Goal: Task Accomplishment & Management: Manage account settings

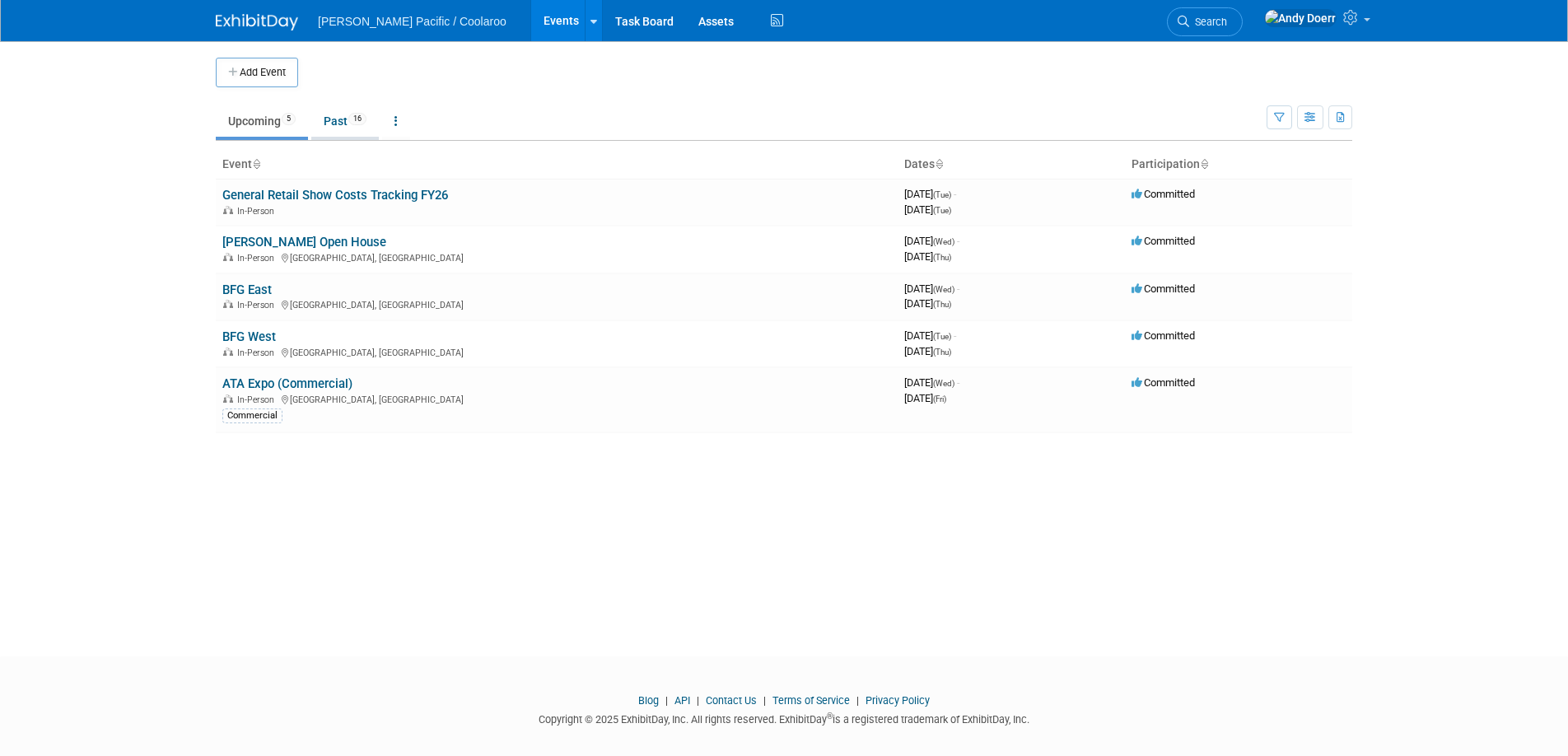
click at [344, 123] on link "Past 16" at bounding box center [345, 121] width 68 height 32
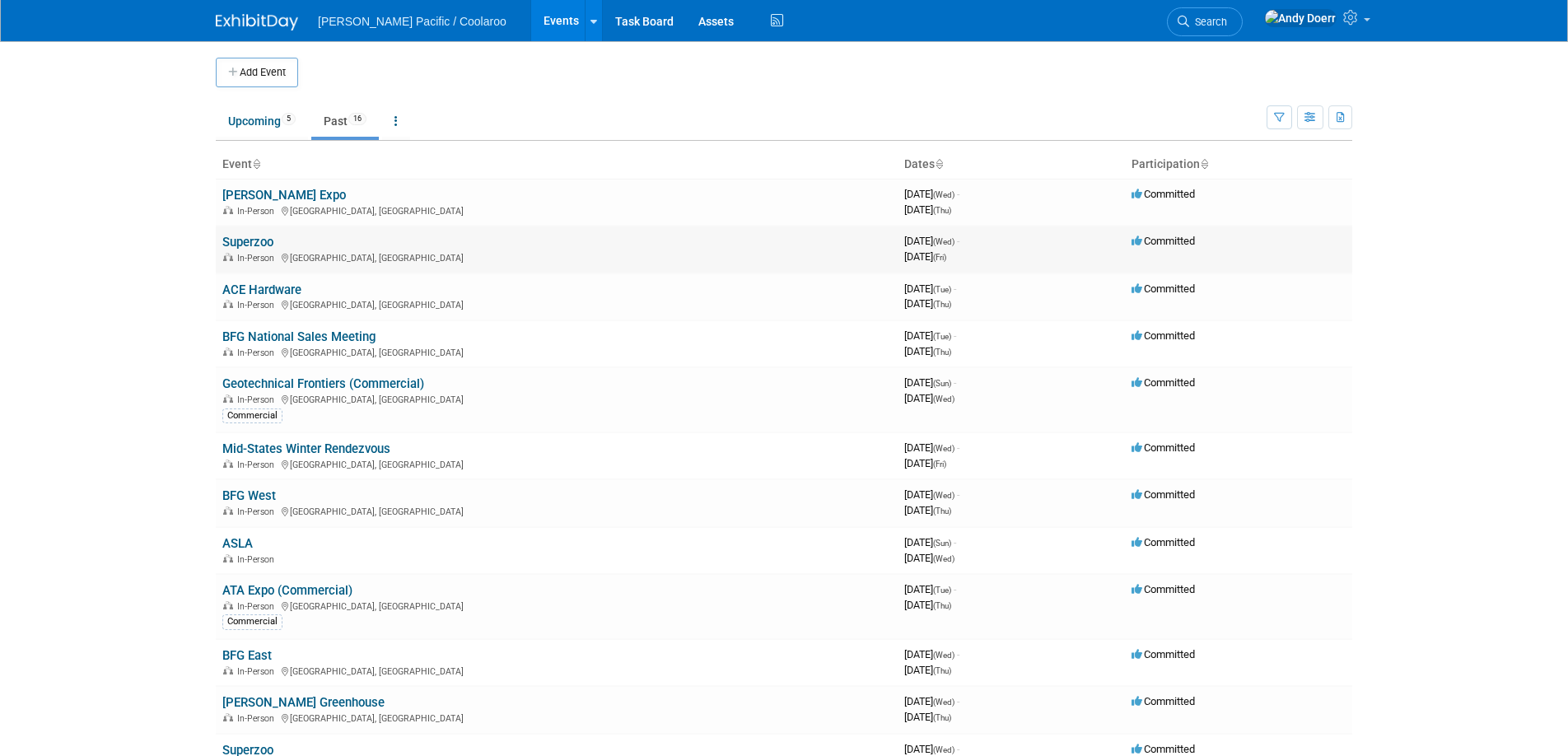
click at [257, 244] on link "Superzoo" at bounding box center [248, 241] width 51 height 15
click at [258, 243] on link "Superzoo" at bounding box center [248, 241] width 51 height 15
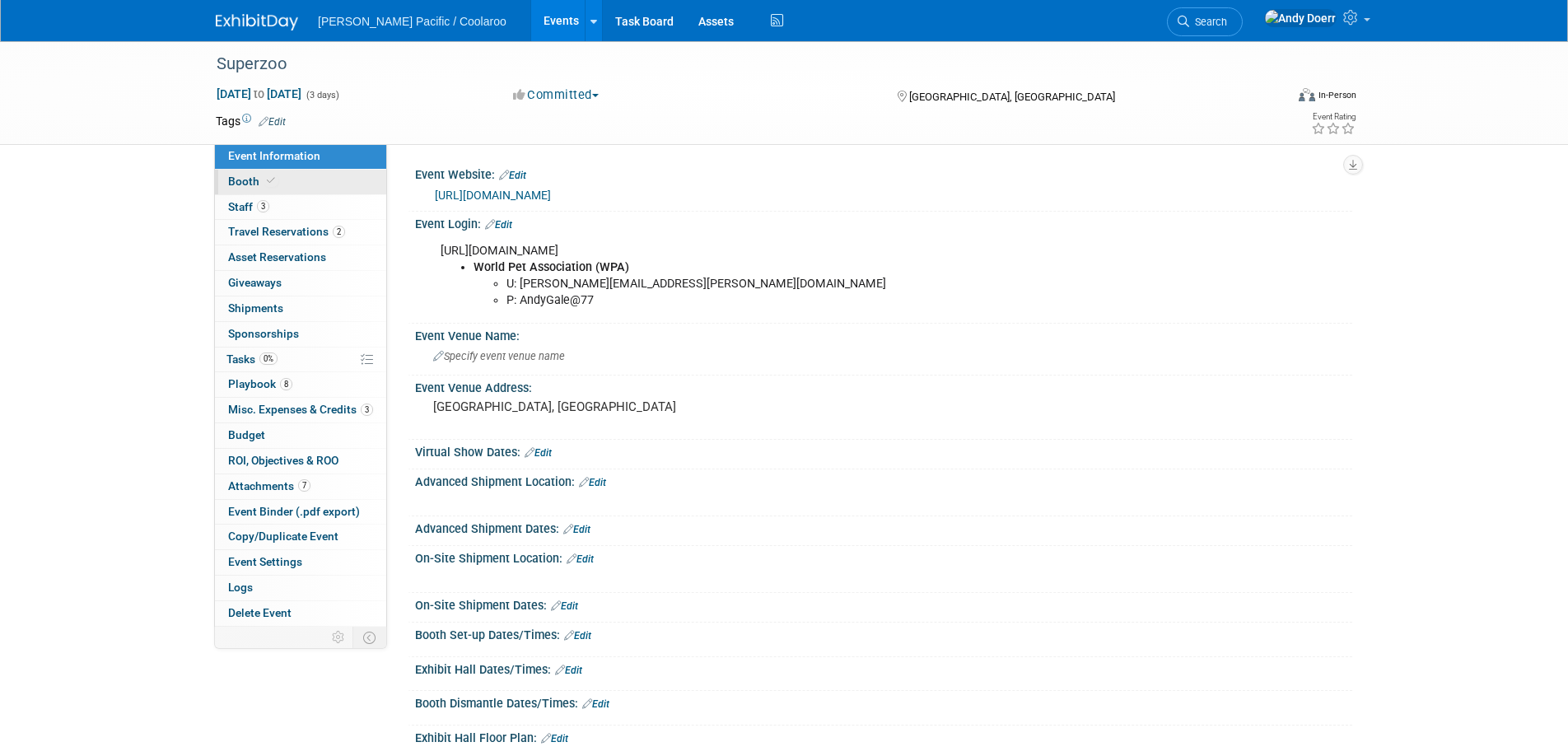
click at [284, 186] on link "Booth" at bounding box center [300, 181] width 171 height 25
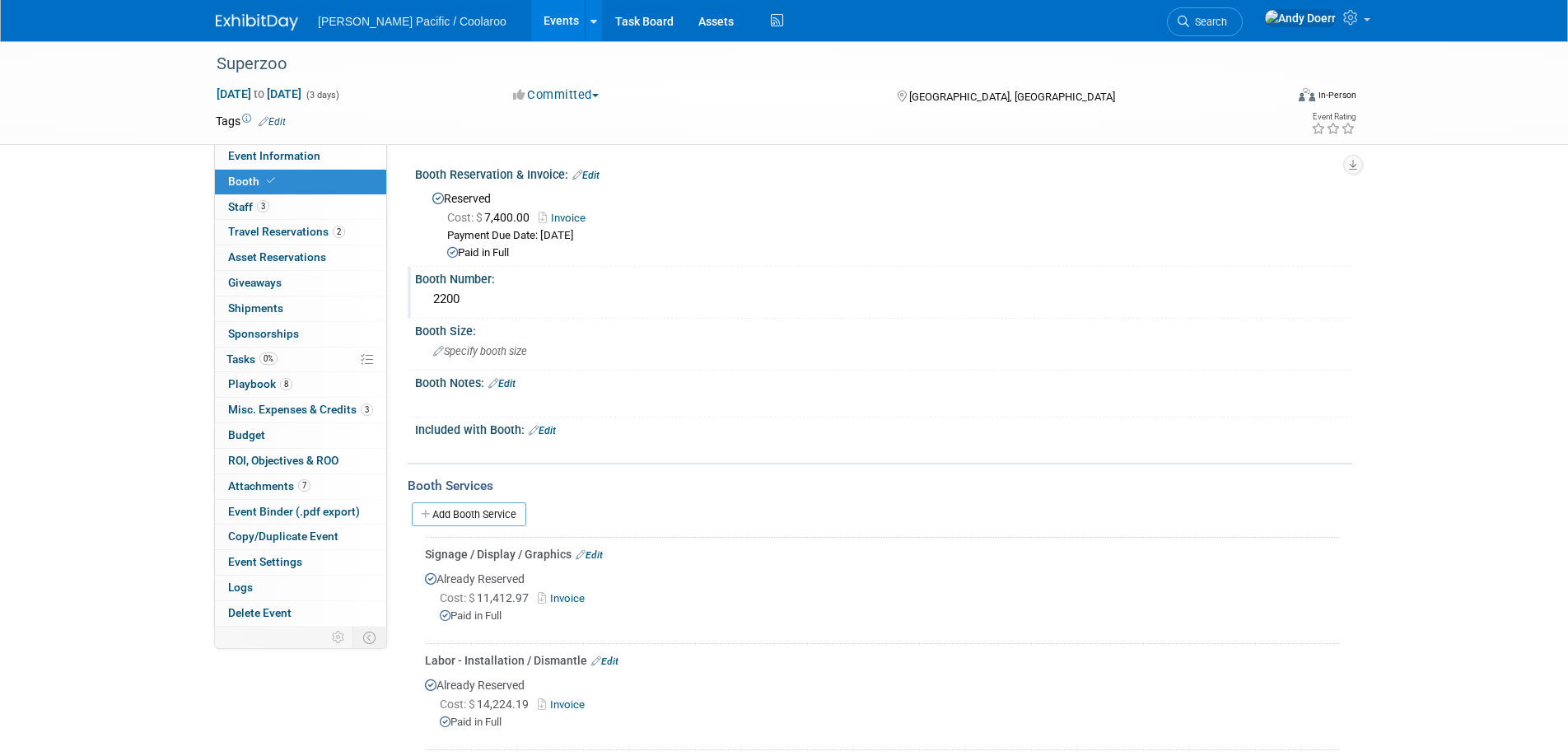
click at [448, 298] on div "2200" at bounding box center [884, 299] width 913 height 26
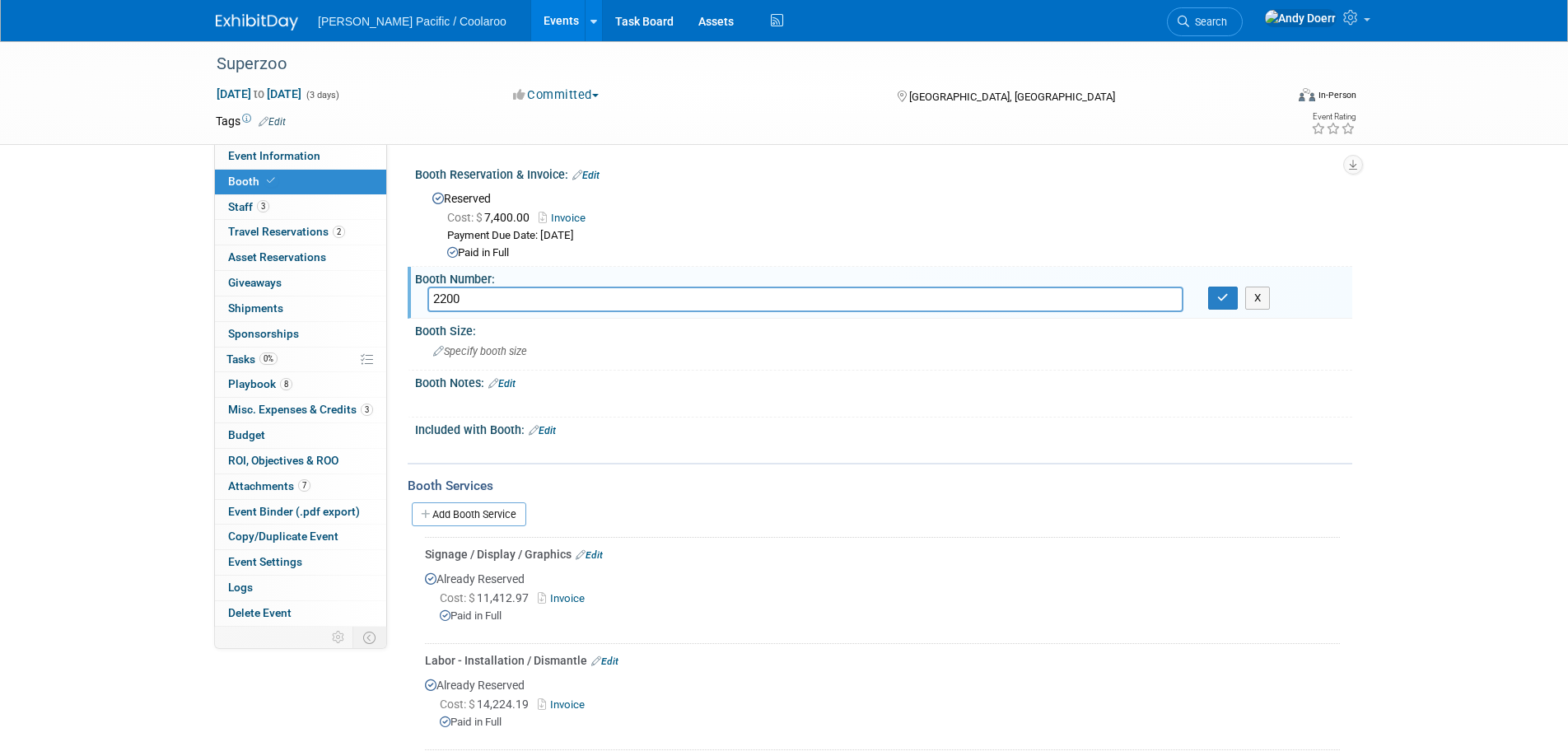
click at [448, 298] on input "2200" at bounding box center [806, 299] width 756 height 26
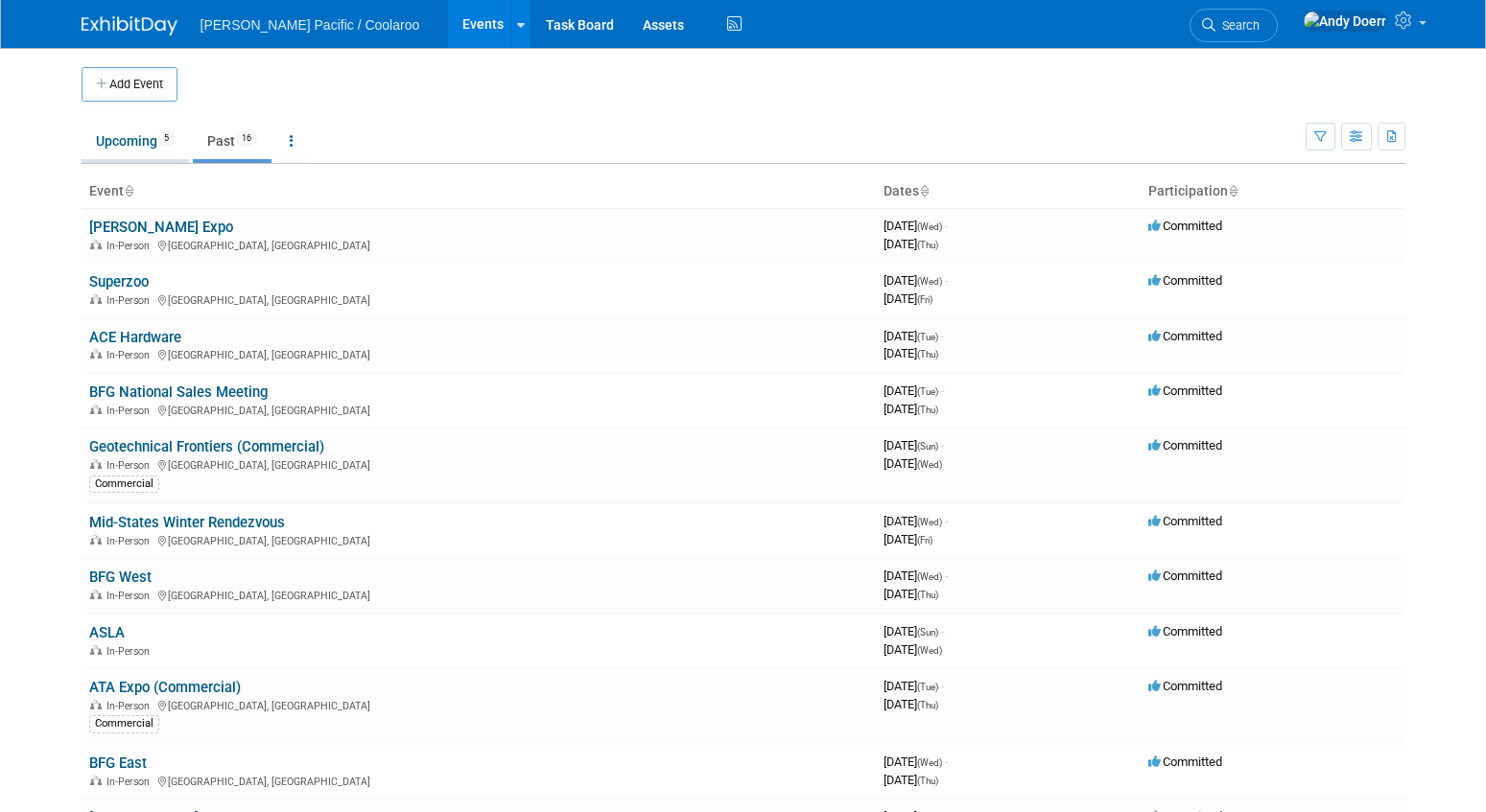
click at [142, 145] on link "Upcoming 5" at bounding box center [136, 140] width 108 height 37
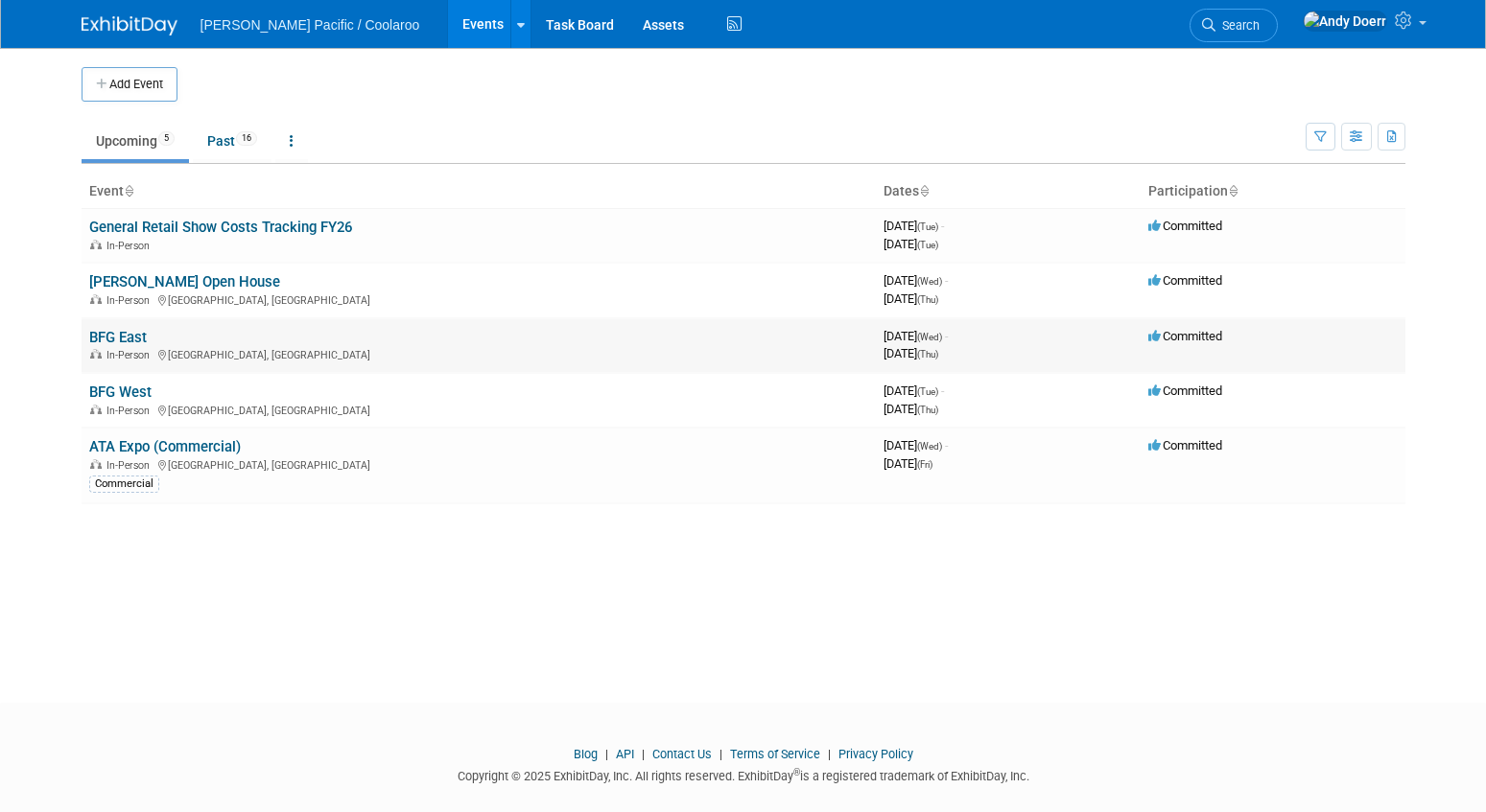
click at [129, 339] on link "BFG East" at bounding box center [119, 337] width 58 height 17
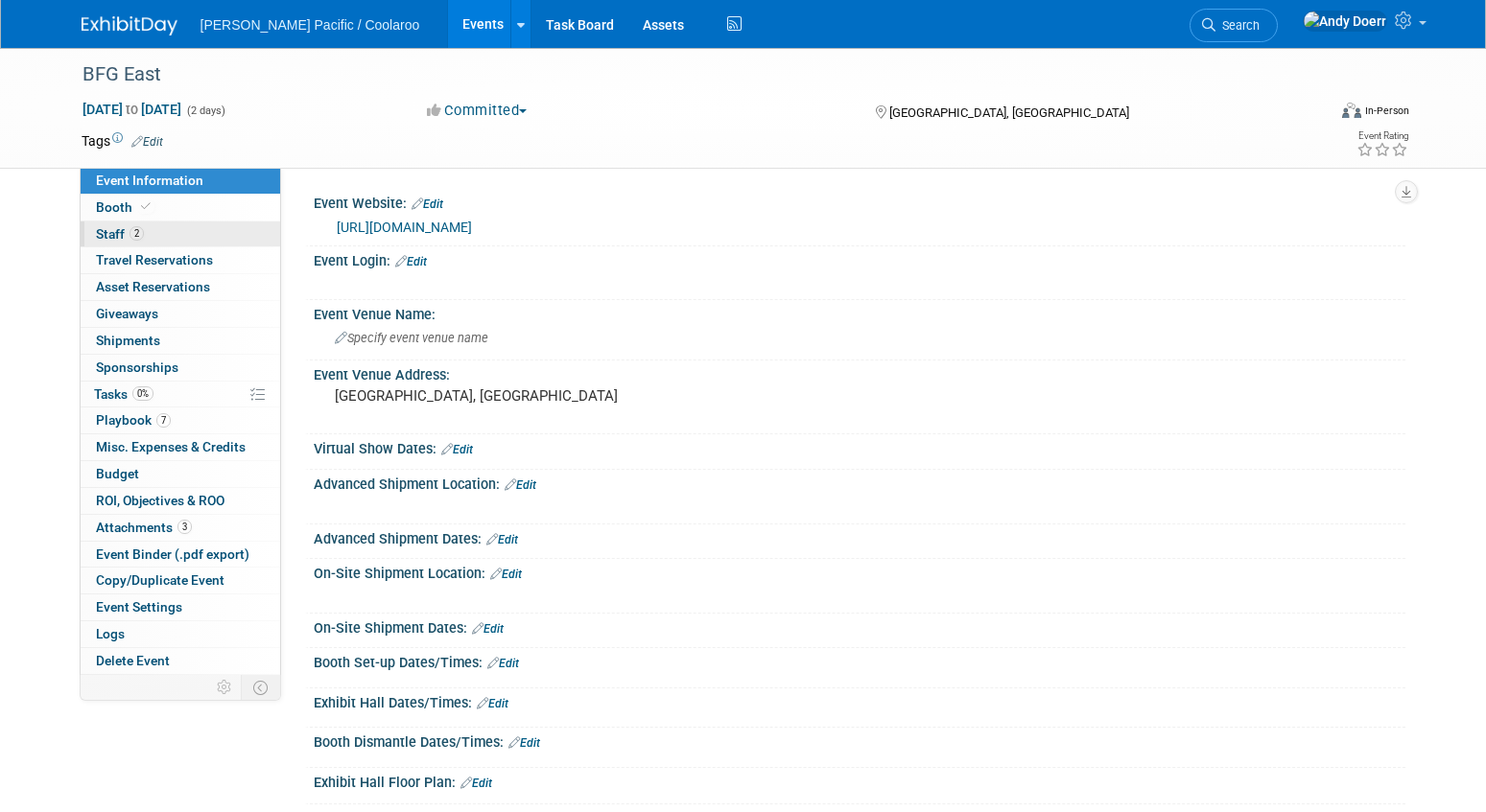
click at [210, 244] on link "2 Staff 2" at bounding box center [180, 234] width 199 height 26
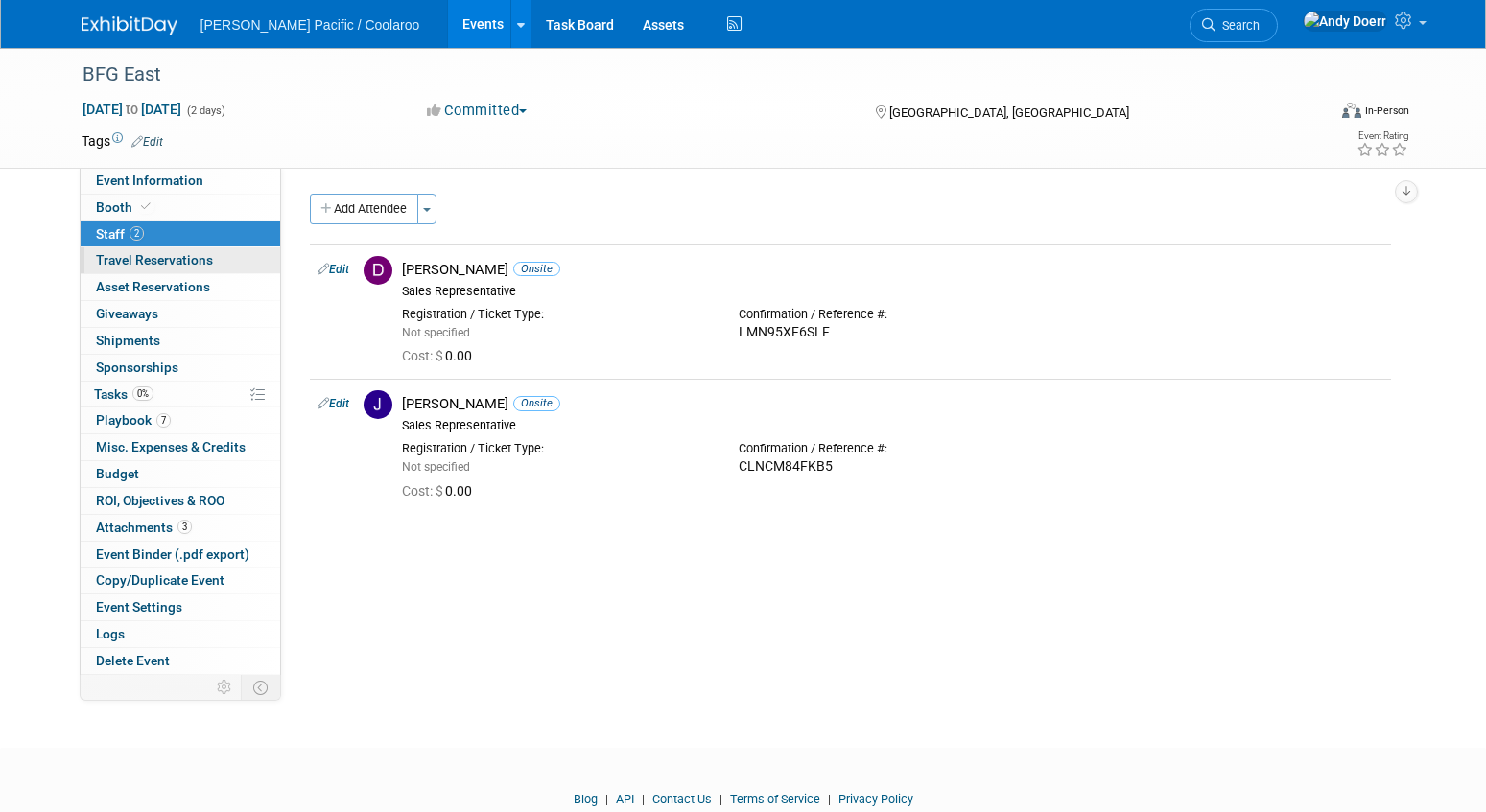
click at [212, 264] on link "0 Travel Reservations 0" at bounding box center [180, 260] width 199 height 26
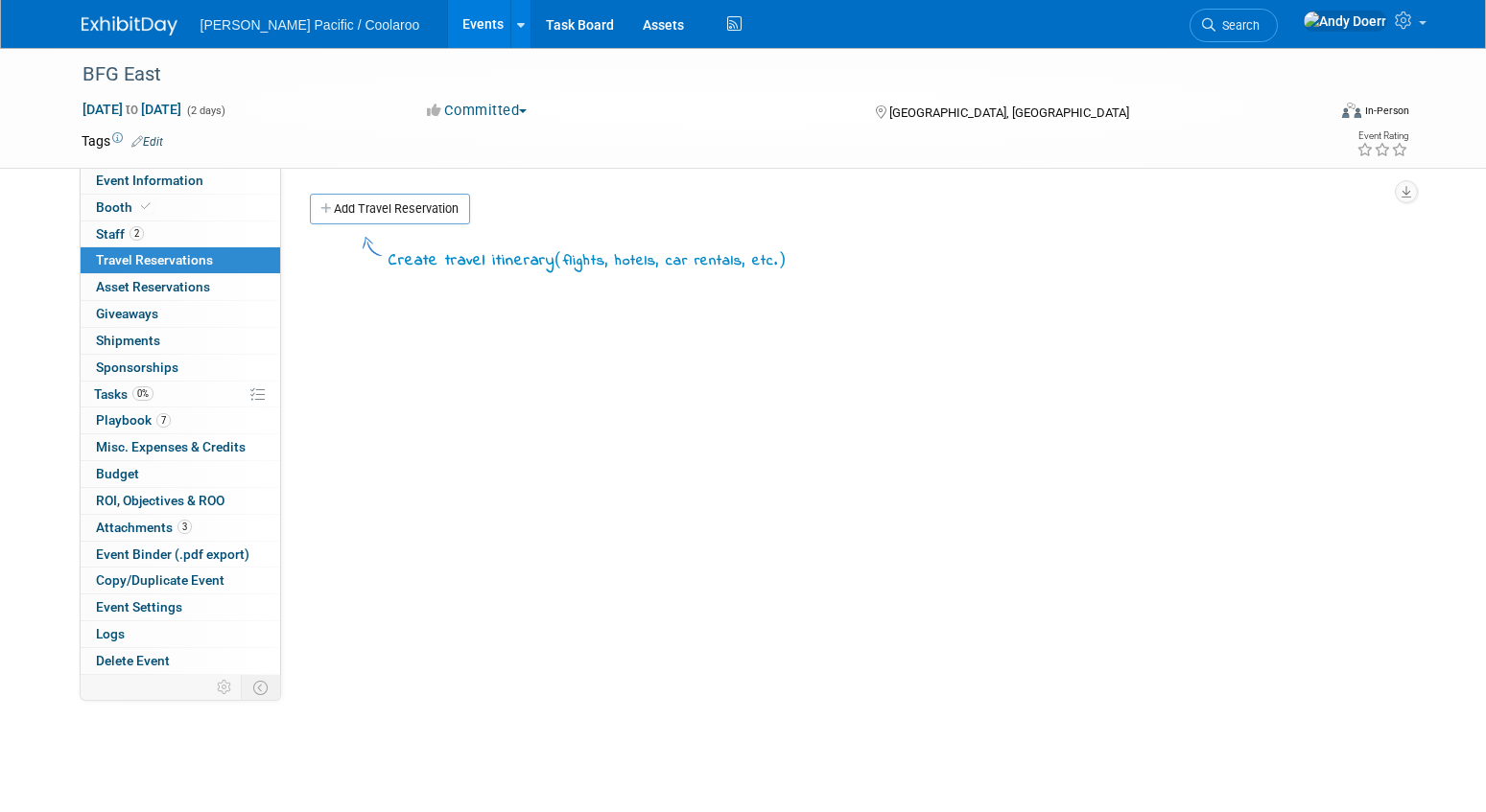
click at [832, 607] on div "Create travel itinerary ( flights, hotels, car rentals, etc. )" at bounding box center [850, 521] width 1081 height 576
click at [193, 169] on link "Event Information" at bounding box center [180, 180] width 199 height 26
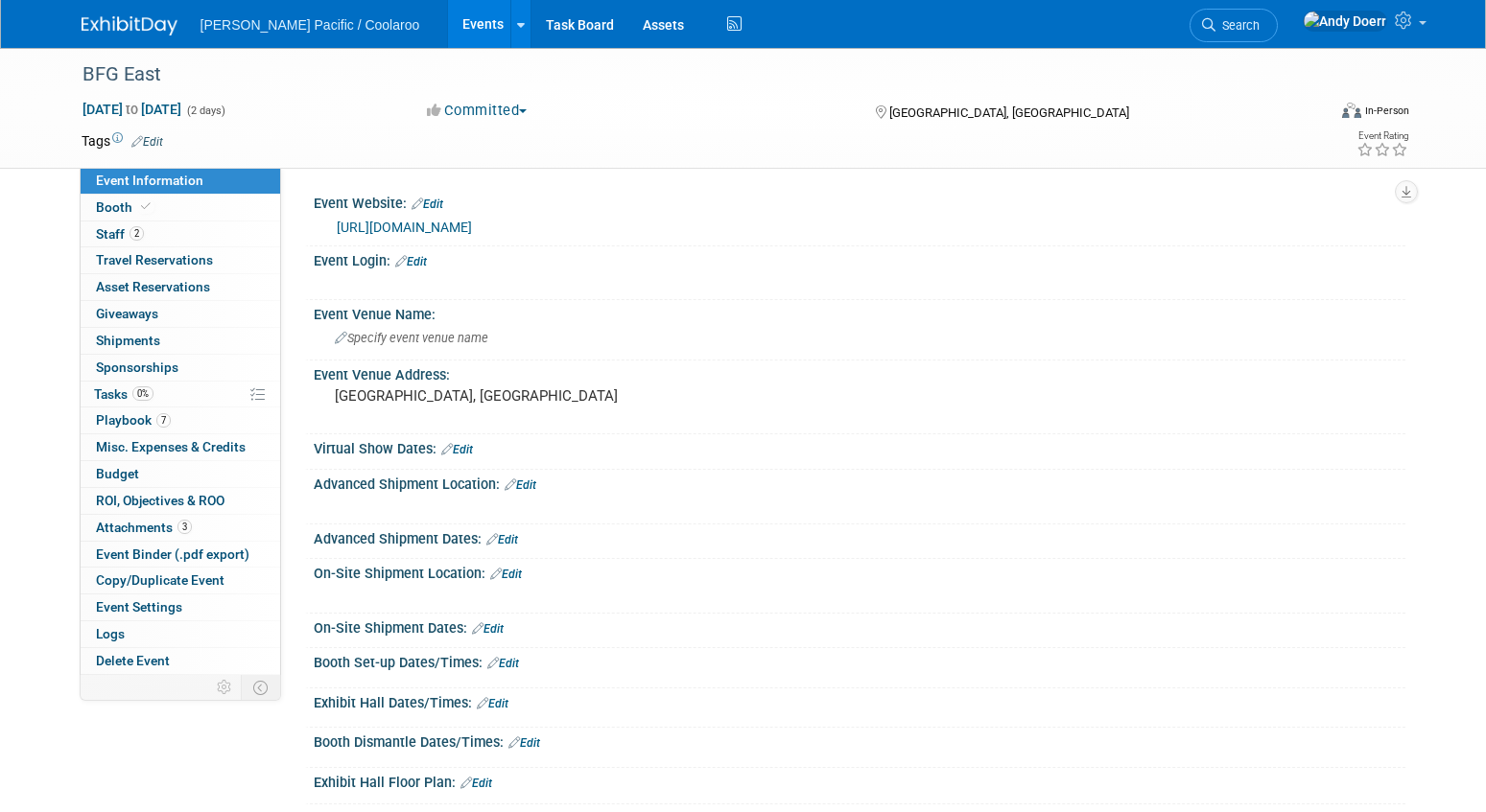
click at [137, 24] on img at bounding box center [130, 25] width 96 height 19
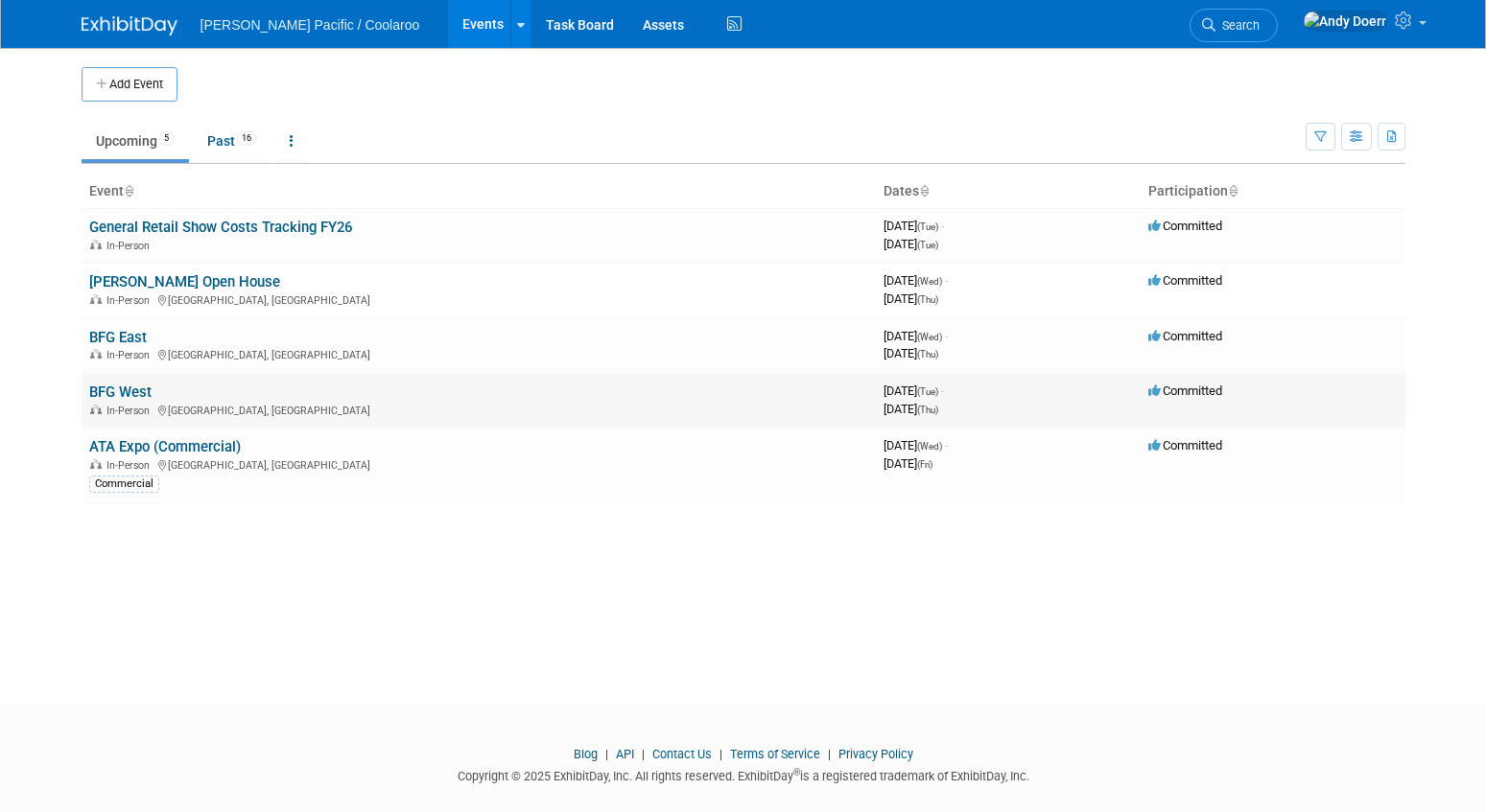
click at [137, 389] on link "BFG West" at bounding box center [121, 392] width 63 height 17
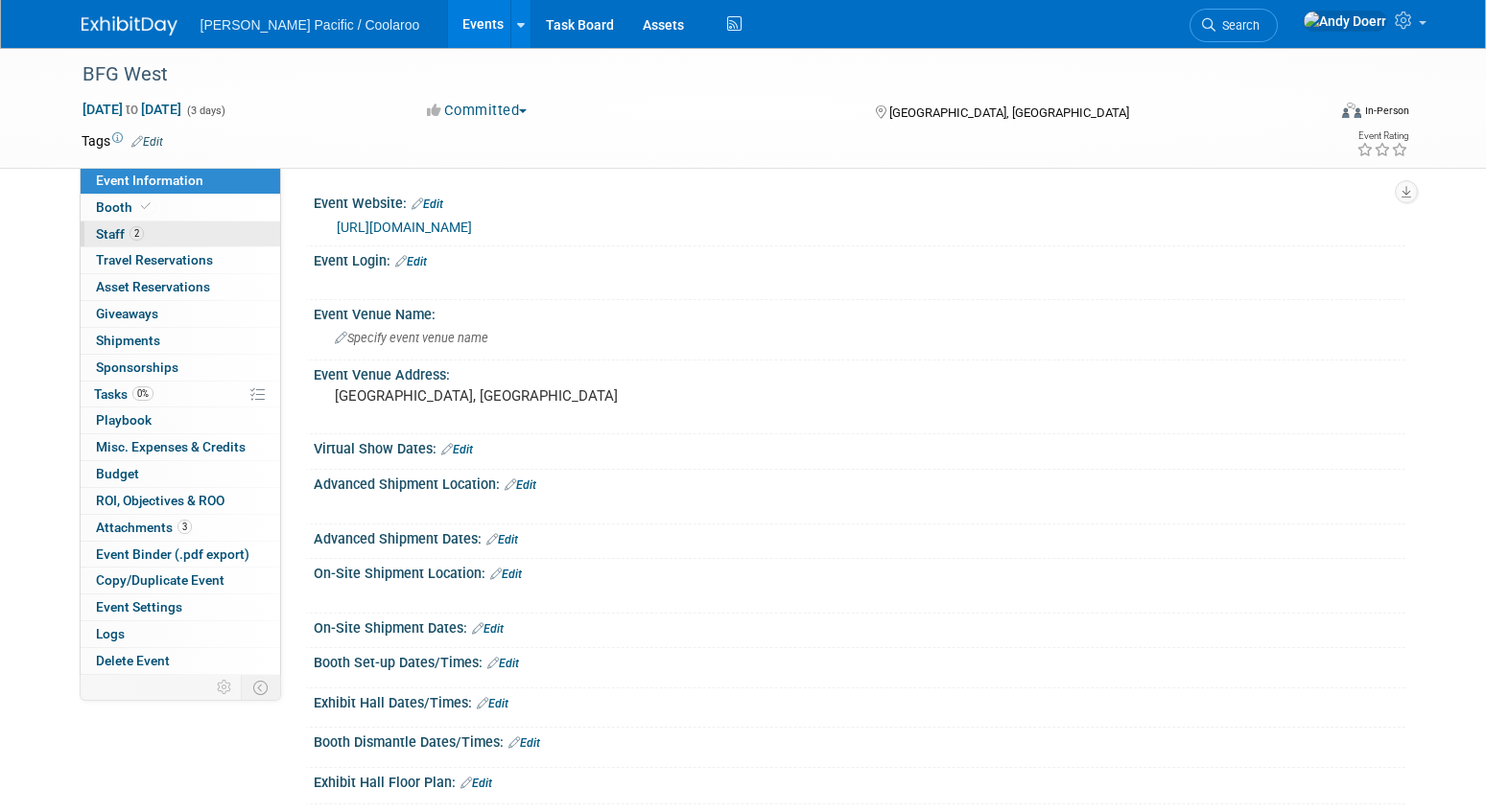
click at [204, 235] on link "2 Staff 2" at bounding box center [180, 234] width 199 height 26
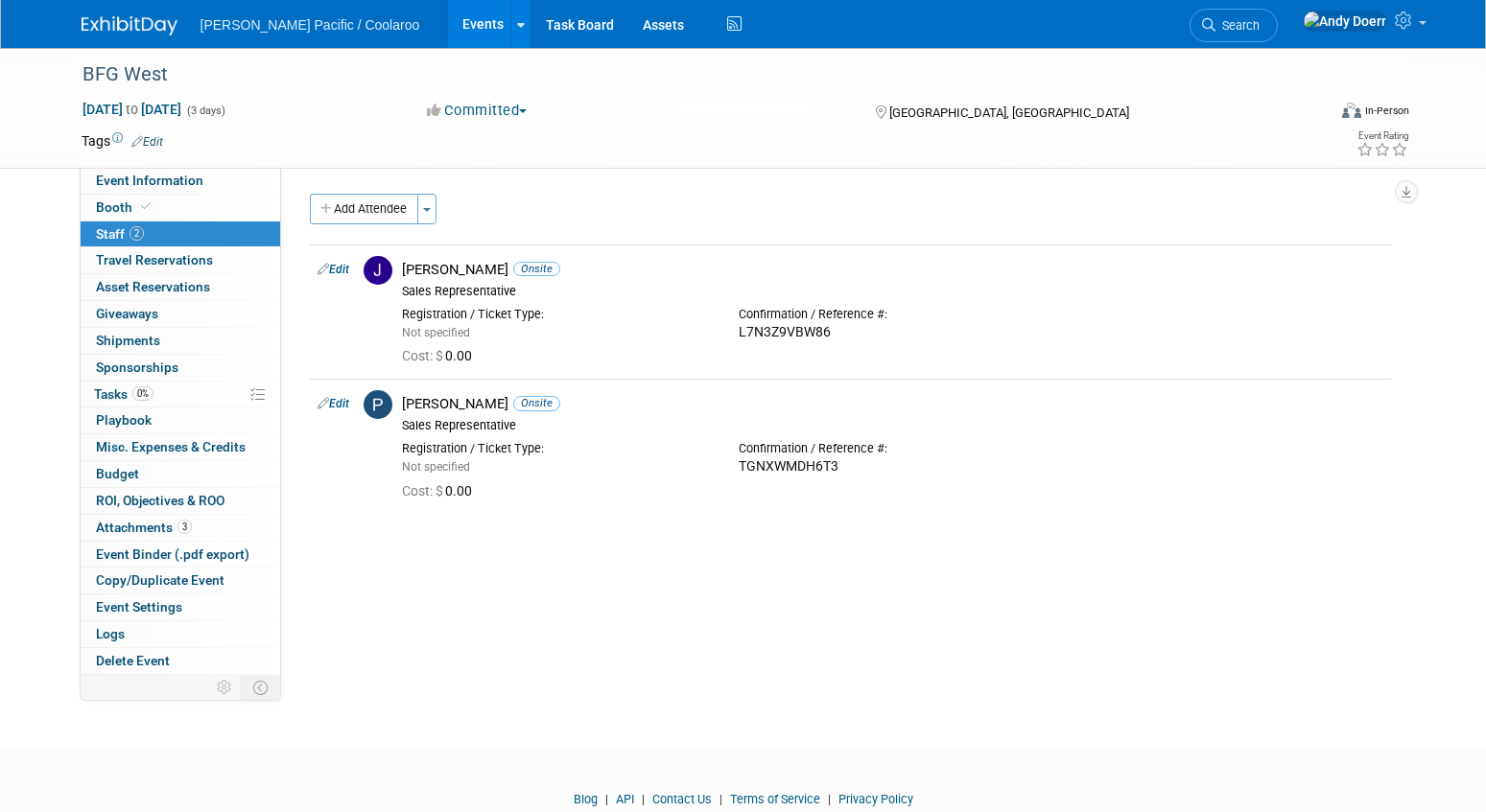
click at [158, 23] on img at bounding box center [130, 25] width 96 height 19
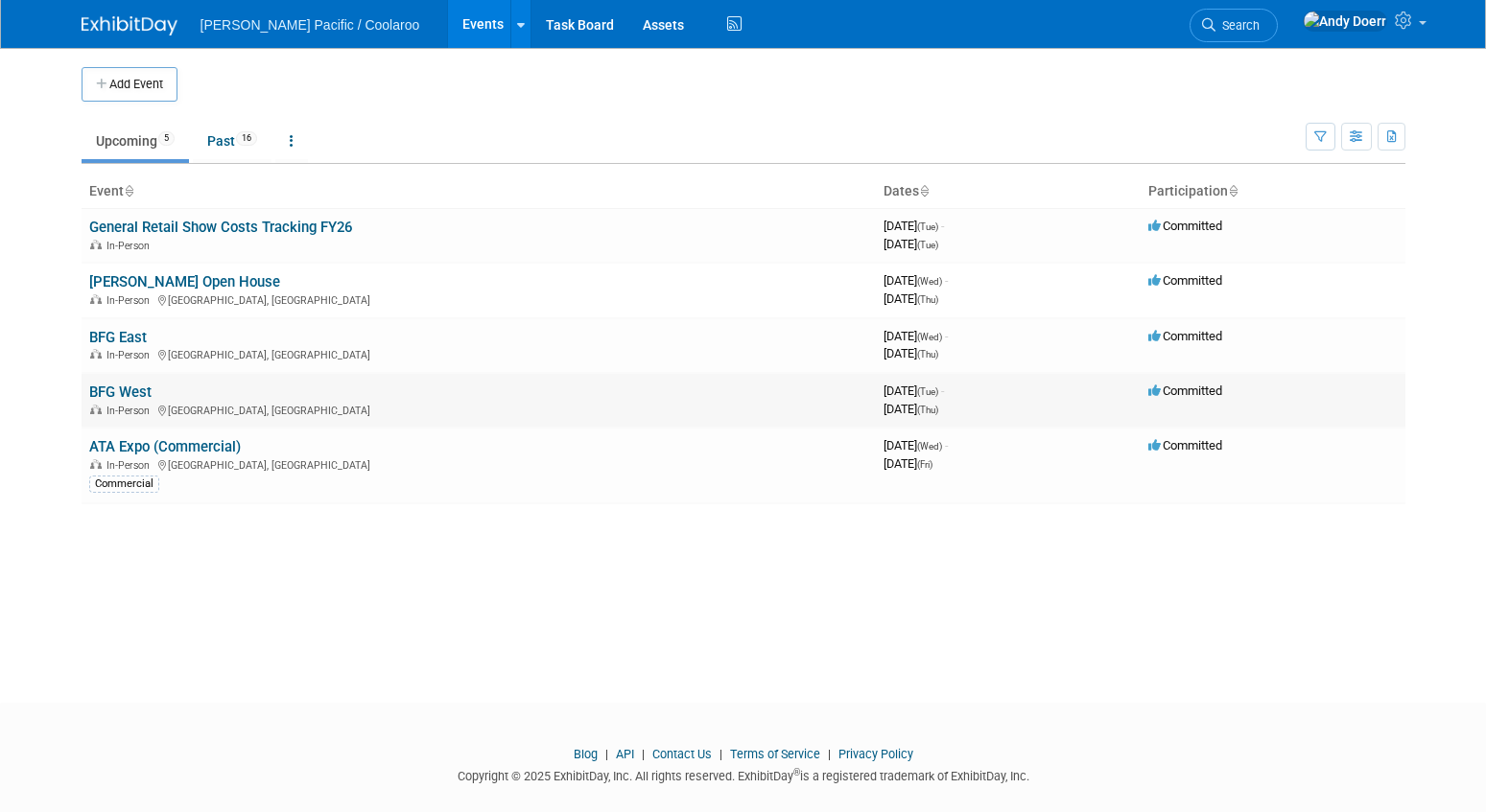
click at [126, 390] on link "BFG West" at bounding box center [121, 392] width 63 height 17
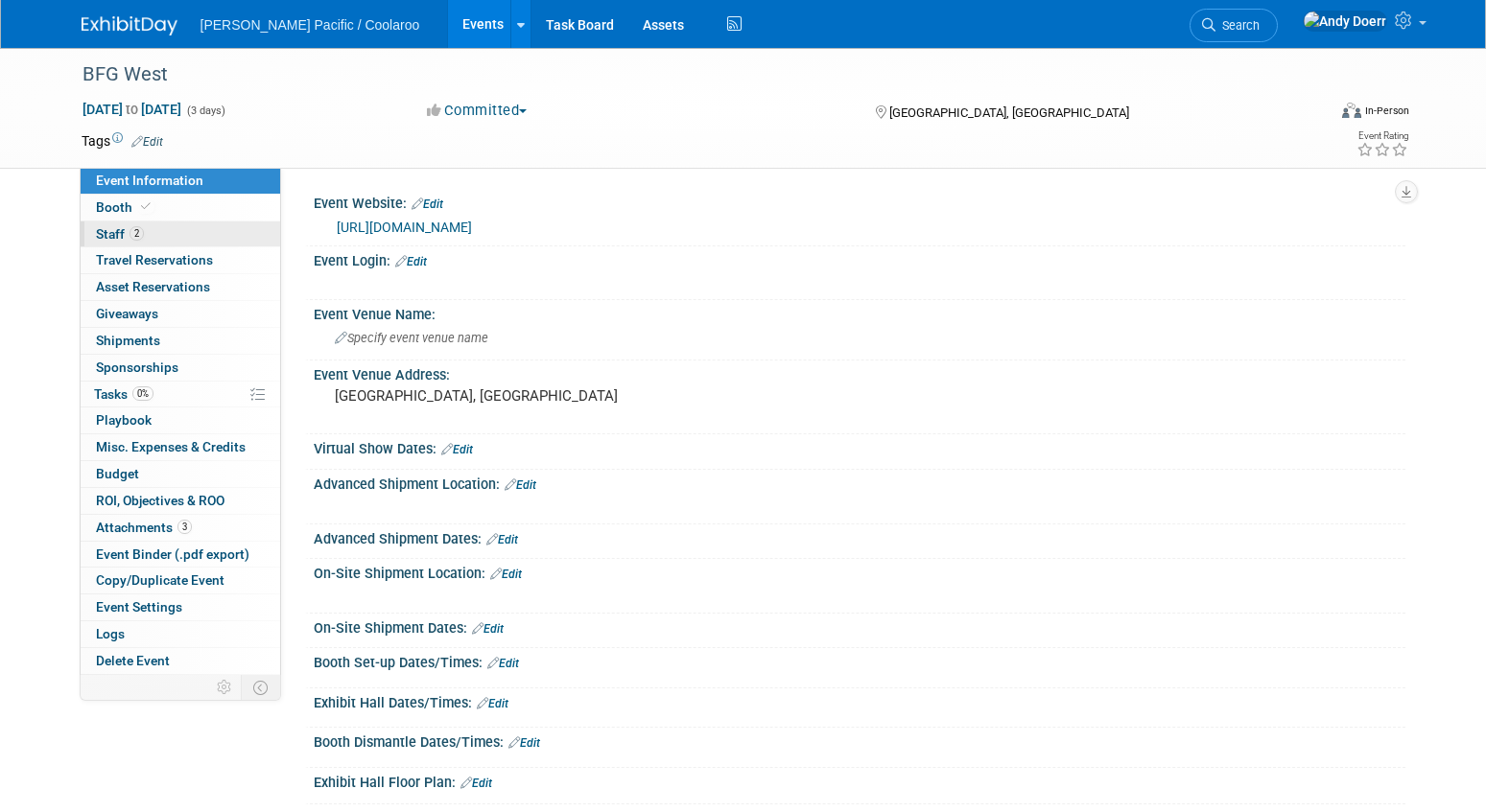
click at [172, 230] on link "2 Staff 2" at bounding box center [180, 234] width 199 height 26
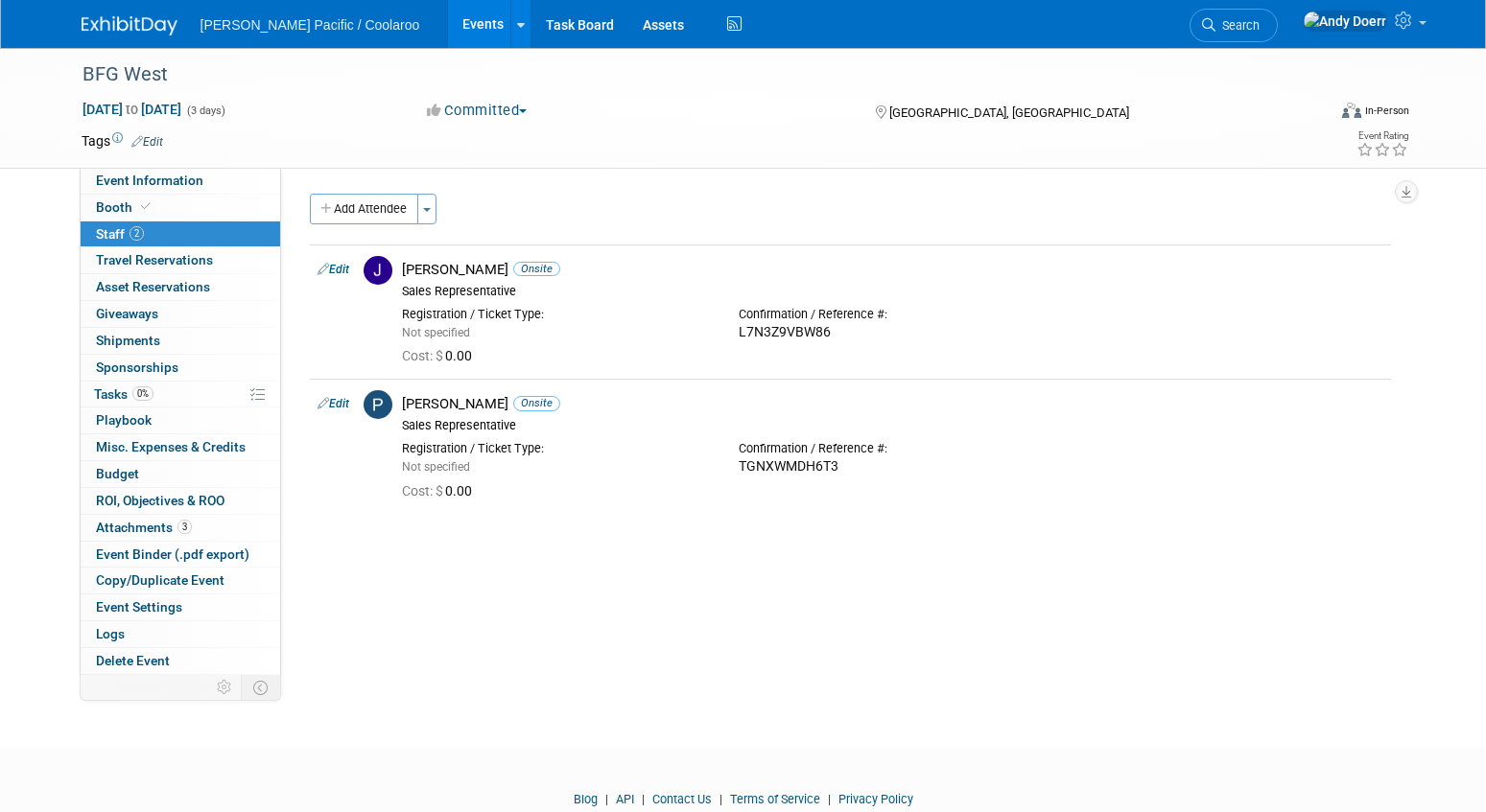
click at [134, 27] on img at bounding box center [130, 25] width 96 height 19
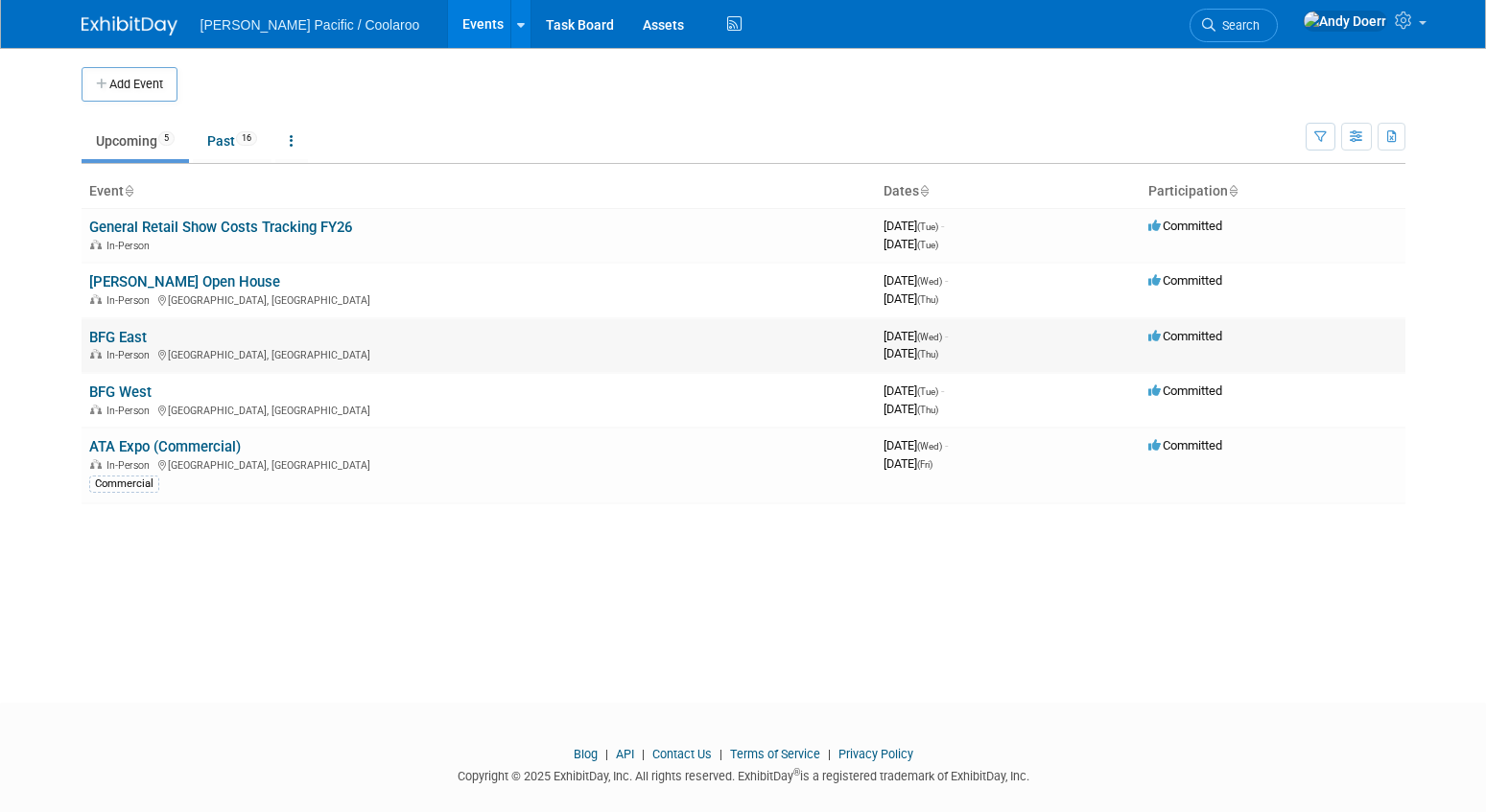
click at [114, 334] on link "BFG East" at bounding box center [119, 337] width 58 height 17
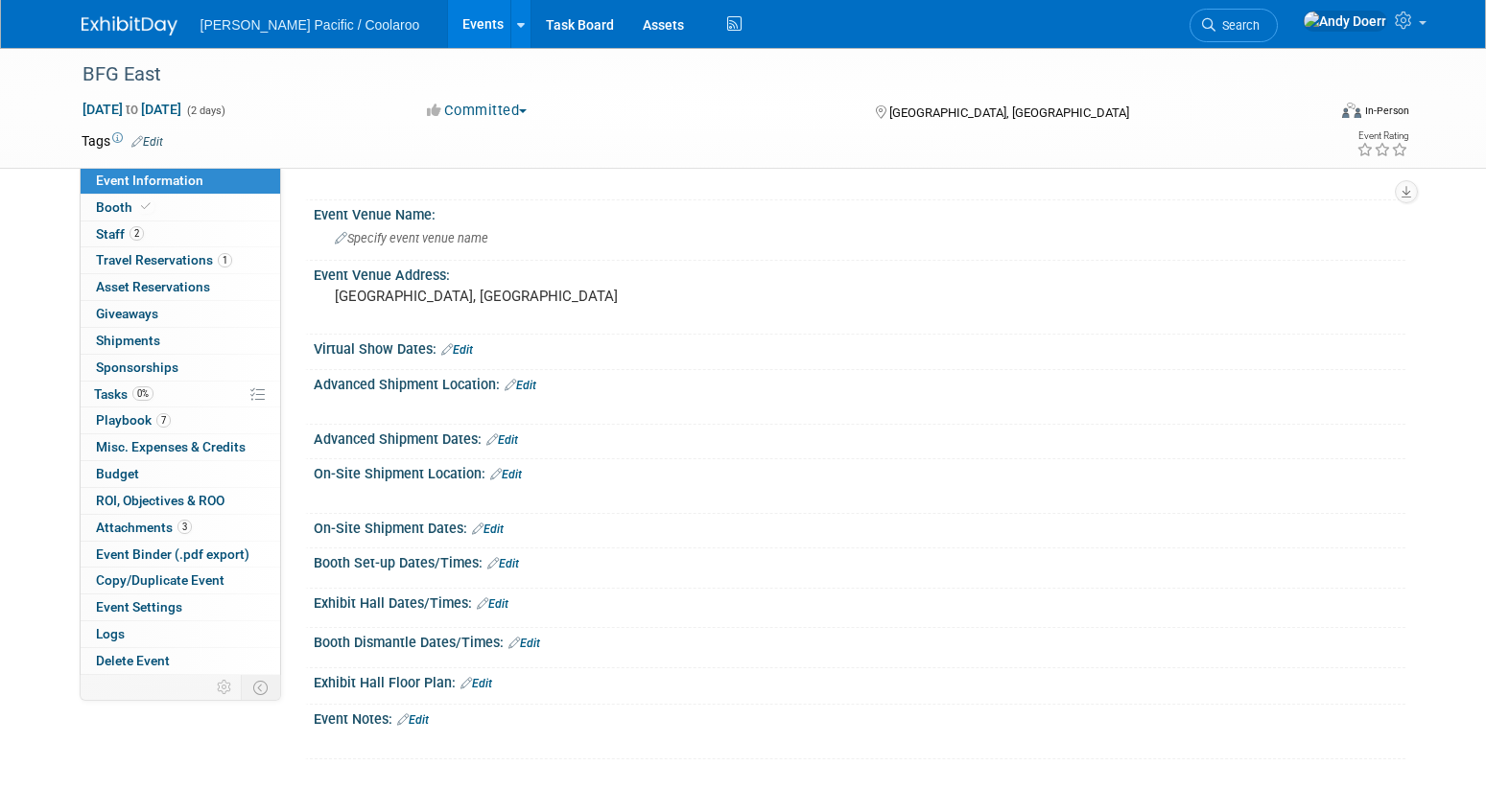
scroll to position [101, 0]
click at [585, 604] on div "Exhibit Hall Dates/Times: Edit" at bounding box center [859, 600] width 1091 height 25
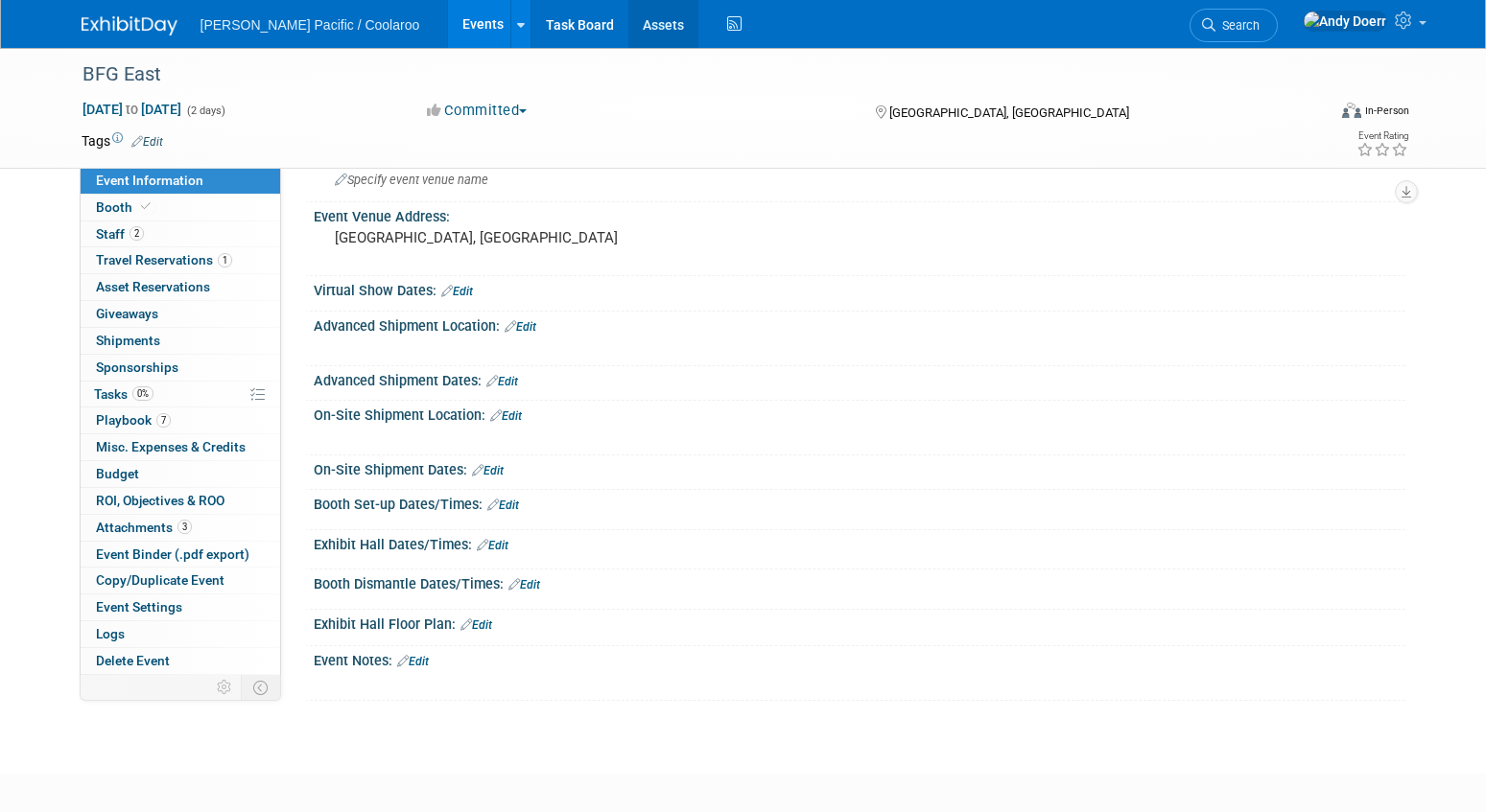
scroll to position [159, 0]
click at [547, 626] on div "Exhibit Hall Floor Plan: Edit" at bounding box center [859, 621] width 1091 height 25
click at [488, 625] on link "Edit" at bounding box center [476, 624] width 32 height 13
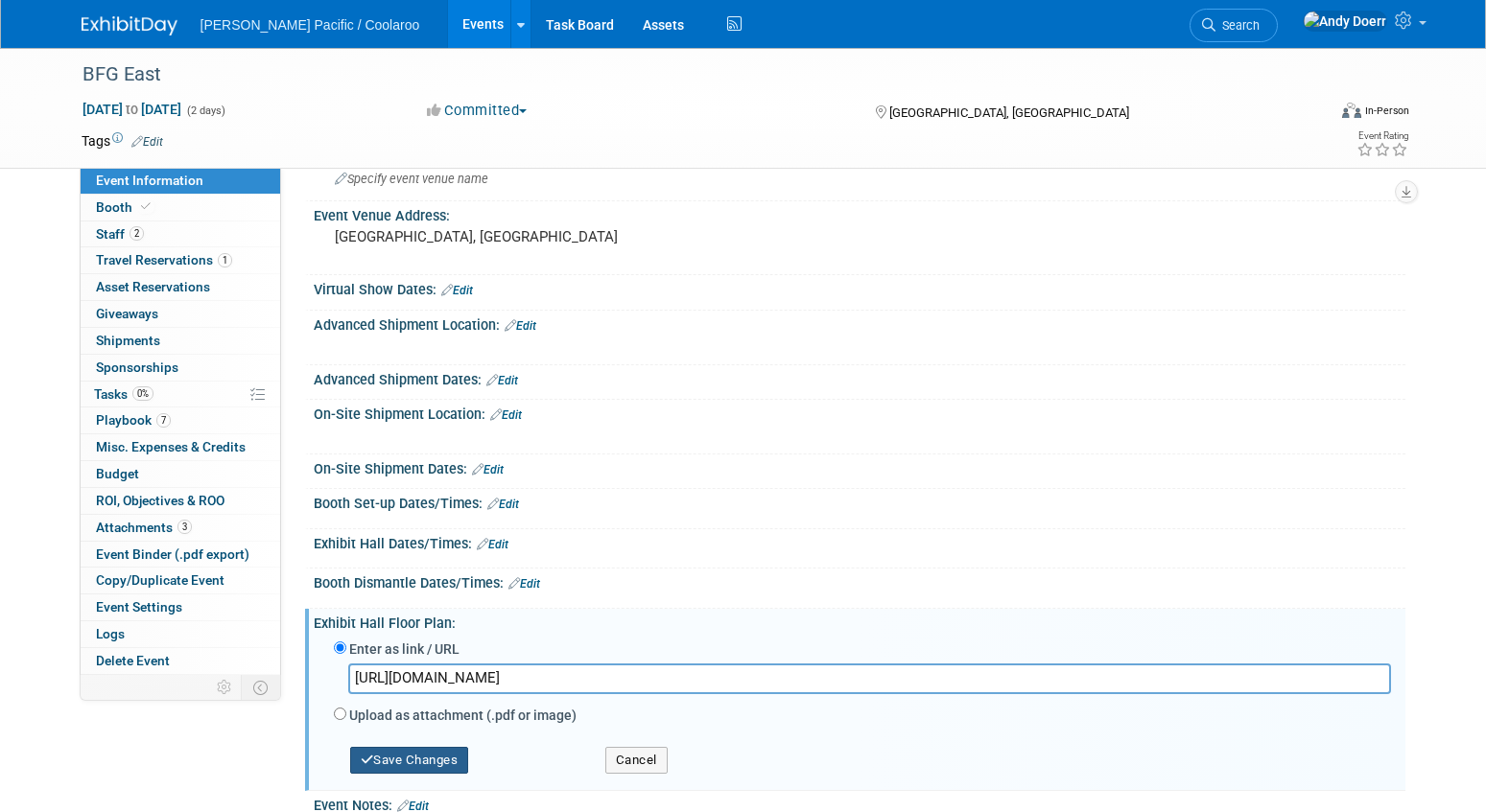
type input "https://bfgsupply.expocad.com/Events/25east/index.html"
click at [400, 757] on button "Save Changes" at bounding box center [409, 760] width 119 height 27
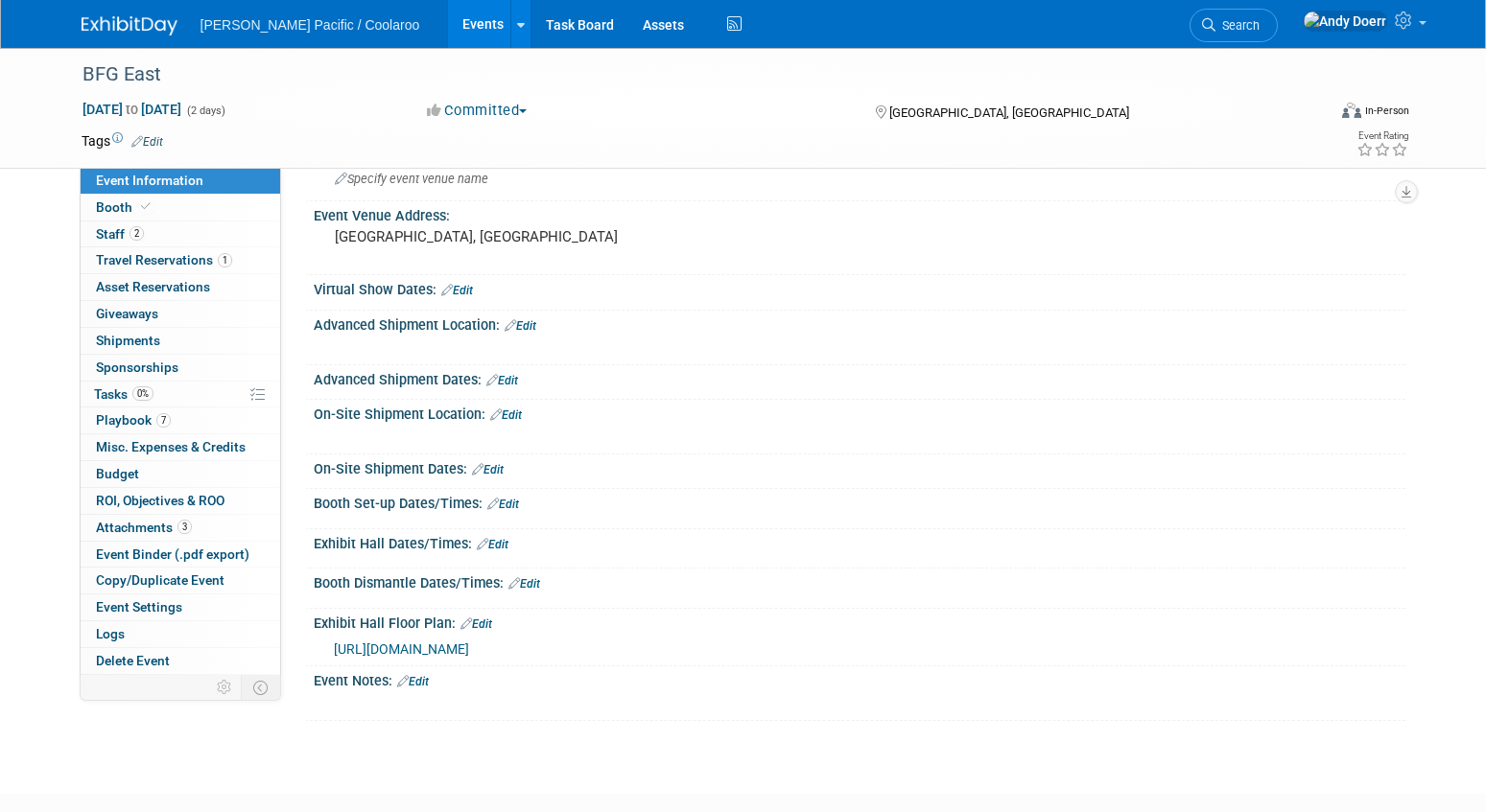
click at [652, 723] on div "BFG East Sep 17, 2025 to Sep 18, 2025 (2 days) Sep 17, 2025 to Sep 18, 2025 Com…" at bounding box center [743, 324] width 1486 height 871
click at [483, 745] on div "BFG East Sep 17, 2025 to Sep 18, 2025 (2 days) Sep 17, 2025 to Sep 18, 2025 Com…" at bounding box center [743, 324] width 1486 height 871
click at [203, 419] on link "7 Playbook 7" at bounding box center [180, 420] width 199 height 26
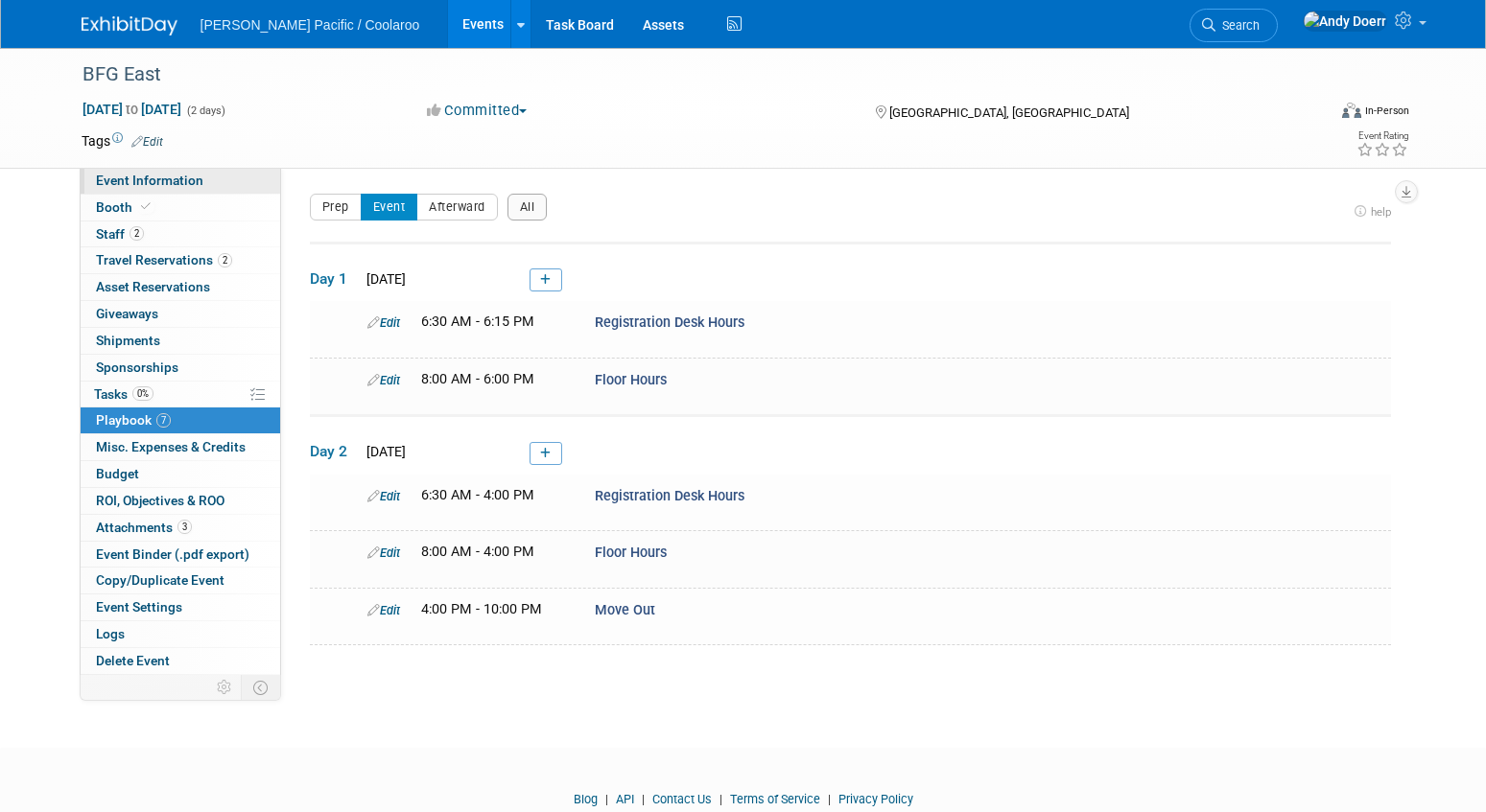
click at [180, 181] on span "Event Information" at bounding box center [149, 179] width 108 height 15
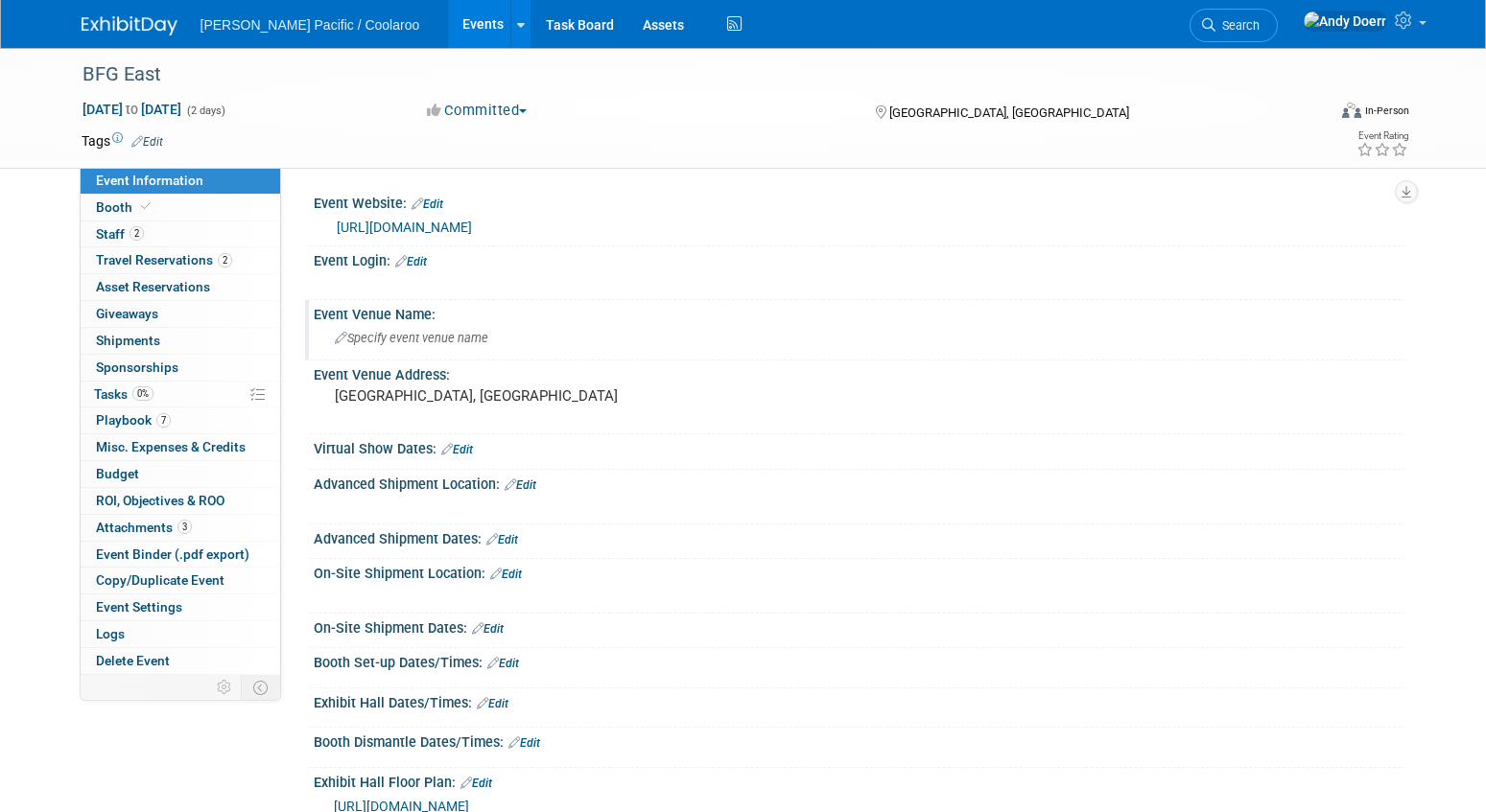
click at [424, 338] on span "Specify event venue name" at bounding box center [412, 338] width 153 height 14
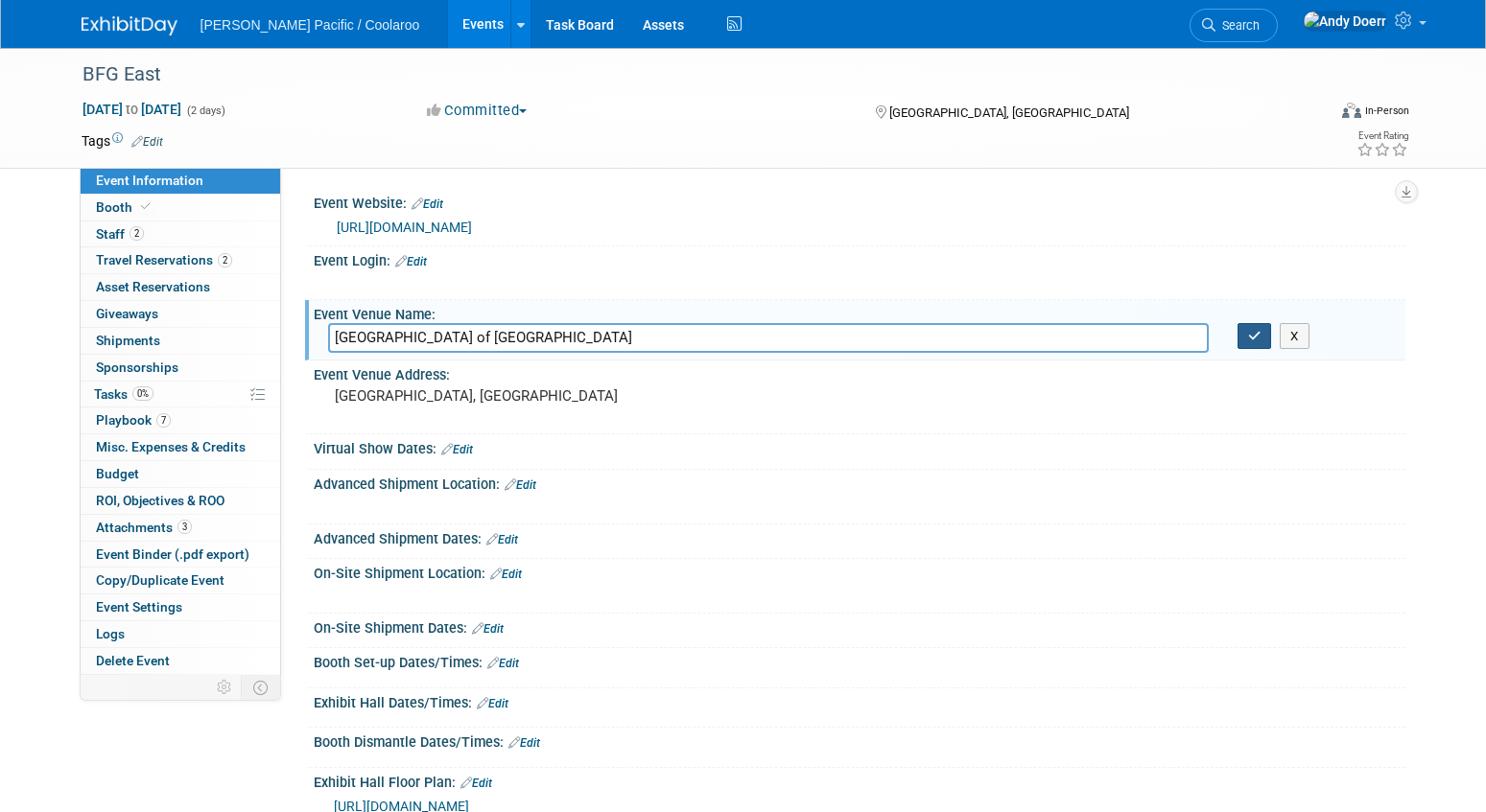
type input "[GEOGRAPHIC_DATA] of [GEOGRAPHIC_DATA]"
click at [1252, 335] on icon "button" at bounding box center [1254, 336] width 13 height 13
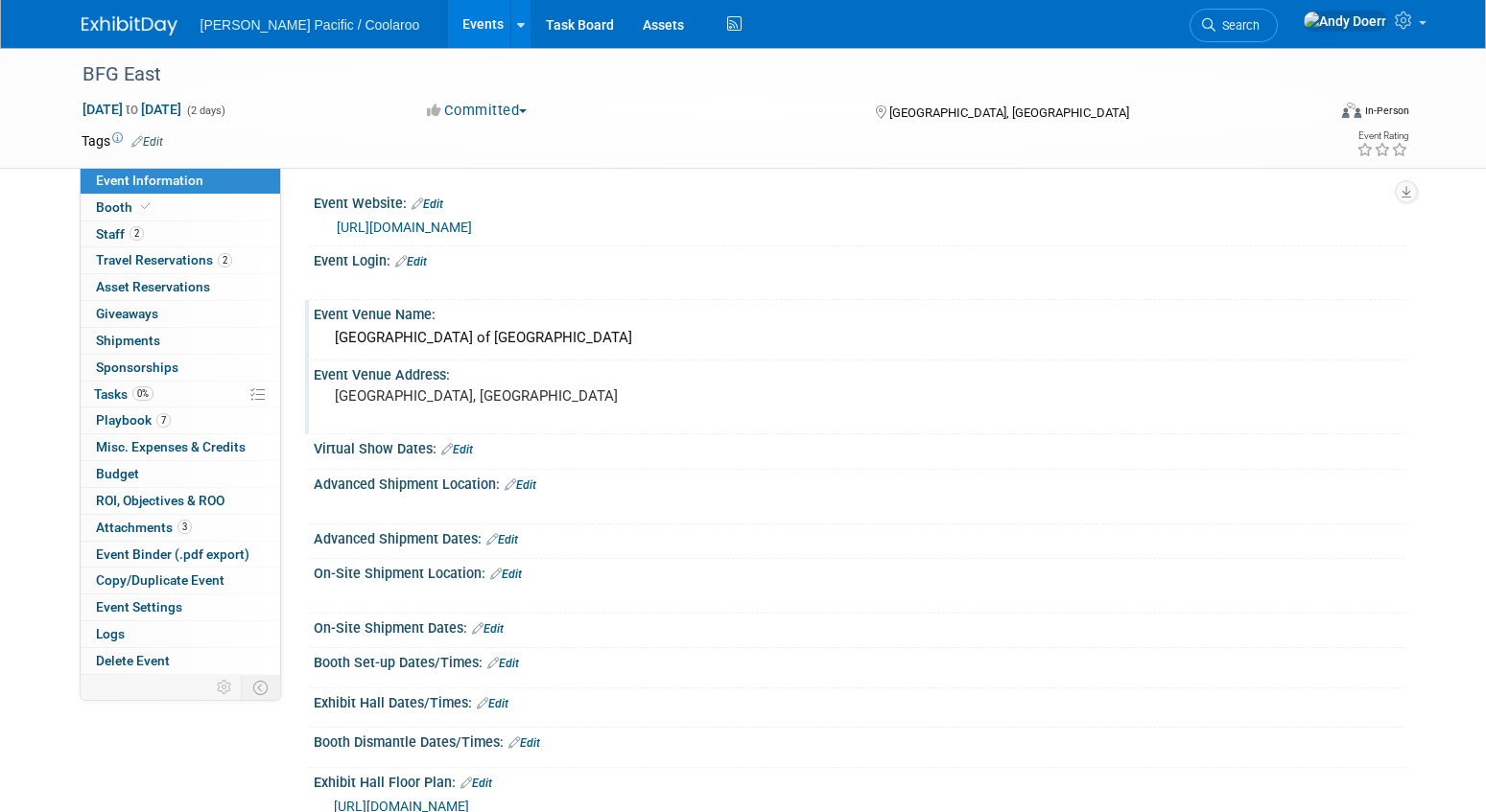
click at [393, 398] on pre "[GEOGRAPHIC_DATA], [GEOGRAPHIC_DATA]" at bounding box center [541, 396] width 413 height 17
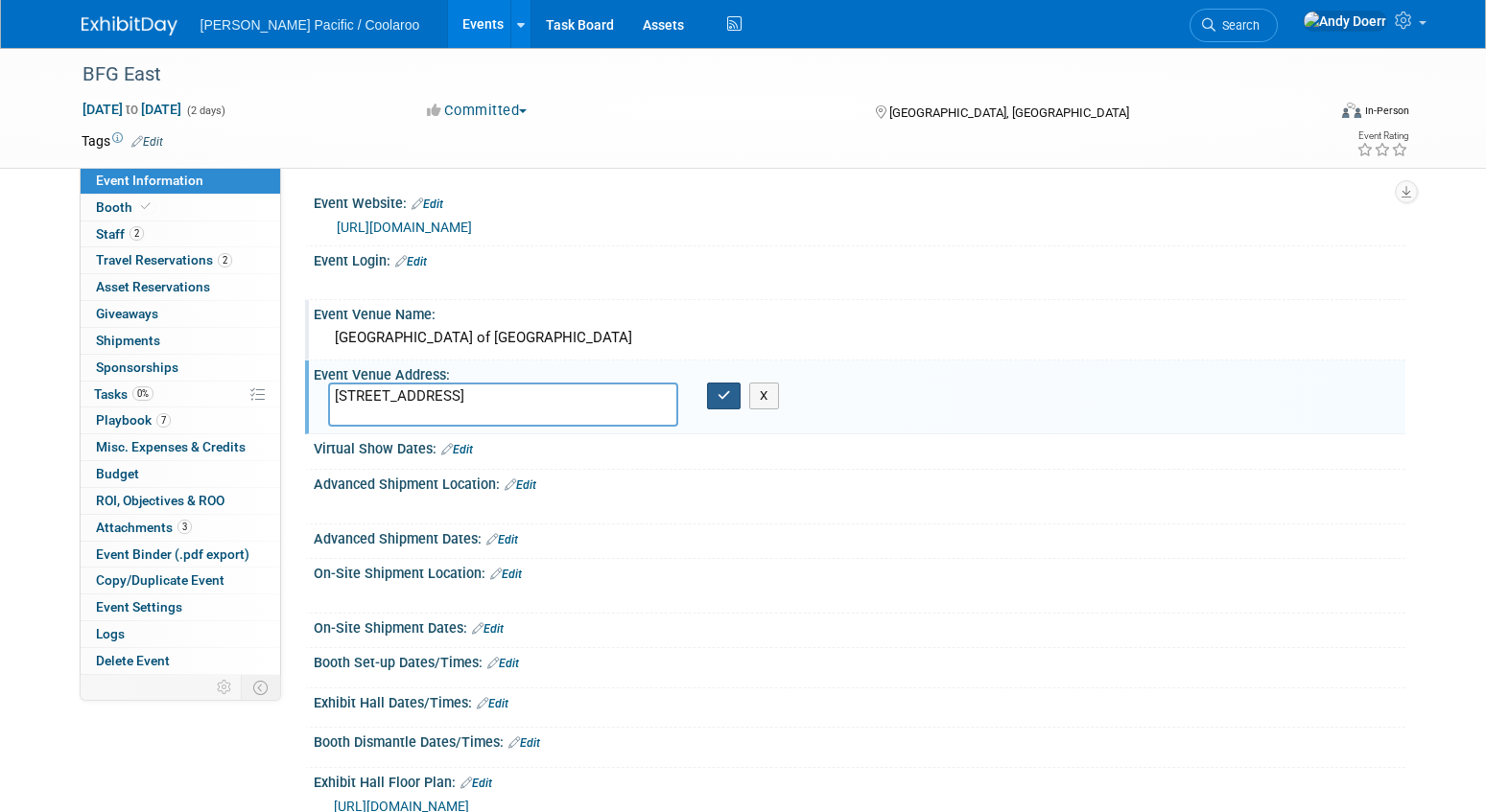
type textarea "[STREET_ADDRESS]"
click at [726, 396] on icon "button" at bounding box center [724, 396] width 13 height 13
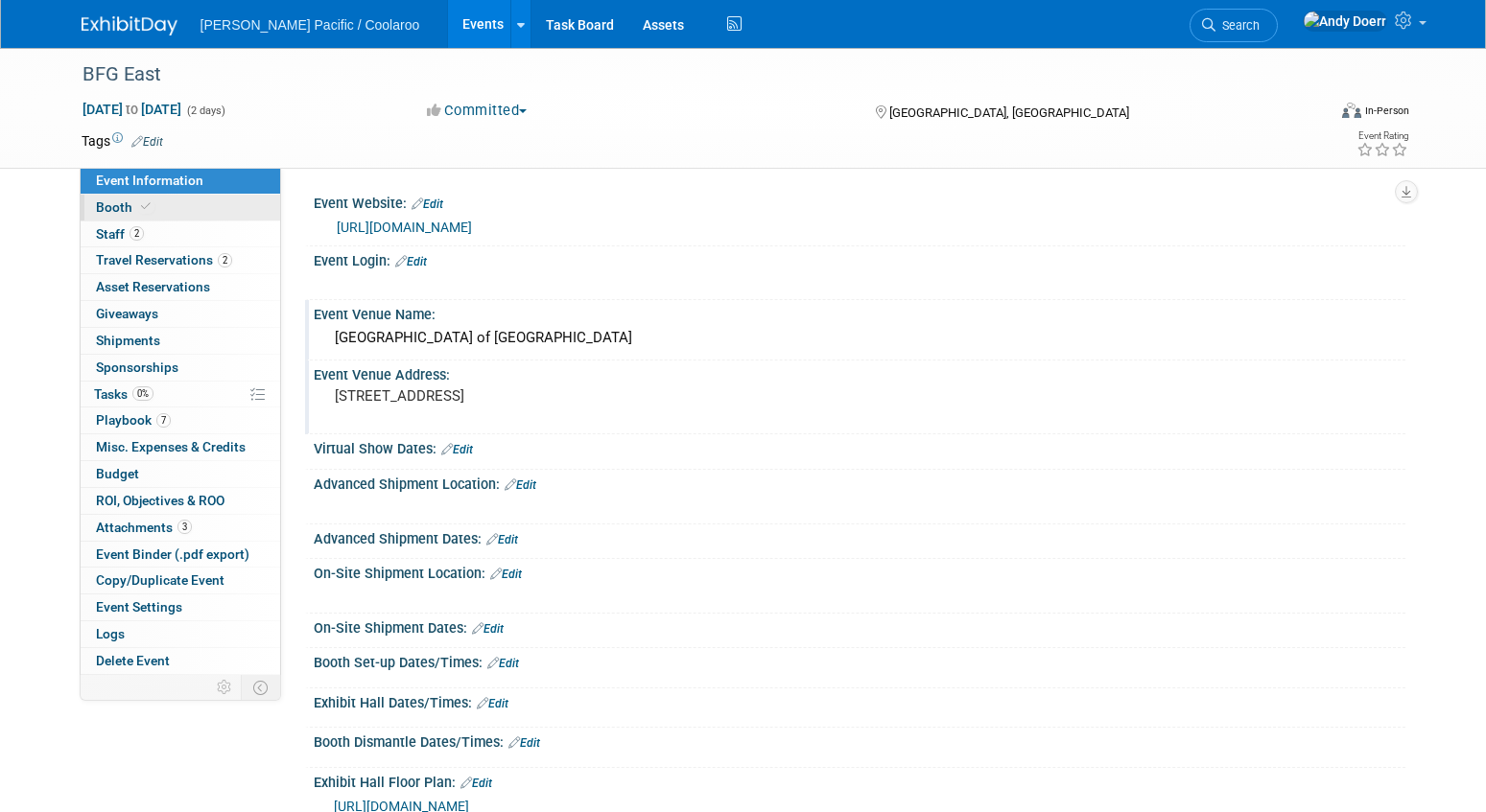
click at [174, 203] on link "Booth" at bounding box center [180, 207] width 199 height 26
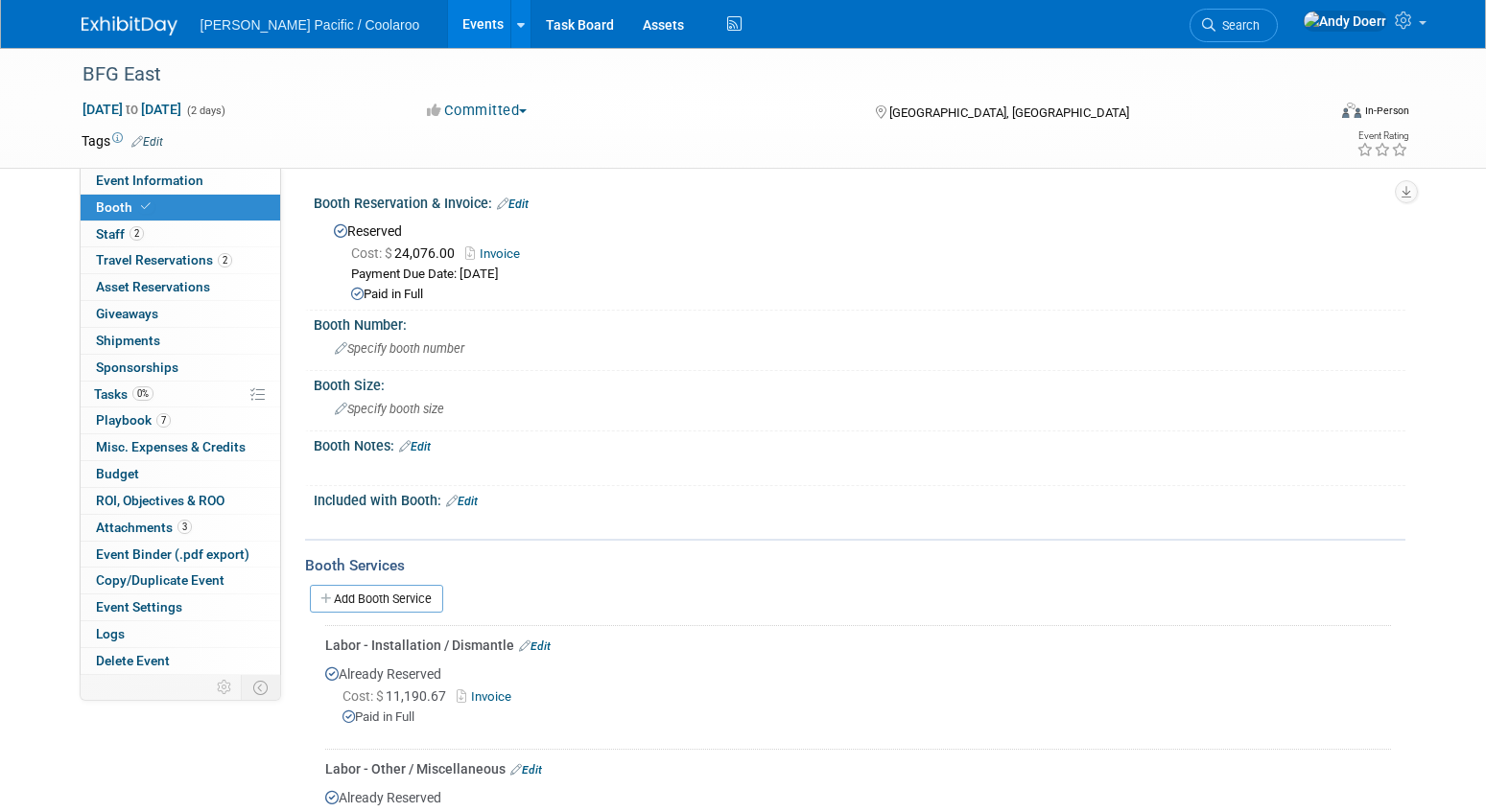
click at [131, 17] on img at bounding box center [130, 25] width 96 height 19
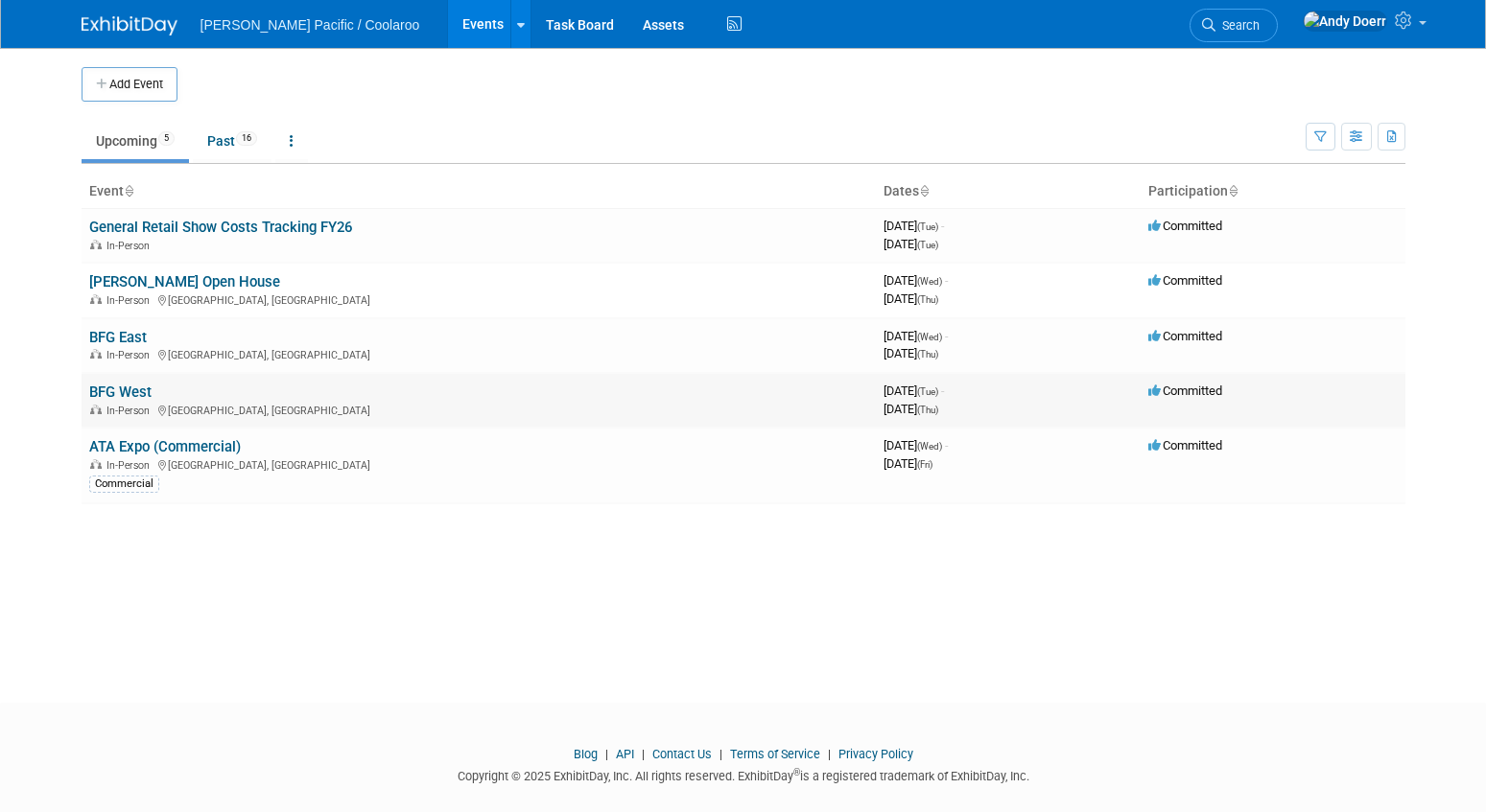
click at [141, 389] on link "BFG West" at bounding box center [121, 392] width 63 height 17
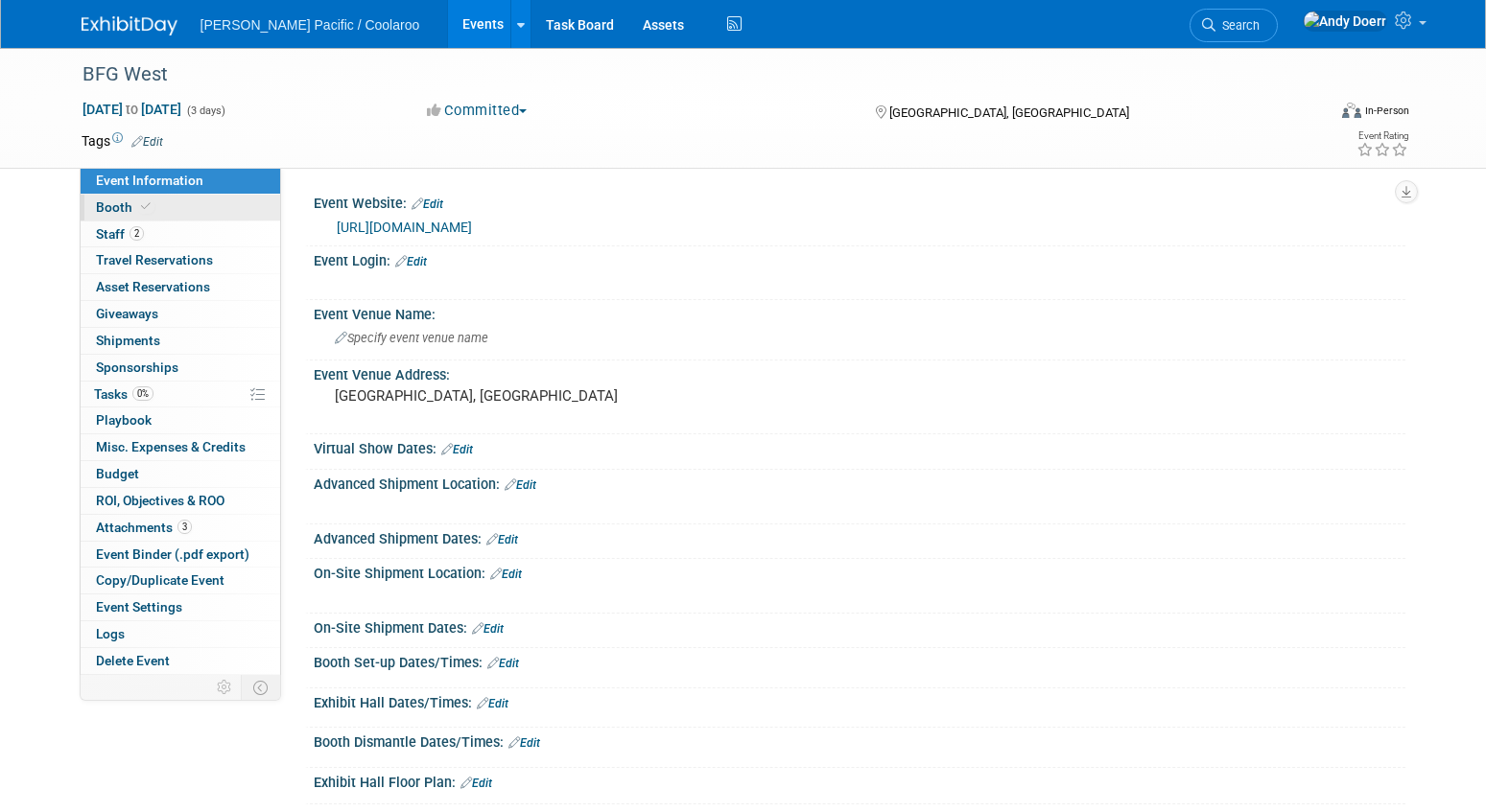
click at [177, 204] on link "Booth" at bounding box center [180, 207] width 199 height 26
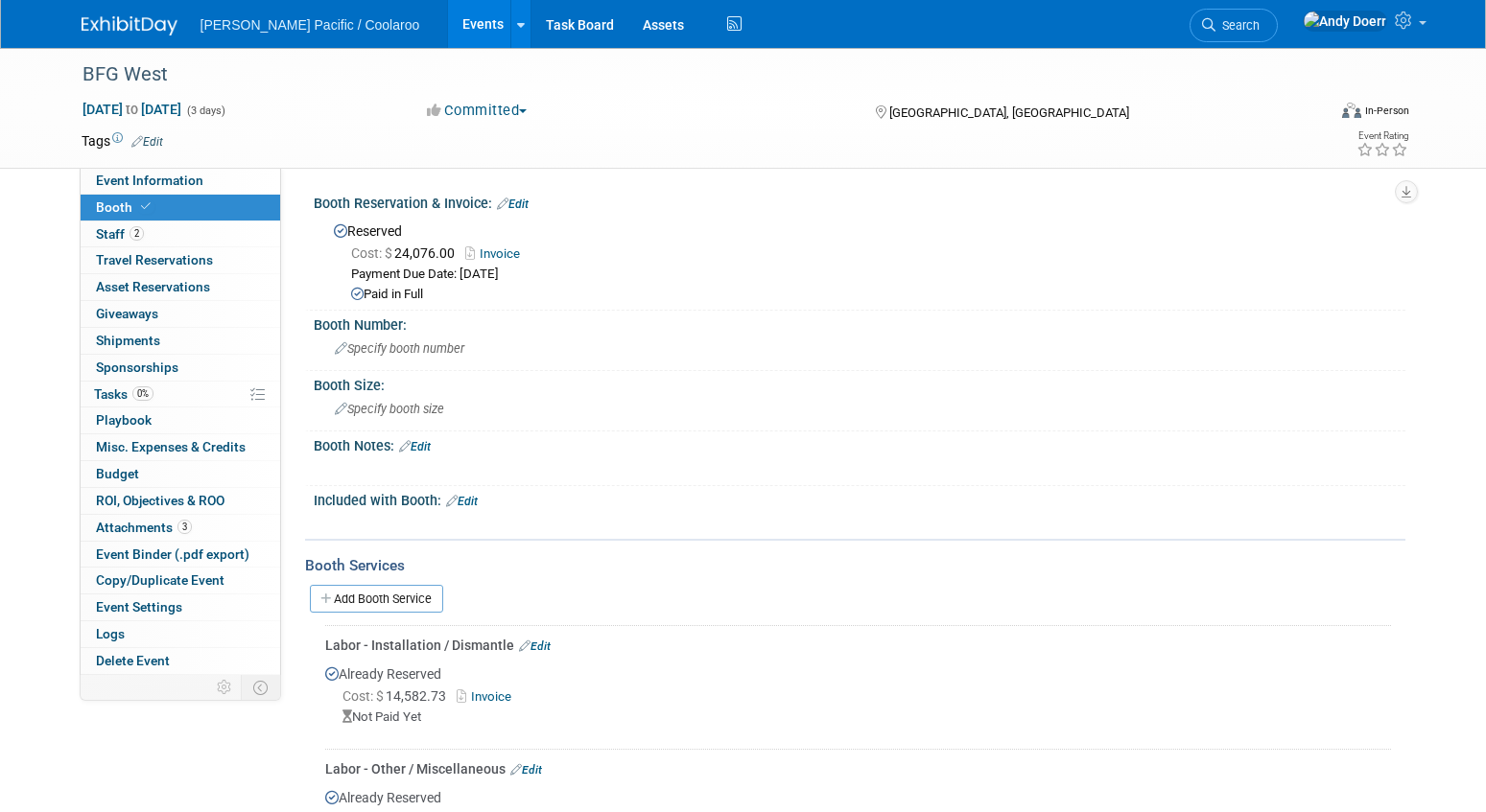
click at [150, 27] on img at bounding box center [130, 25] width 96 height 19
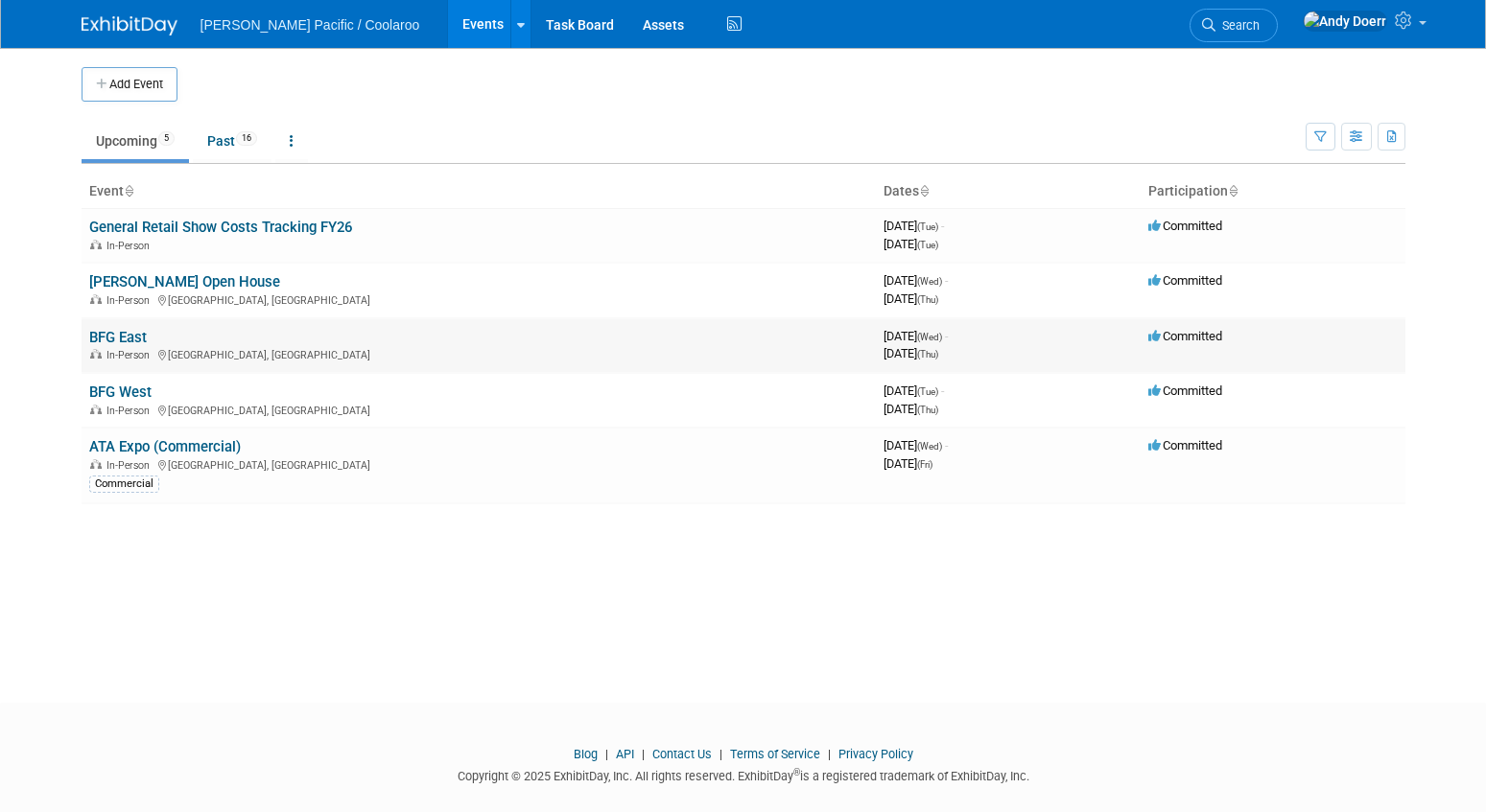
click at [134, 337] on link "BFG East" at bounding box center [119, 337] width 58 height 17
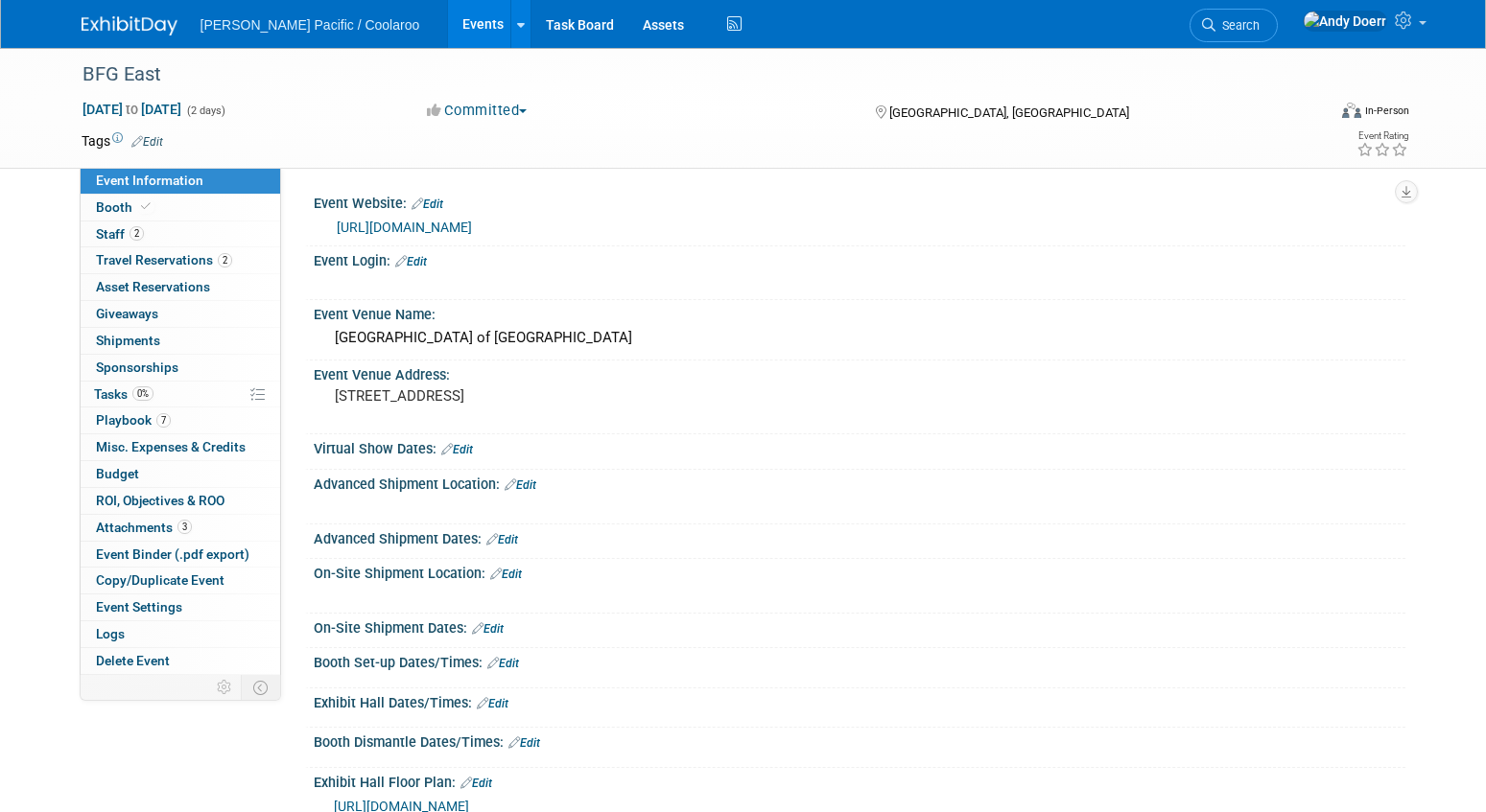
scroll to position [272, 0]
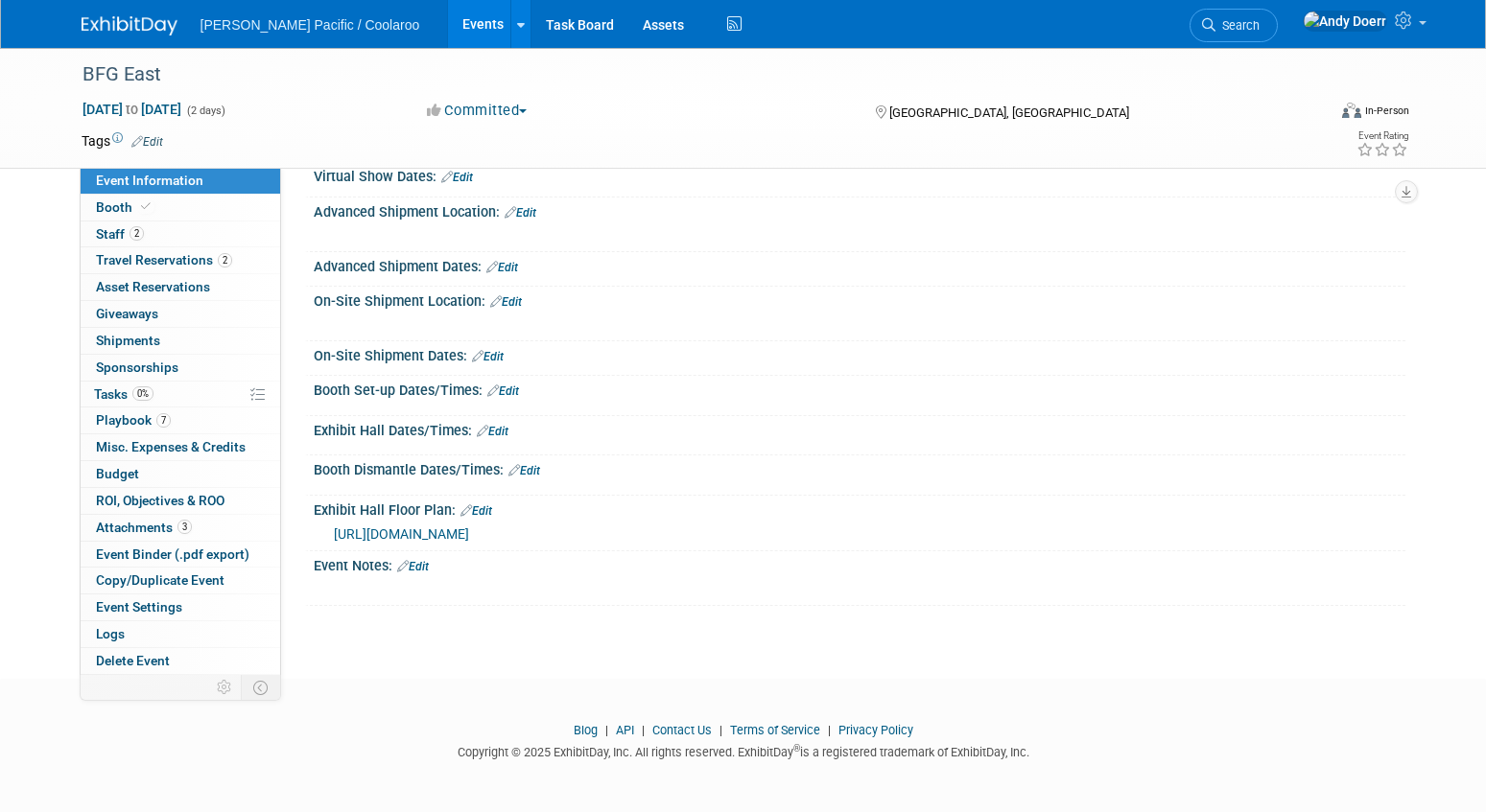
click at [469, 534] on span "[URL][DOMAIN_NAME]" at bounding box center [402, 533] width 136 height 15
click at [167, 208] on link "Booth" at bounding box center [180, 207] width 199 height 26
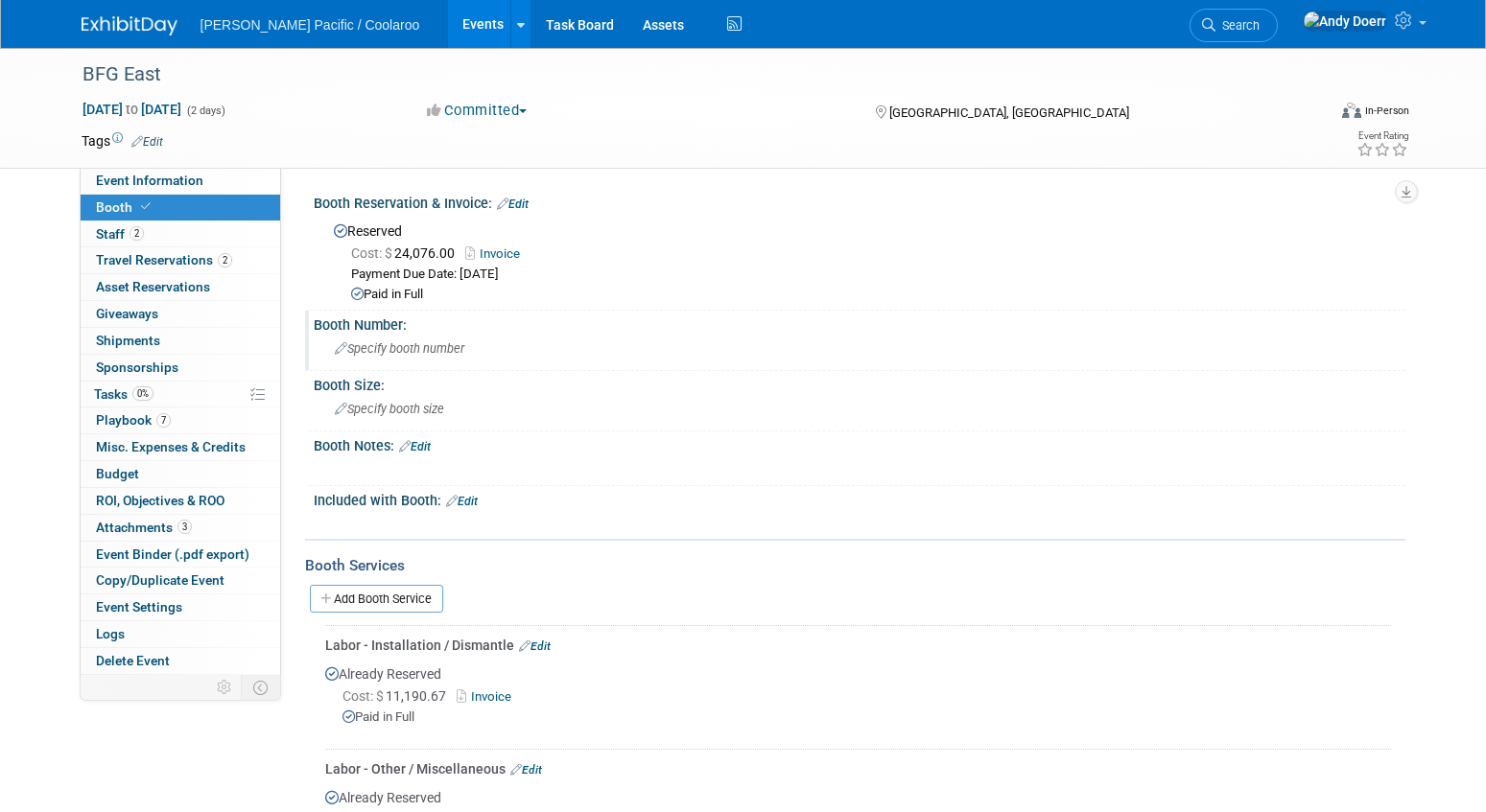
click at [411, 345] on span "Specify booth number" at bounding box center [400, 349] width 130 height 14
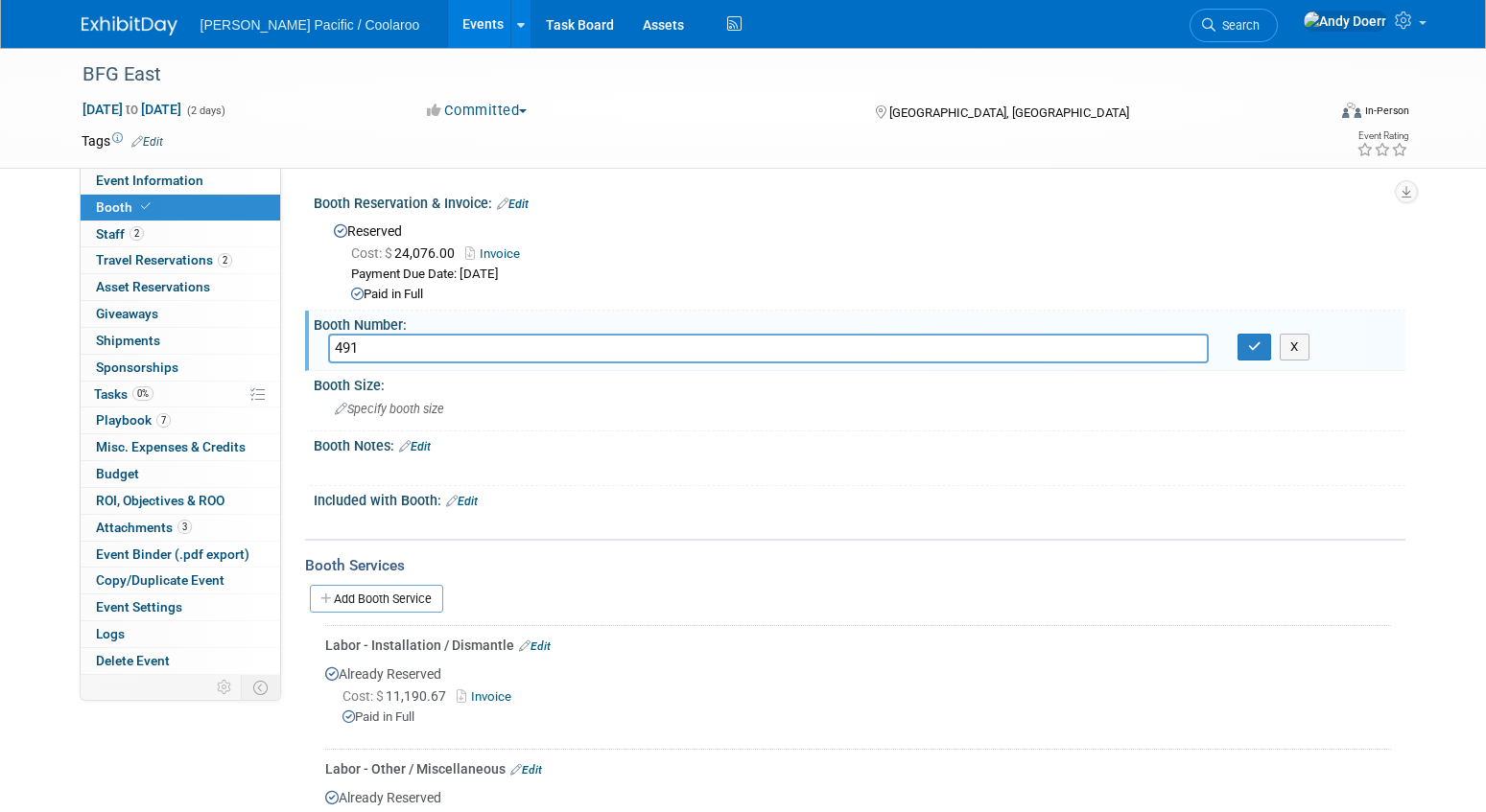
type input "491"
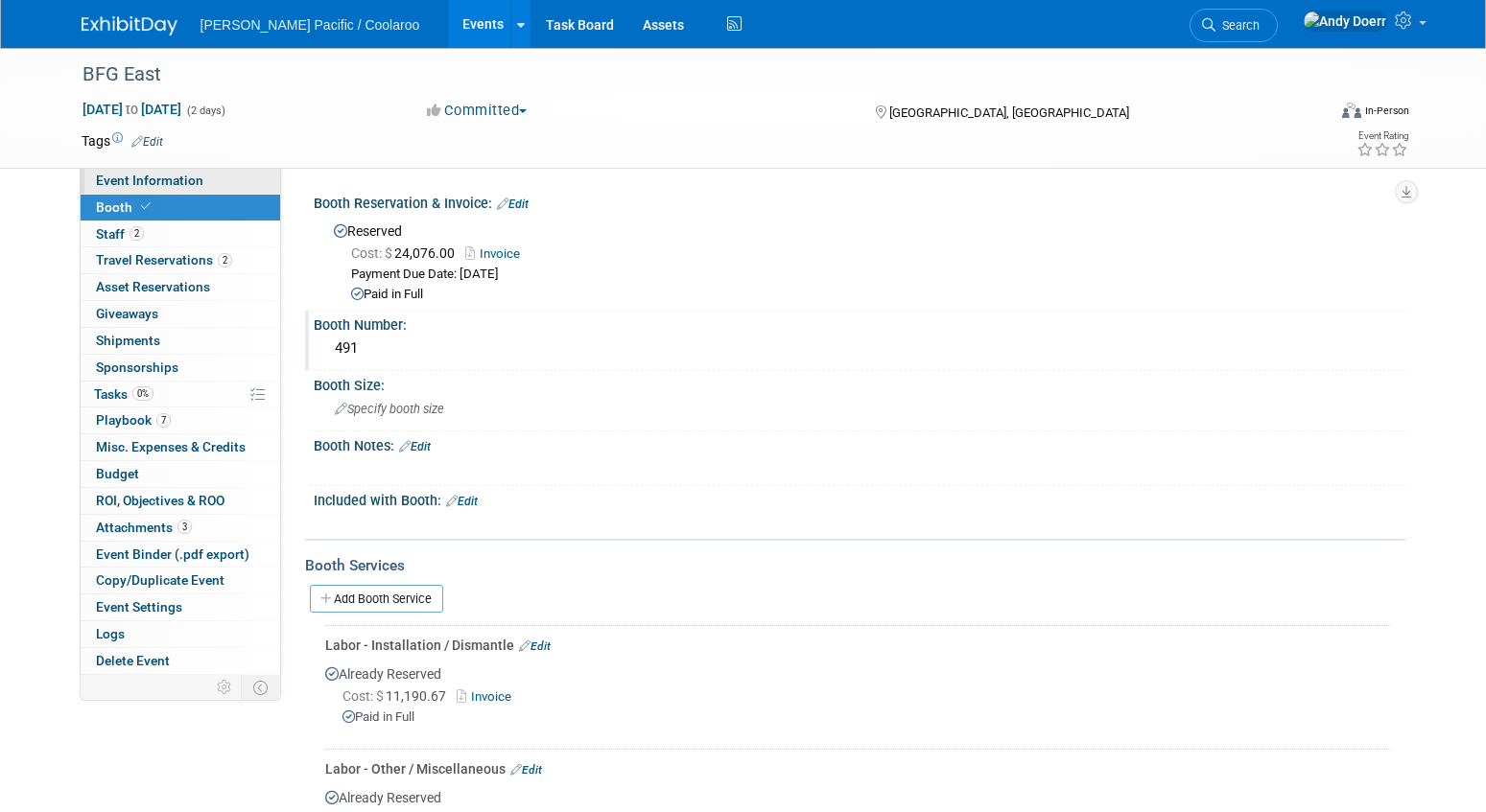
click at [201, 187] on link "Event Information" at bounding box center [180, 180] width 199 height 26
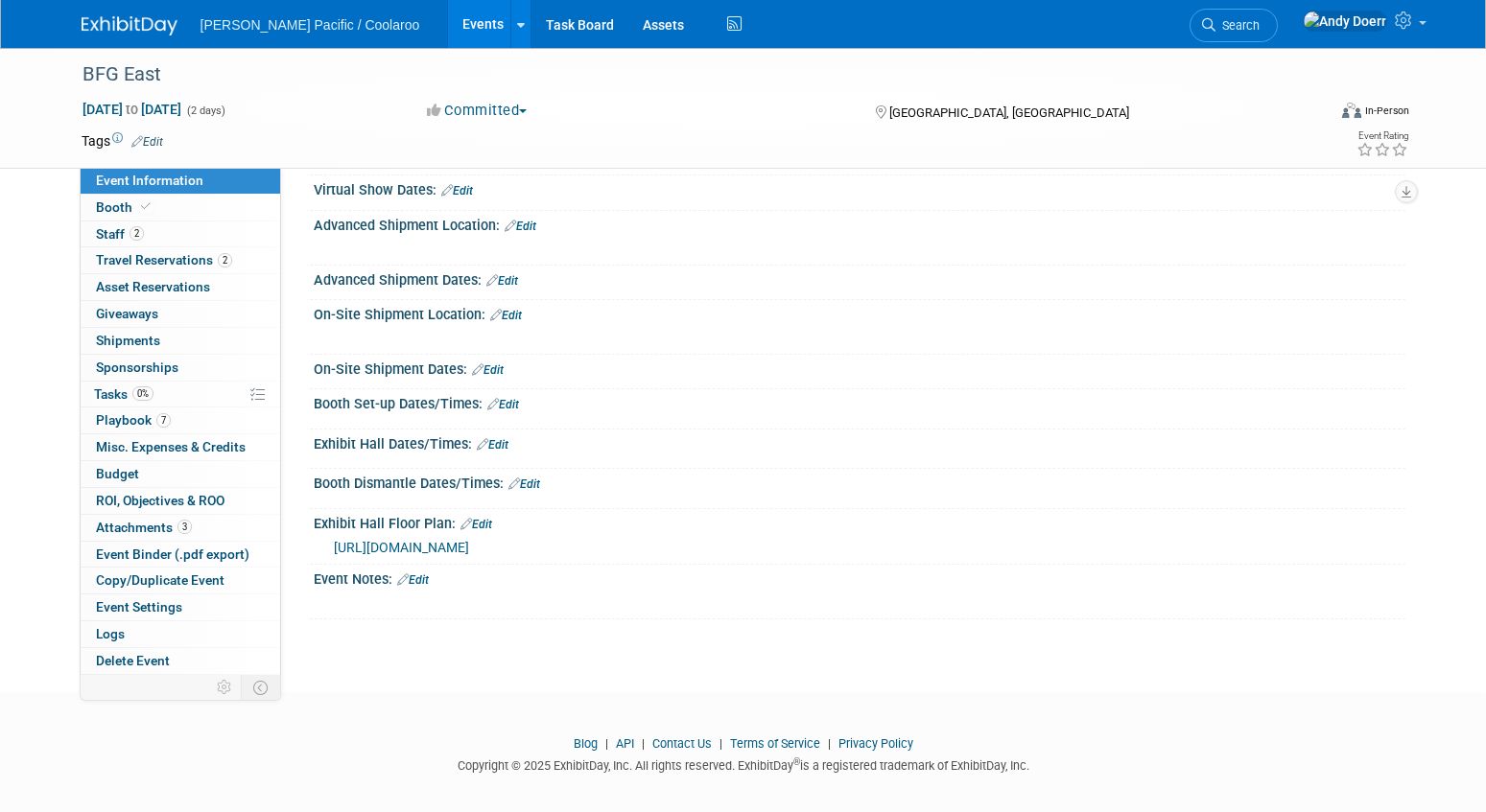
scroll to position [262, 0]
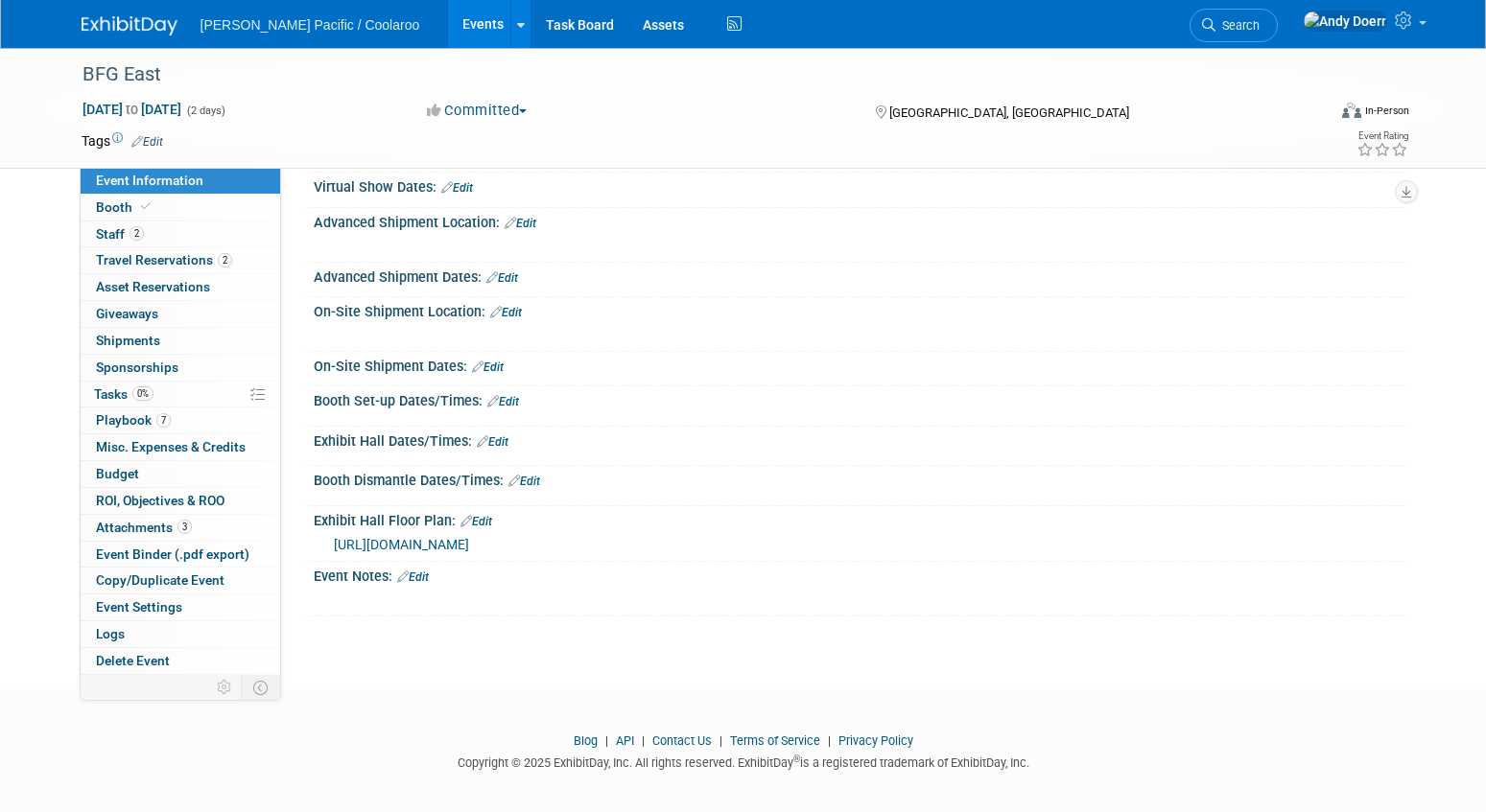
click at [512, 272] on link "Edit" at bounding box center [502, 277] width 32 height 13
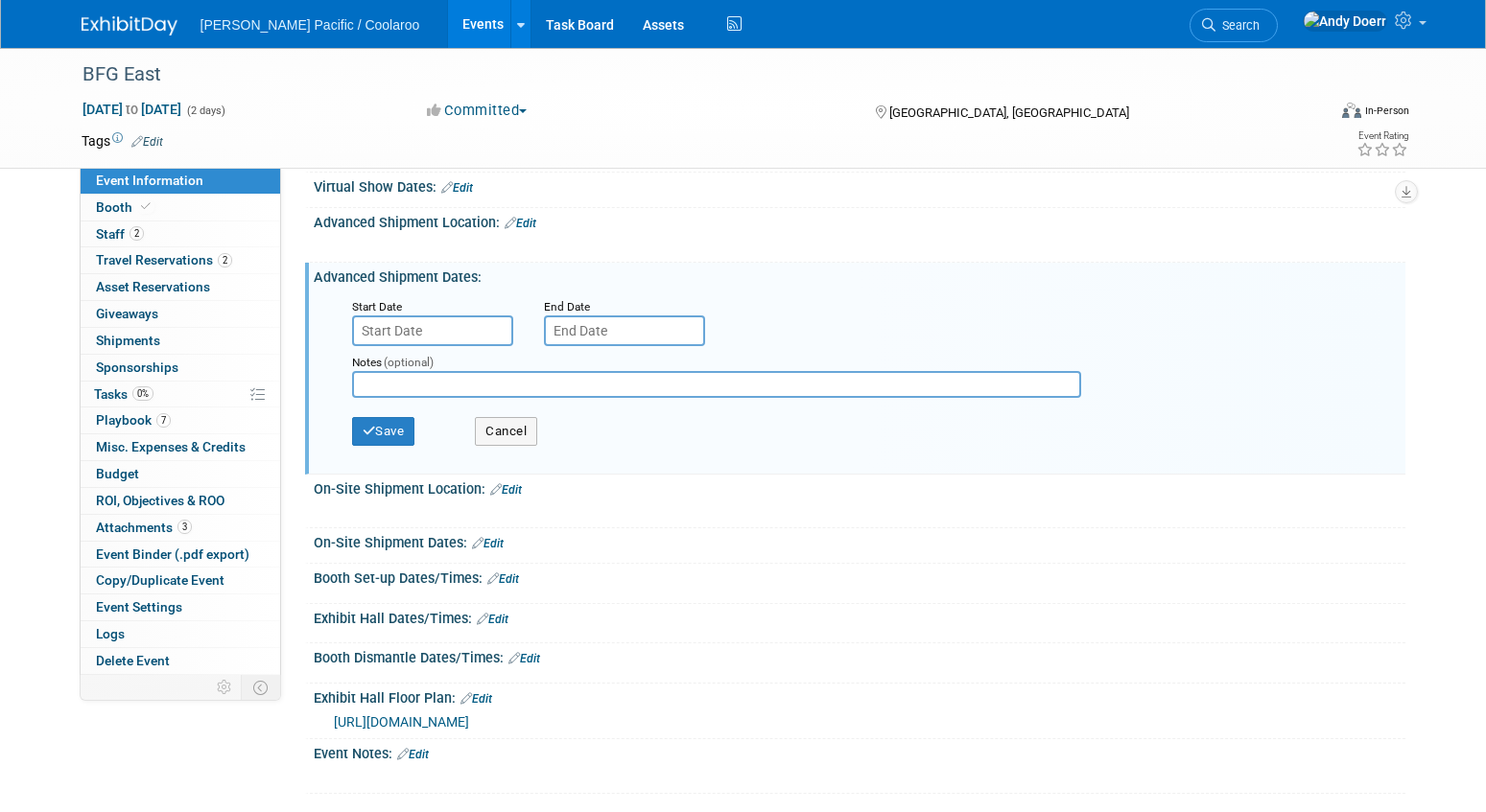
click at [453, 333] on input "text" at bounding box center [433, 331] width 161 height 31
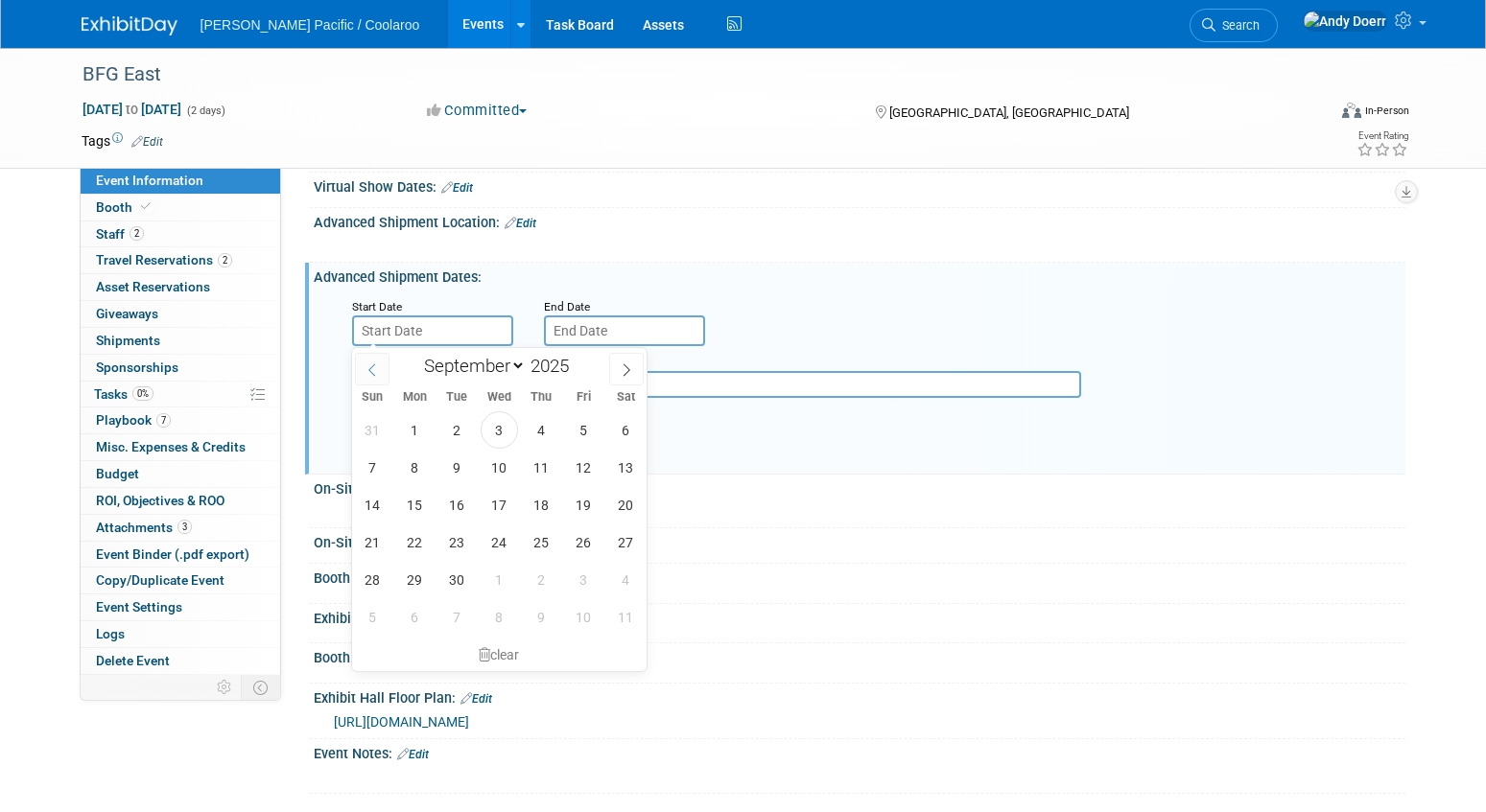
click at [372, 371] on icon at bounding box center [372, 370] width 13 height 13
select select "7"
click at [417, 545] on span "18" at bounding box center [416, 543] width 38 height 38
type input "[DATE]"
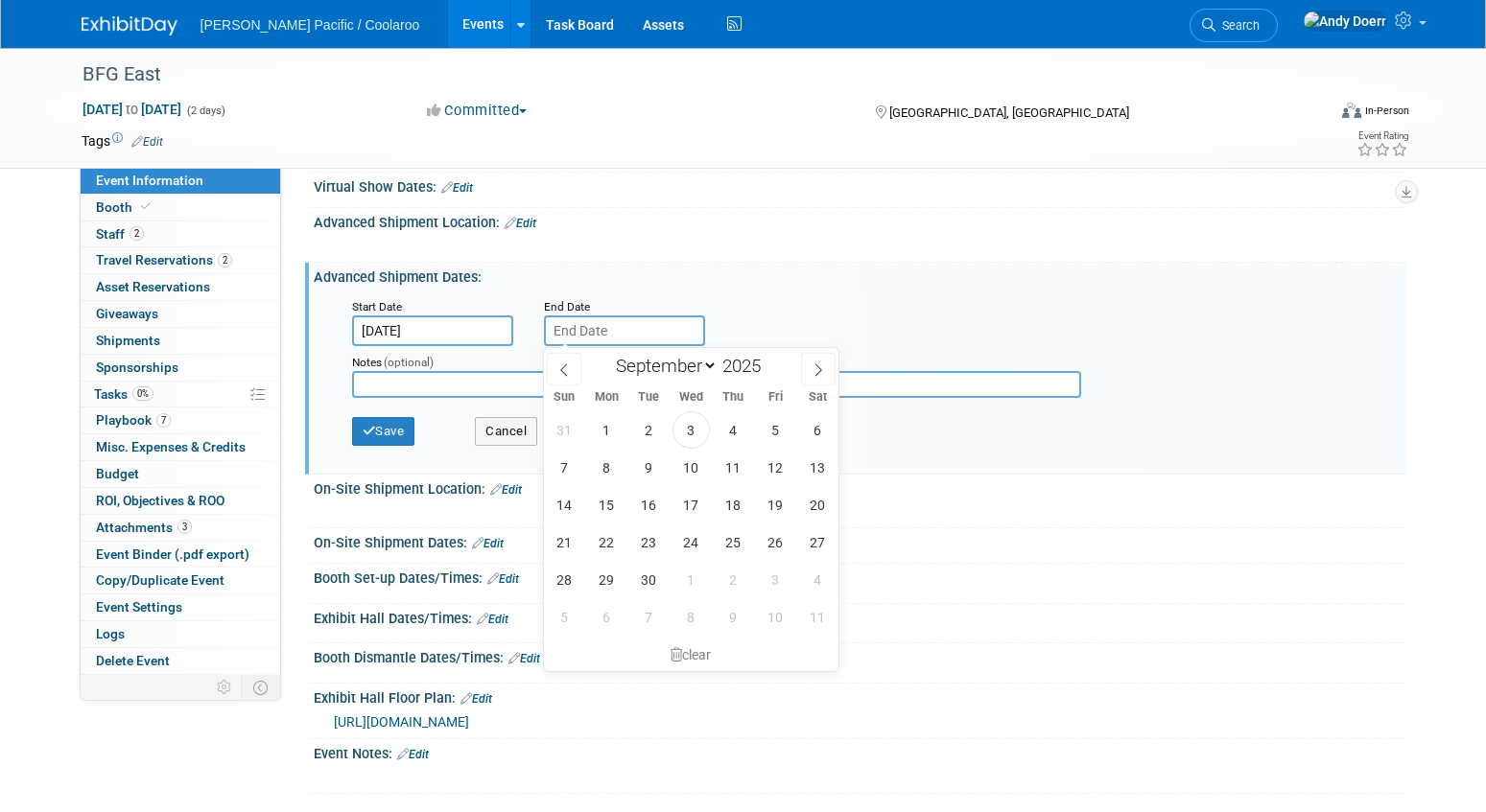
click at [604, 330] on input "text" at bounding box center [625, 331] width 161 height 31
click at [604, 466] on span "8" at bounding box center [607, 468] width 38 height 38
type input "[DATE]"
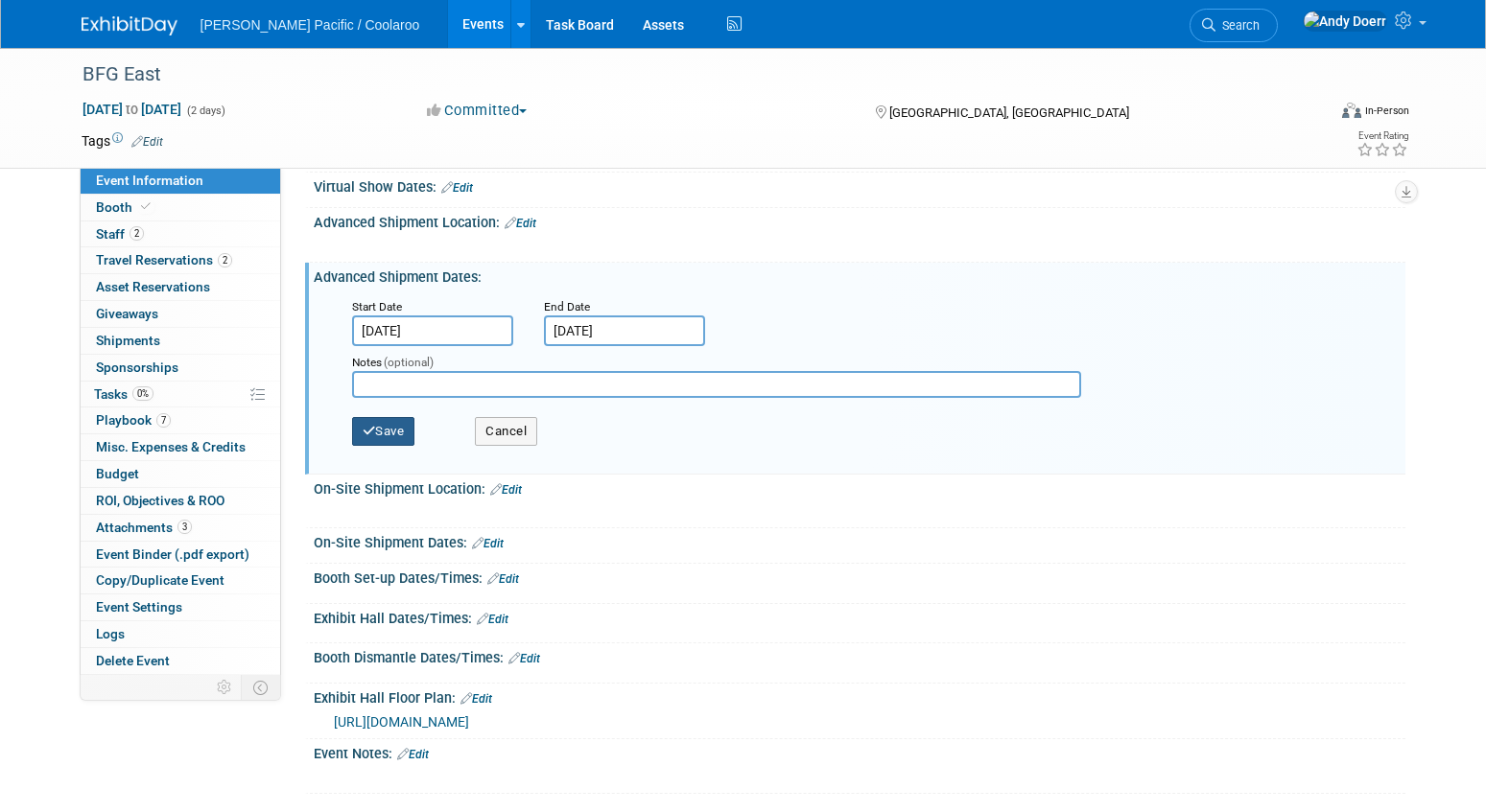
click at [392, 430] on button "Save" at bounding box center [384, 431] width 64 height 29
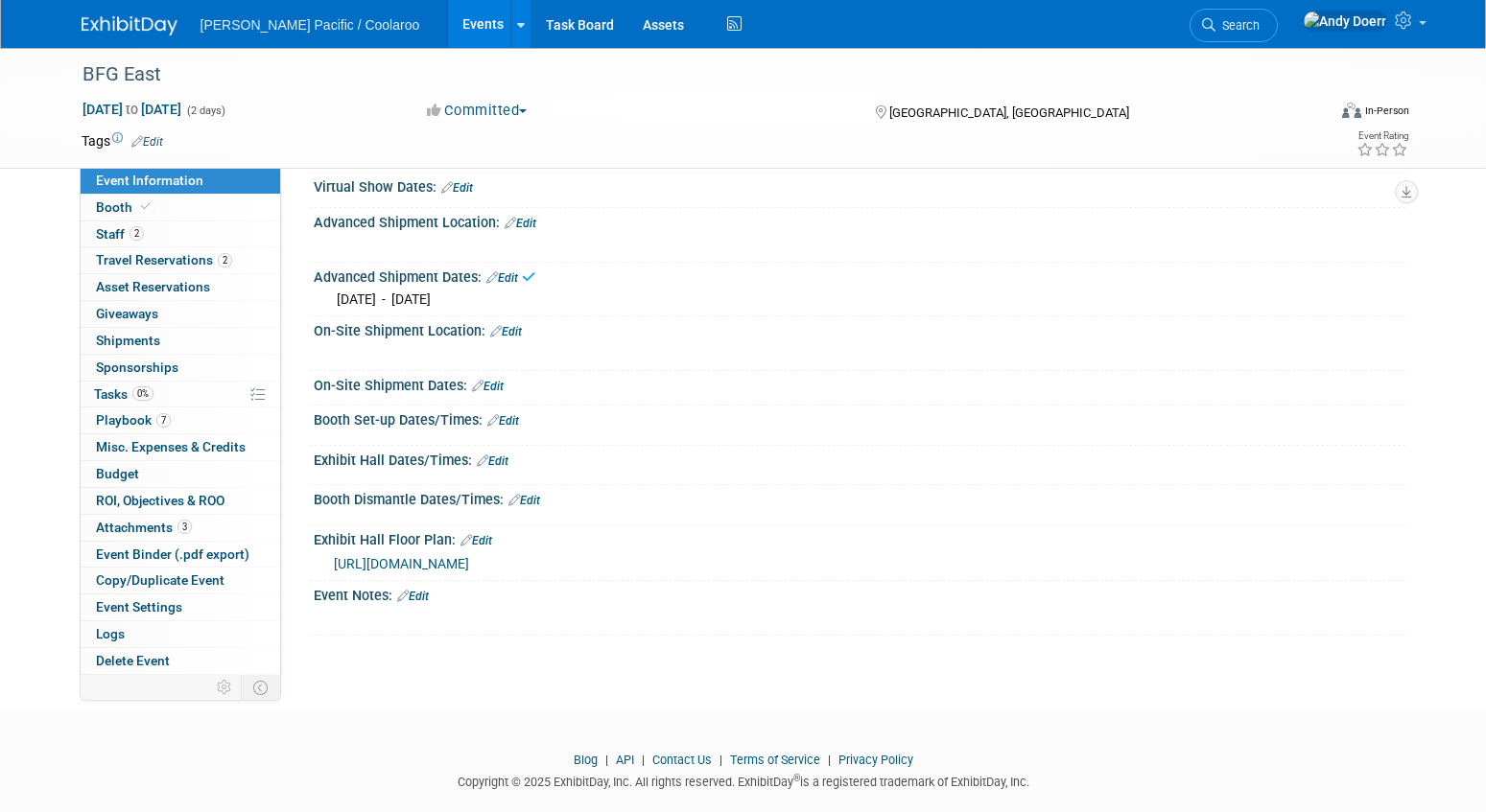
click at [510, 326] on link "Edit" at bounding box center [506, 331] width 32 height 13
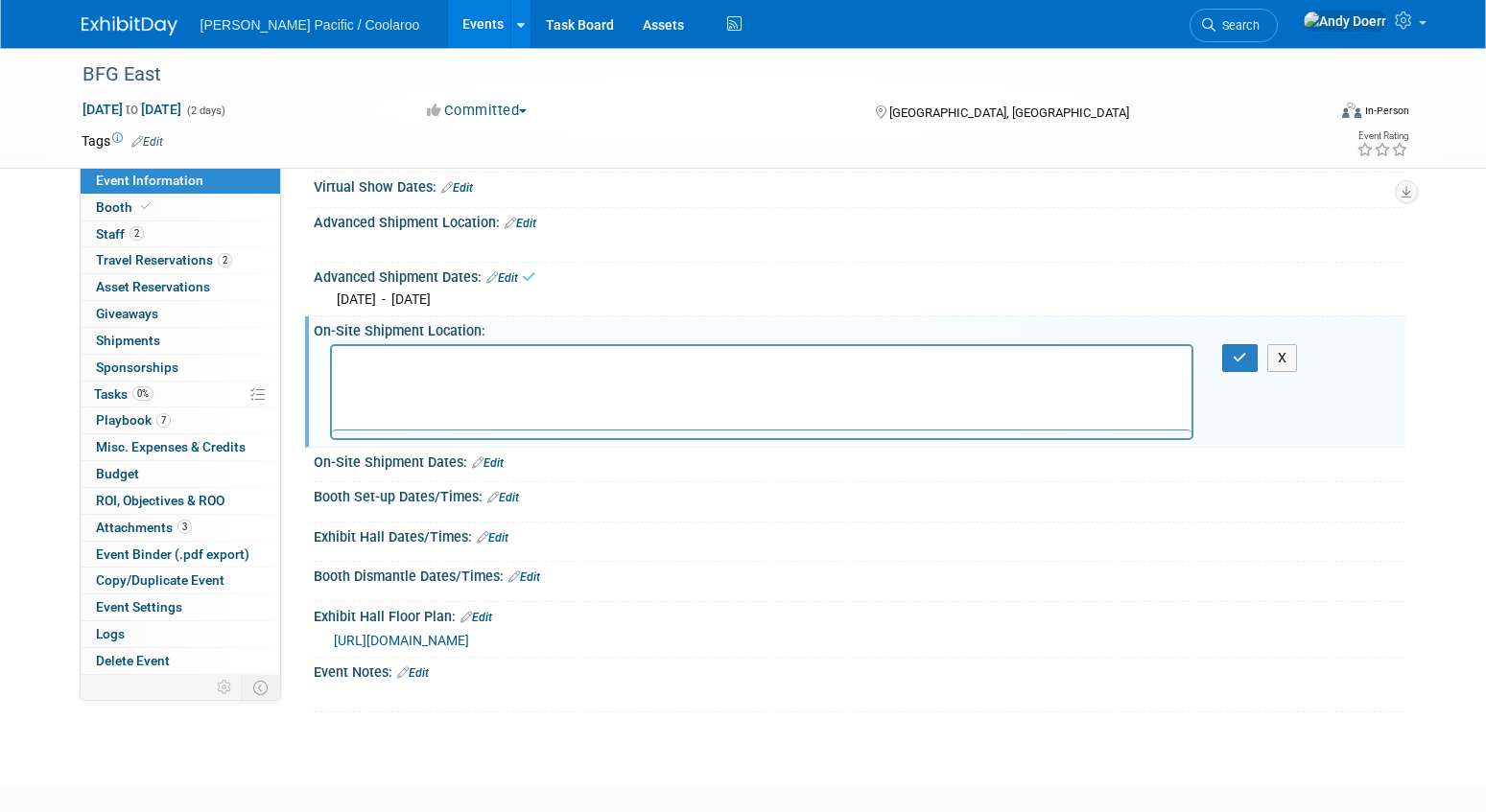
scroll to position [0, 0]
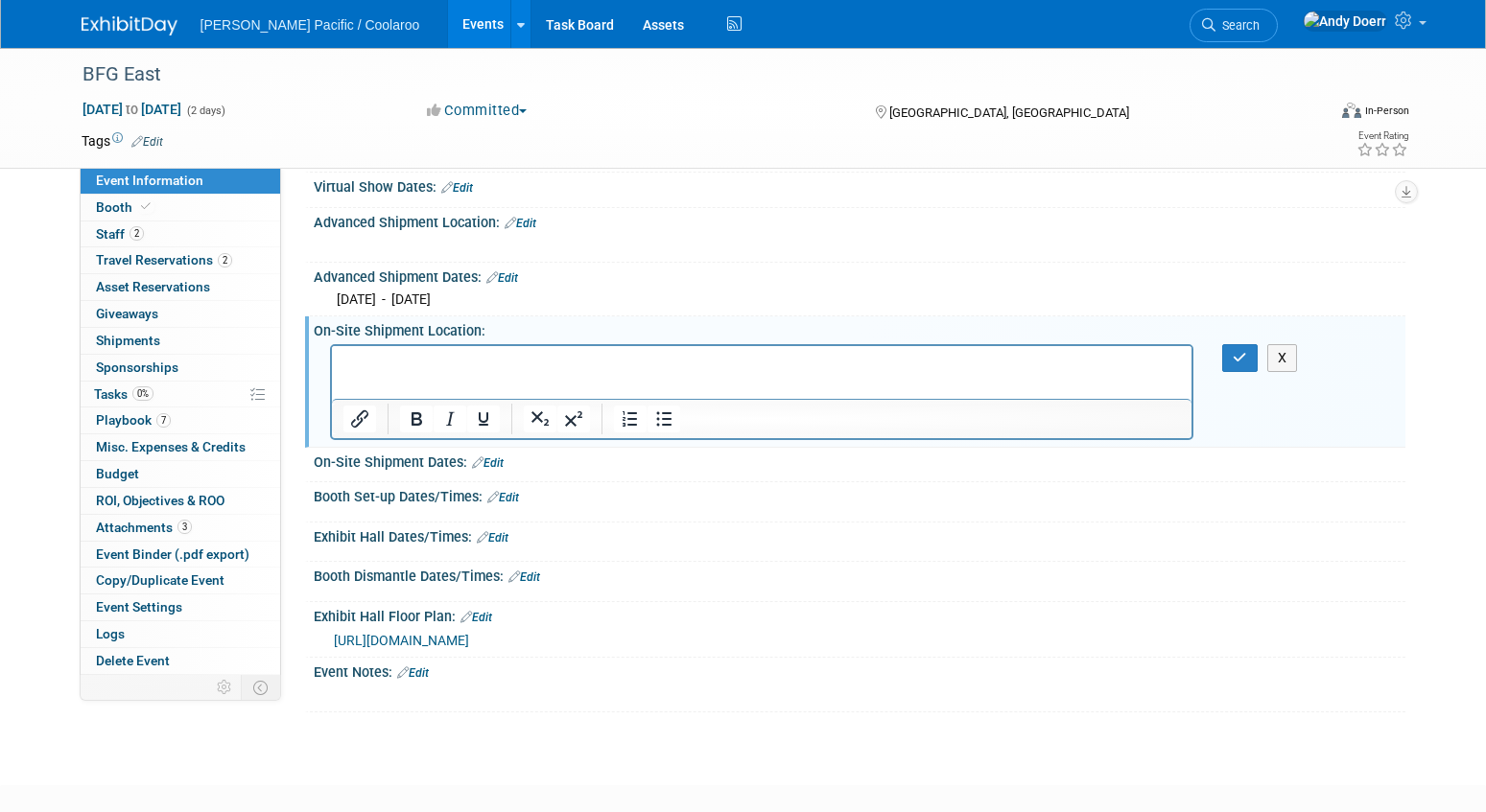
click at [533, 221] on link "Edit" at bounding box center [520, 223] width 32 height 13
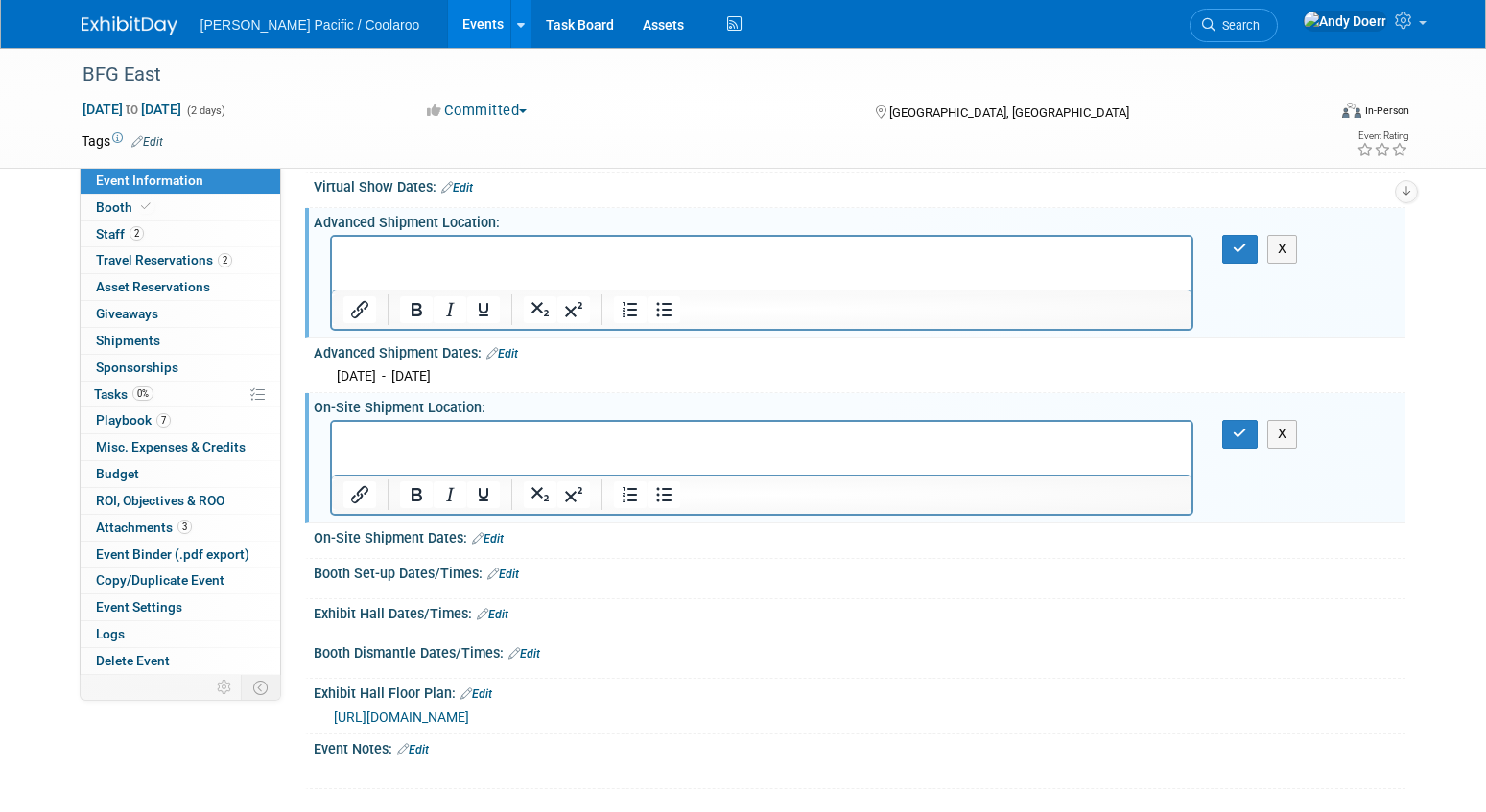
click at [432, 256] on p "Rich Text Area. Press ALT-0 for help." at bounding box center [761, 253] width 838 height 19
click at [849, 257] on p "BFG Marketplace ExpoShepard Exposition c/o TForce3495 [STREET_ADDRESS]" at bounding box center [761, 253] width 838 height 19
paste body "Rich Text Area. Press ALT-0 for help."
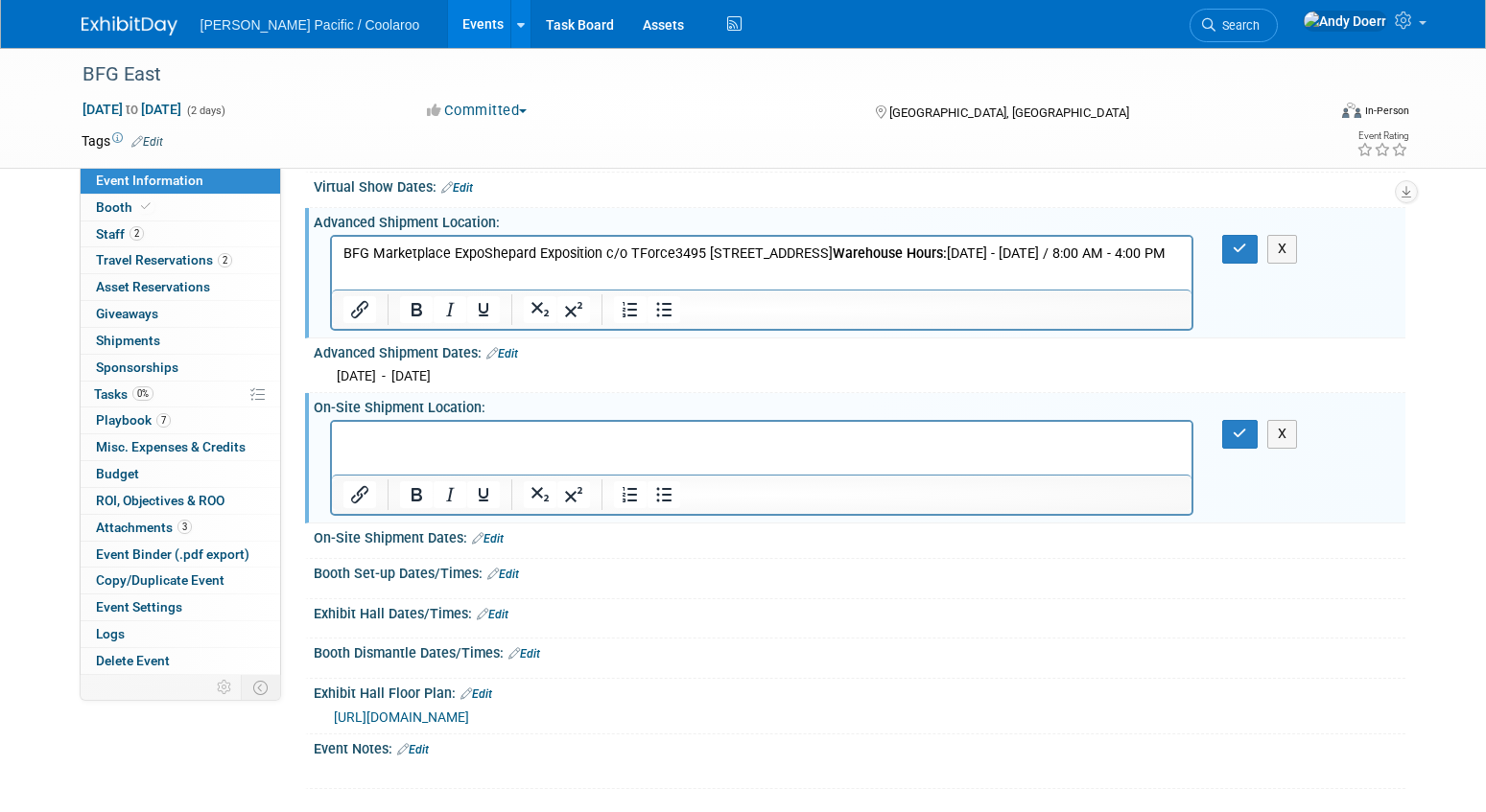
click at [482, 255] on p "BFG Marketplace ExpoShepard Exposition c/o TForce3495 [STREET_ADDRESS] Warehous…" at bounding box center [761, 253] width 838 height 19
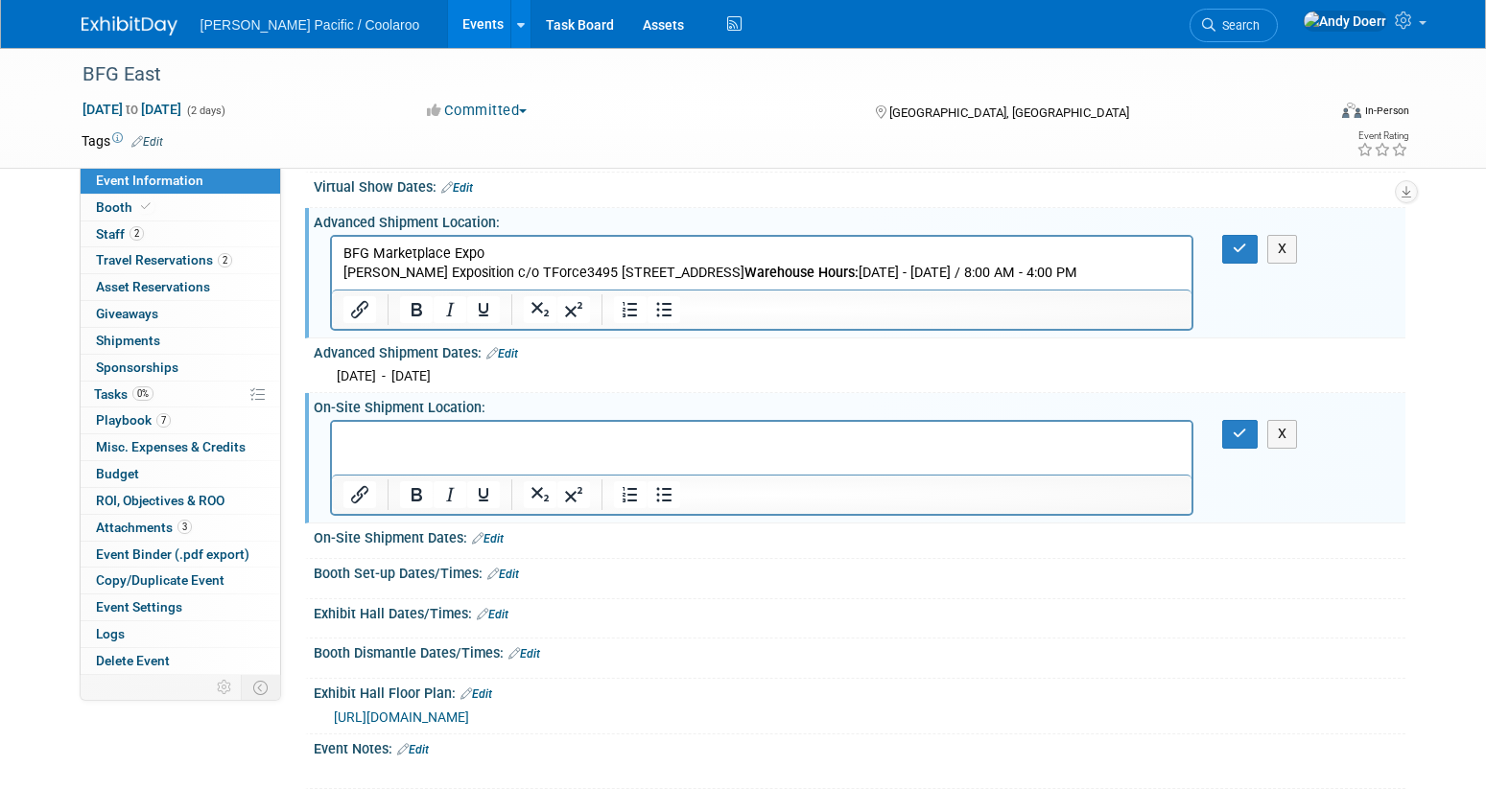
click at [532, 271] on p "[PERSON_NAME] Exposition c/o TForce3495 [STREET_ADDRESS] Warehouse Hours: [DATE…" at bounding box center [761, 273] width 838 height 19
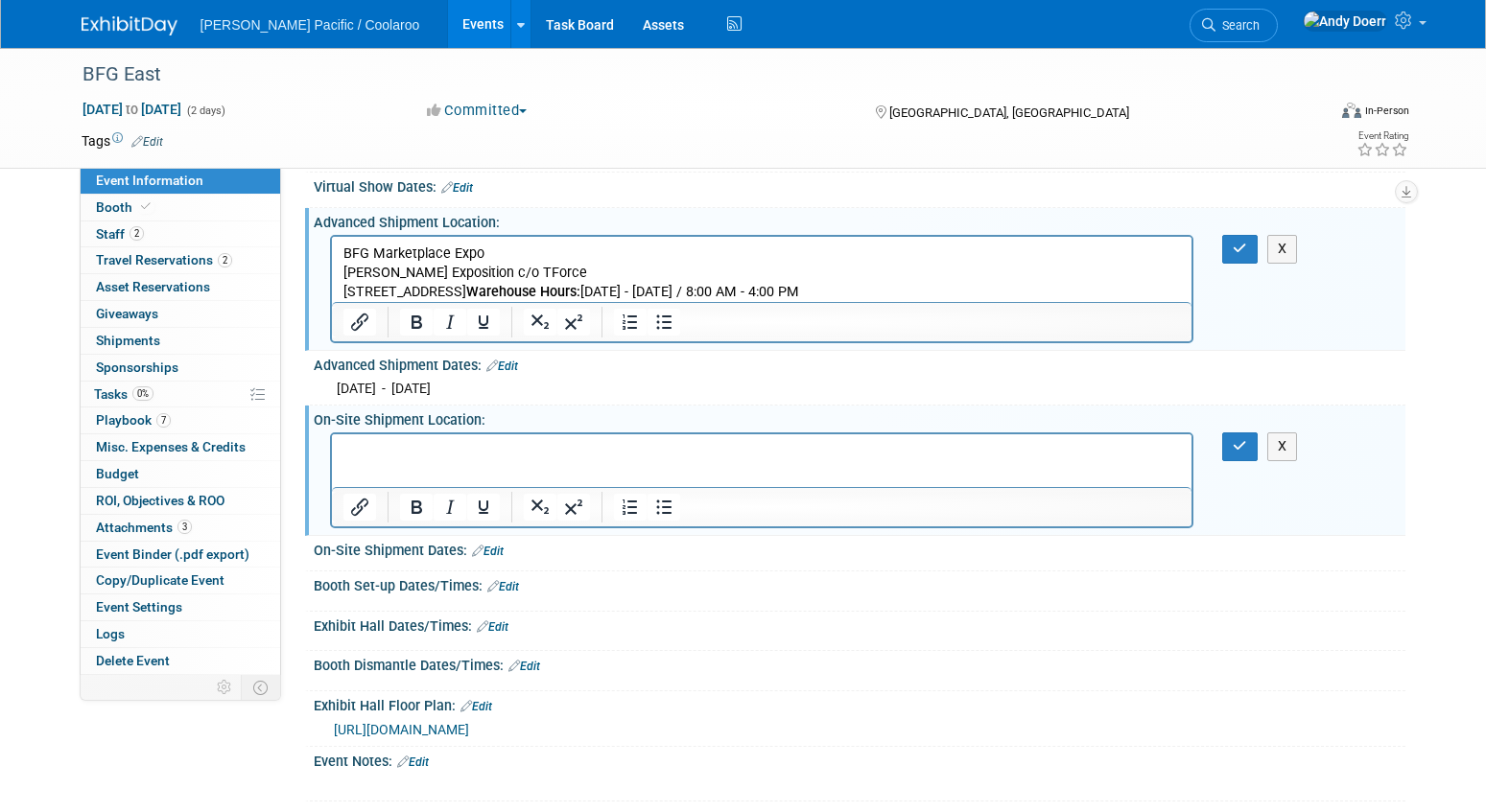
click at [579, 294] on b "Warehouse Hours:" at bounding box center [522, 292] width 115 height 16
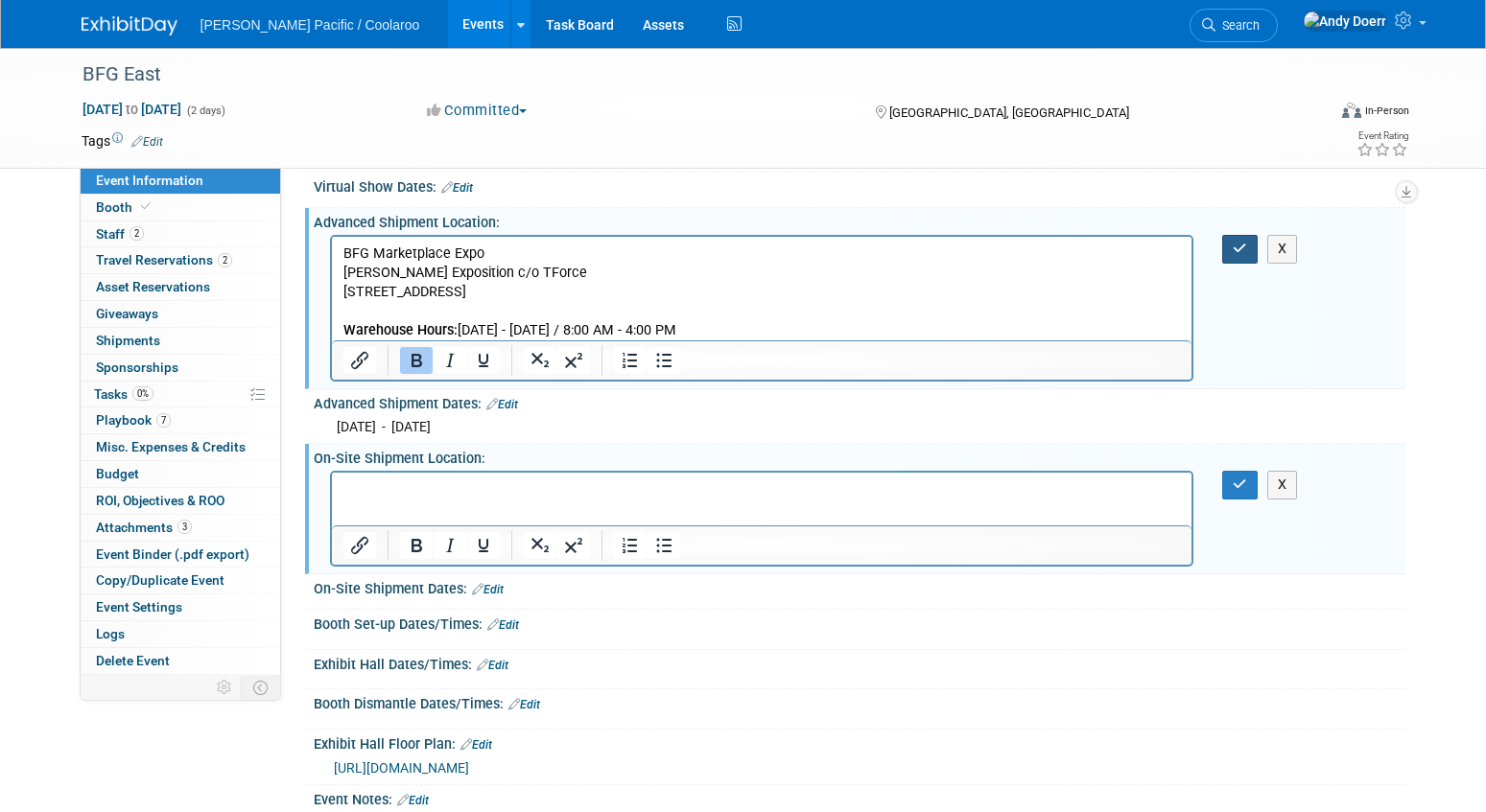
click at [1246, 246] on icon "button" at bounding box center [1240, 248] width 14 height 13
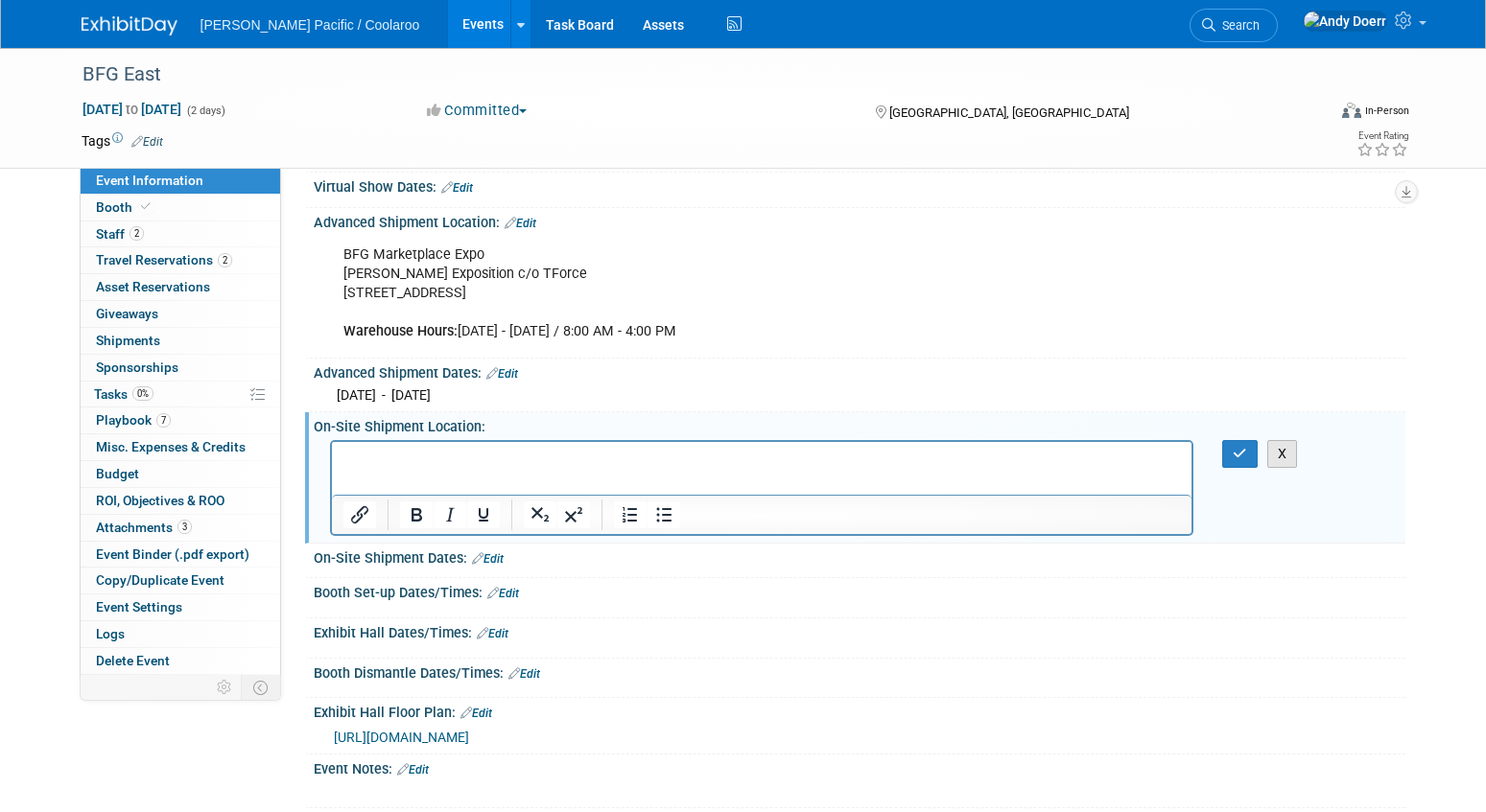
click at [1285, 453] on button "X" at bounding box center [1283, 454] width 31 height 28
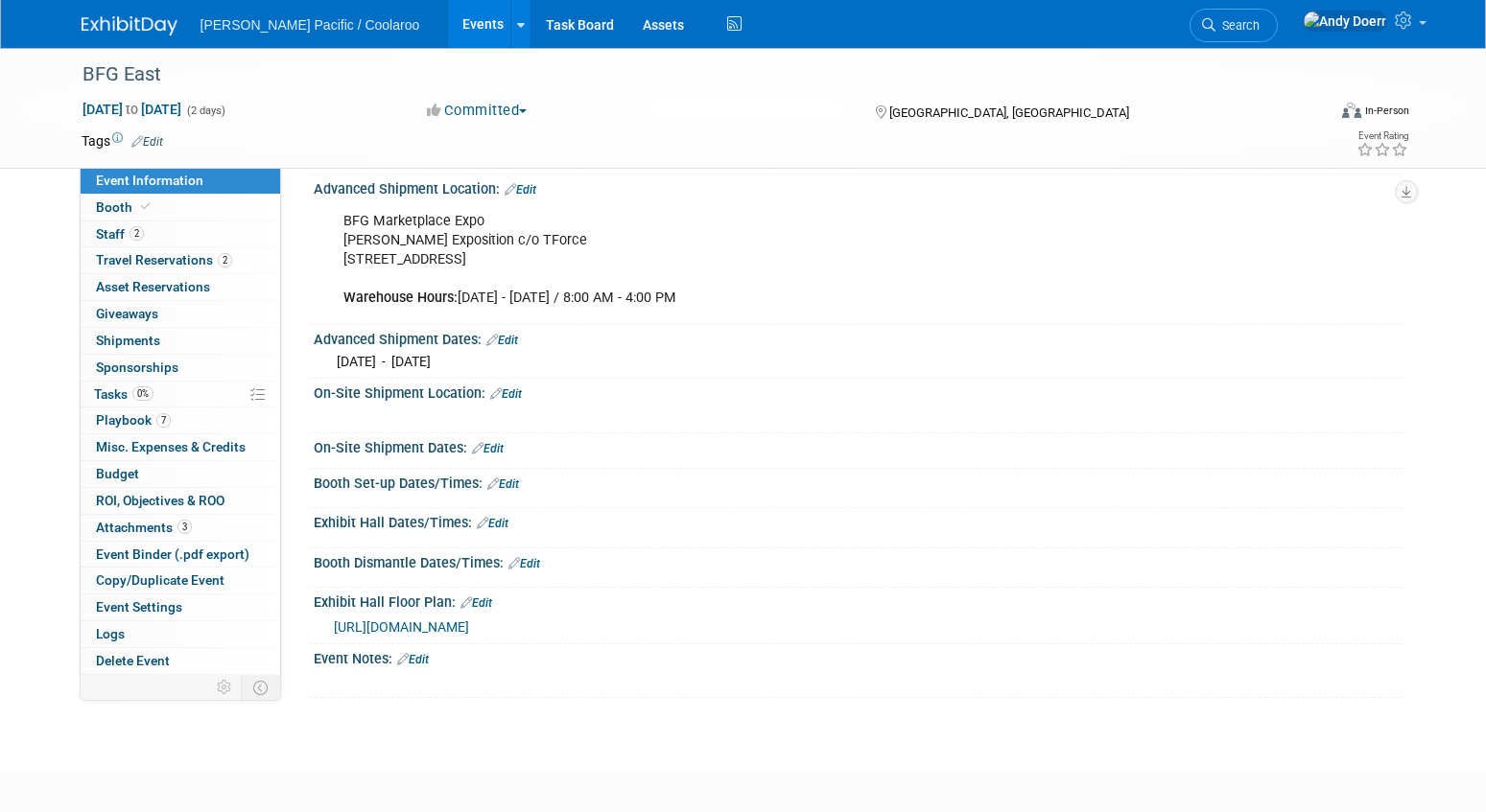
scroll to position [296, 0]
click at [506, 390] on link "Edit" at bounding box center [506, 393] width 32 height 13
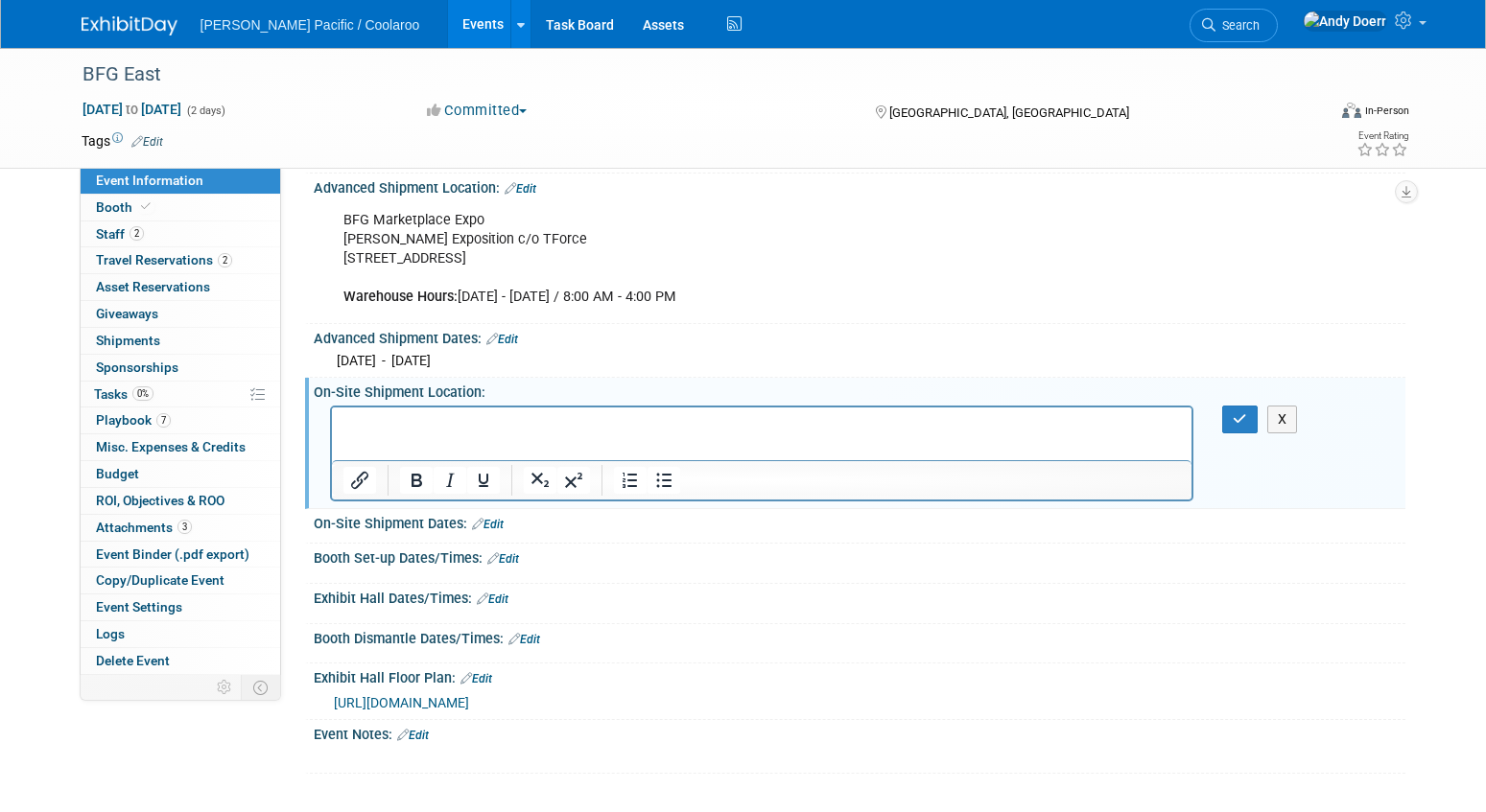
scroll to position [0, 0]
click at [516, 426] on p "Rich Text Area. Press ALT-0 for help." at bounding box center [761, 423] width 838 height 19
click at [481, 423] on p "BFG Marketplace [GEOGRAPHIC_DATA][STREET_ADDRESS]" at bounding box center [761, 423] width 838 height 19
click at [607, 439] on p "[GEOGRAPHIC_DATA][STREET_ADDRESS]" at bounding box center [761, 442] width 838 height 19
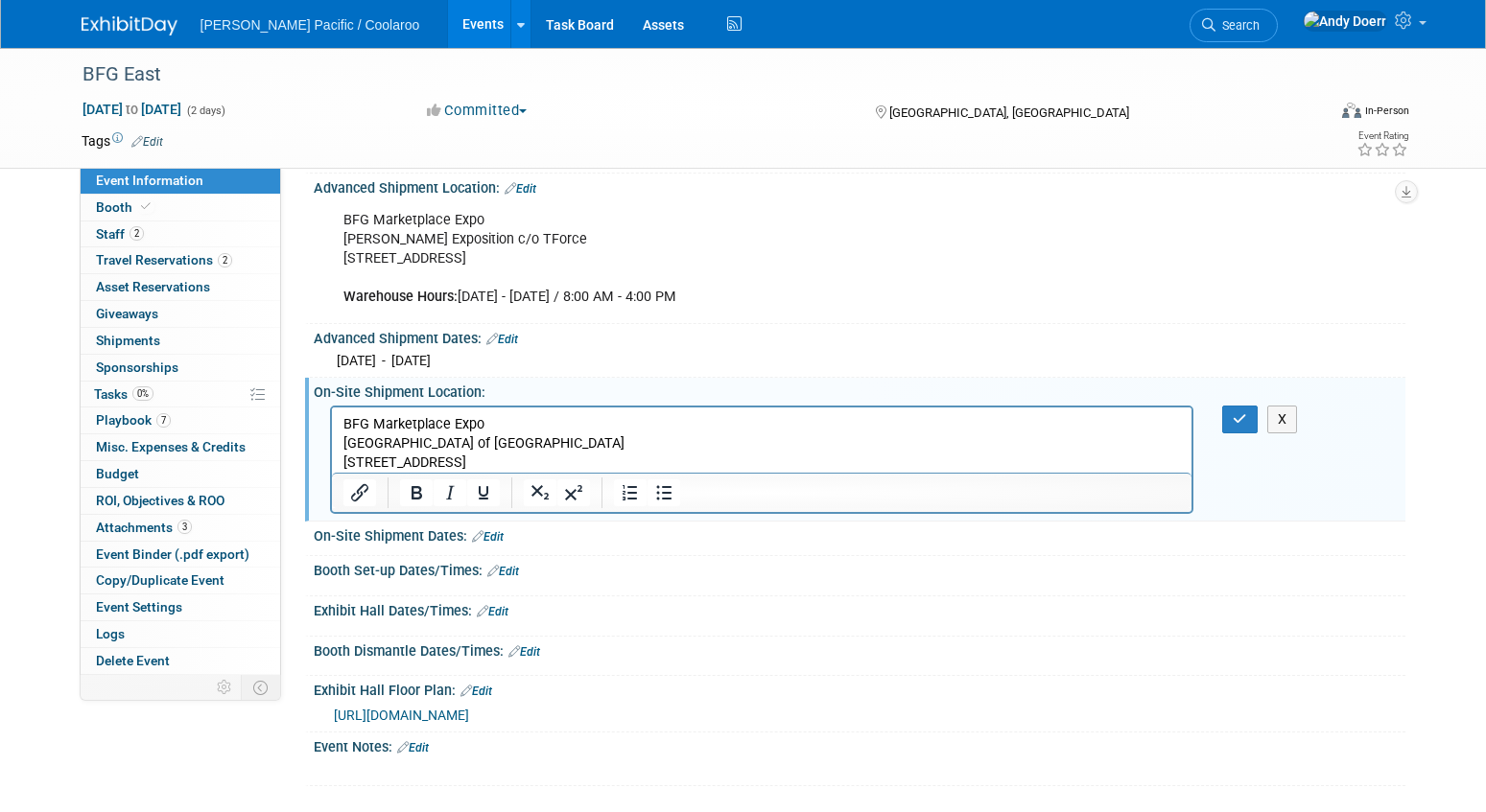
click at [432, 461] on p "[STREET_ADDRESS]" at bounding box center [761, 461] width 838 height 19
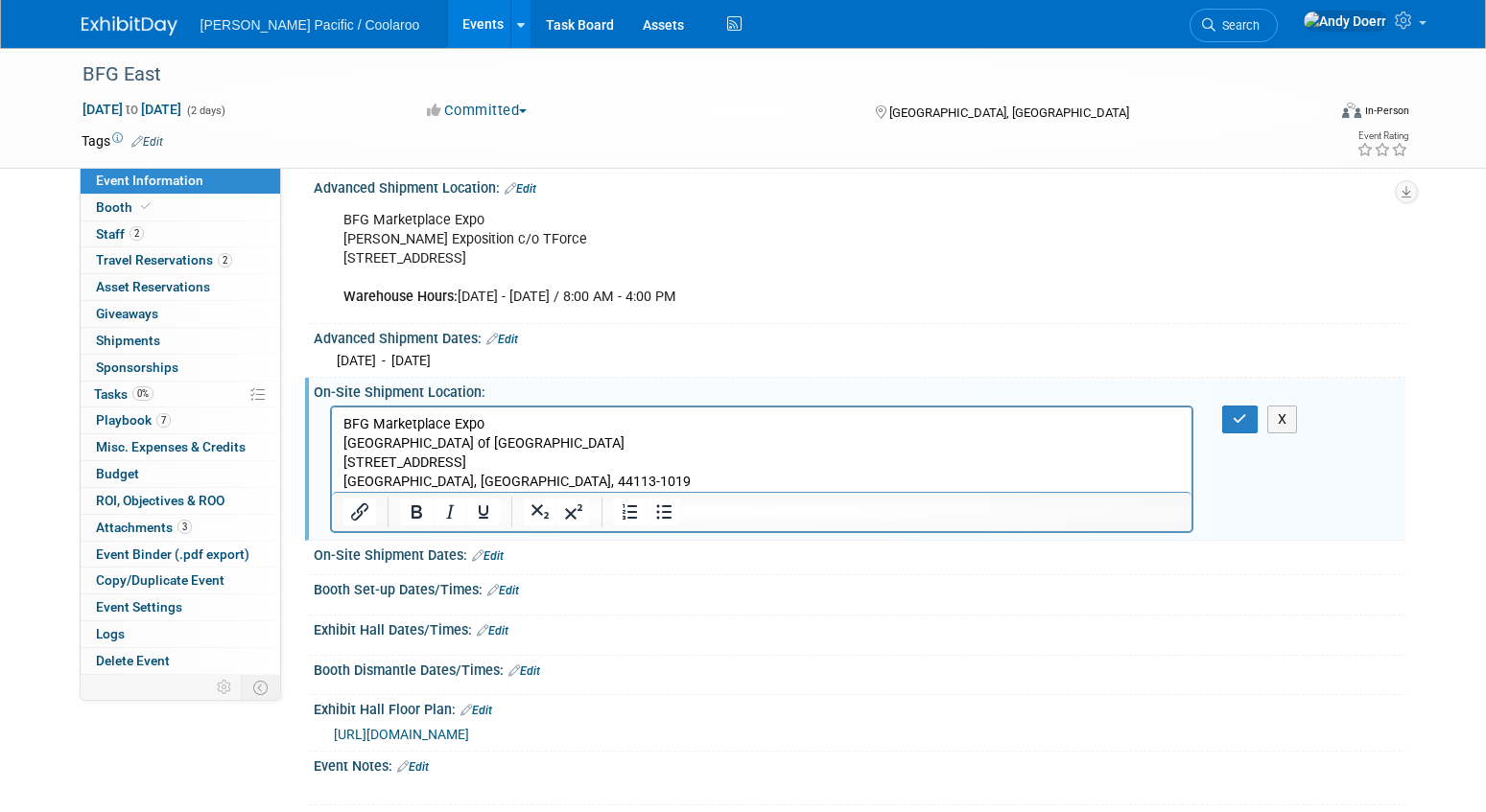
click at [545, 478] on p "[GEOGRAPHIC_DATA], [GEOGRAPHIC_DATA], 44113-1019" at bounding box center [761, 481] width 838 height 19
click at [1236, 417] on icon "button" at bounding box center [1240, 418] width 14 height 13
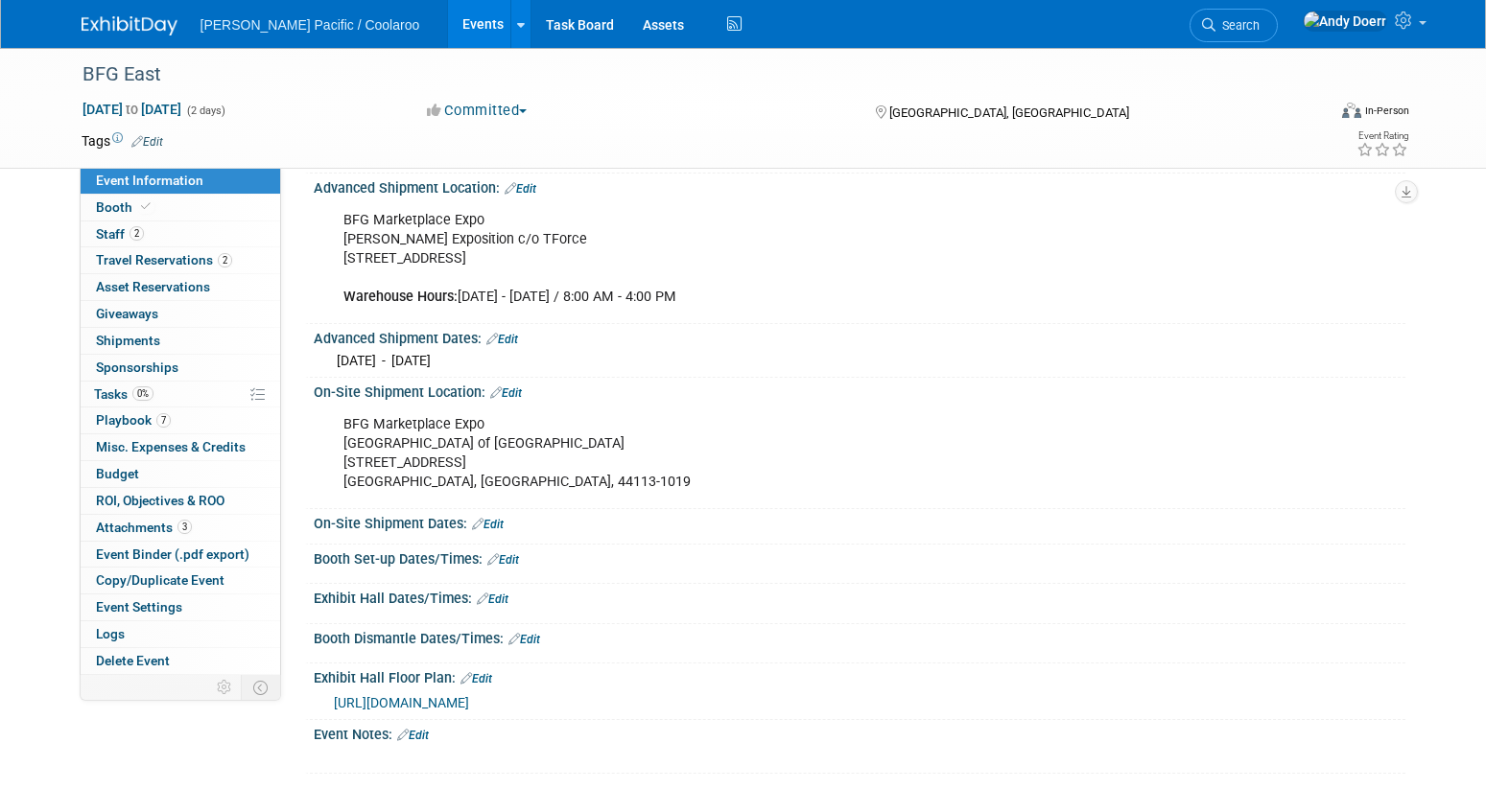
click at [493, 526] on link "Edit" at bounding box center [488, 524] width 32 height 13
select select "8"
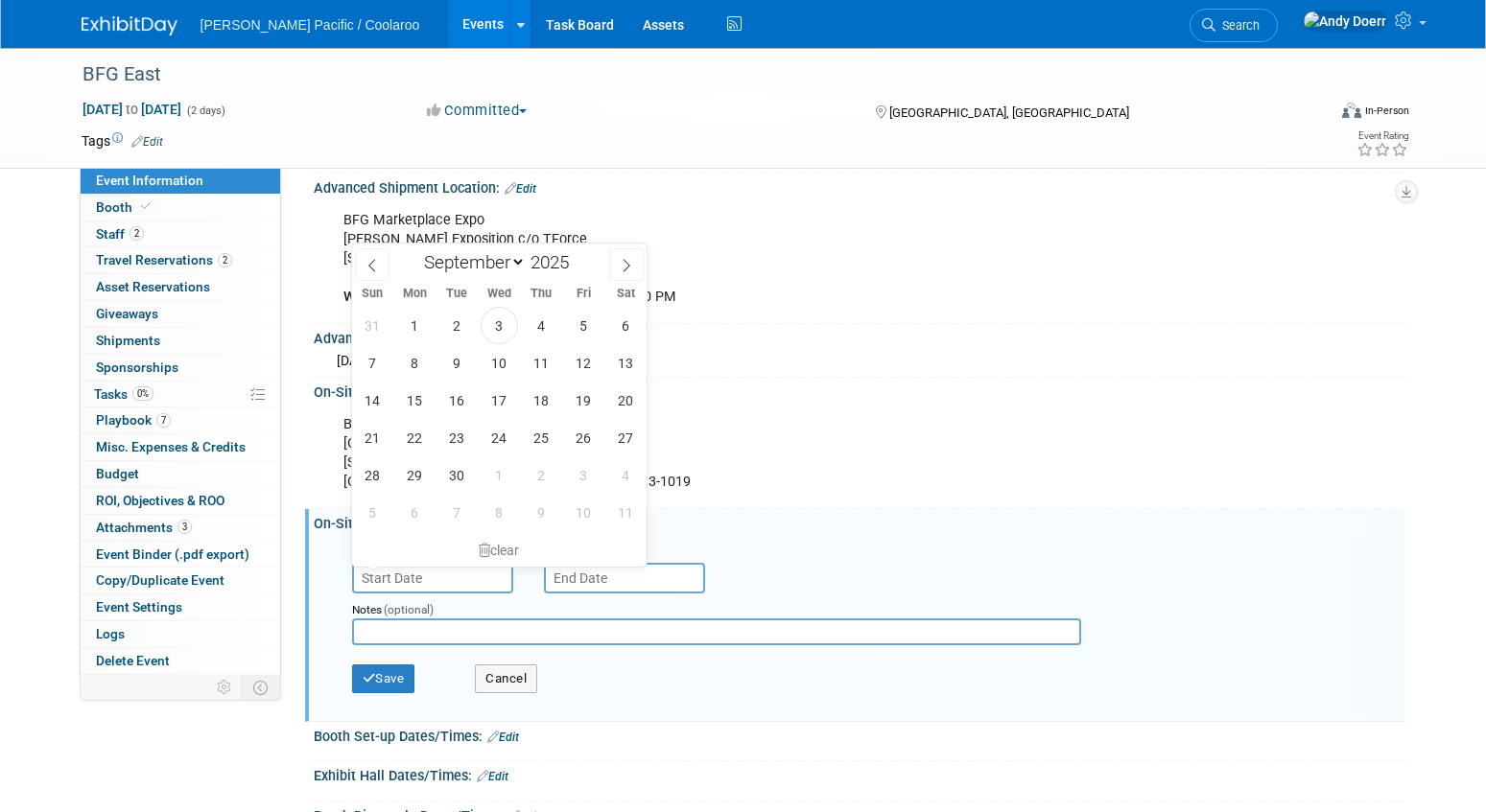
click at [450, 573] on input "text" at bounding box center [433, 578] width 161 height 31
click at [409, 398] on span "15" at bounding box center [416, 401] width 38 height 38
type input "[DATE]"
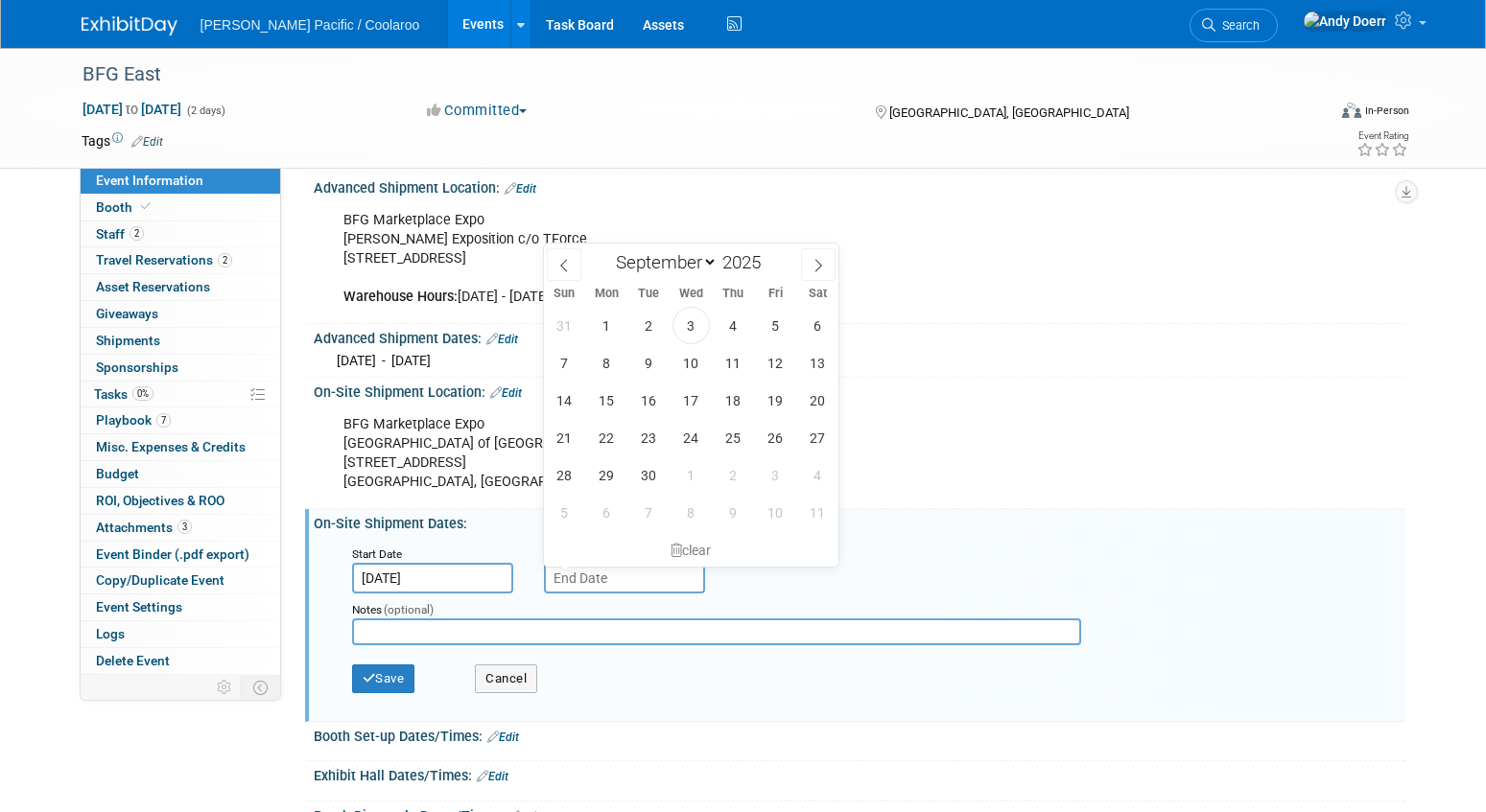
click at [619, 578] on input "text" at bounding box center [625, 578] width 161 height 31
click at [779, 402] on span "19" at bounding box center [776, 401] width 38 height 38
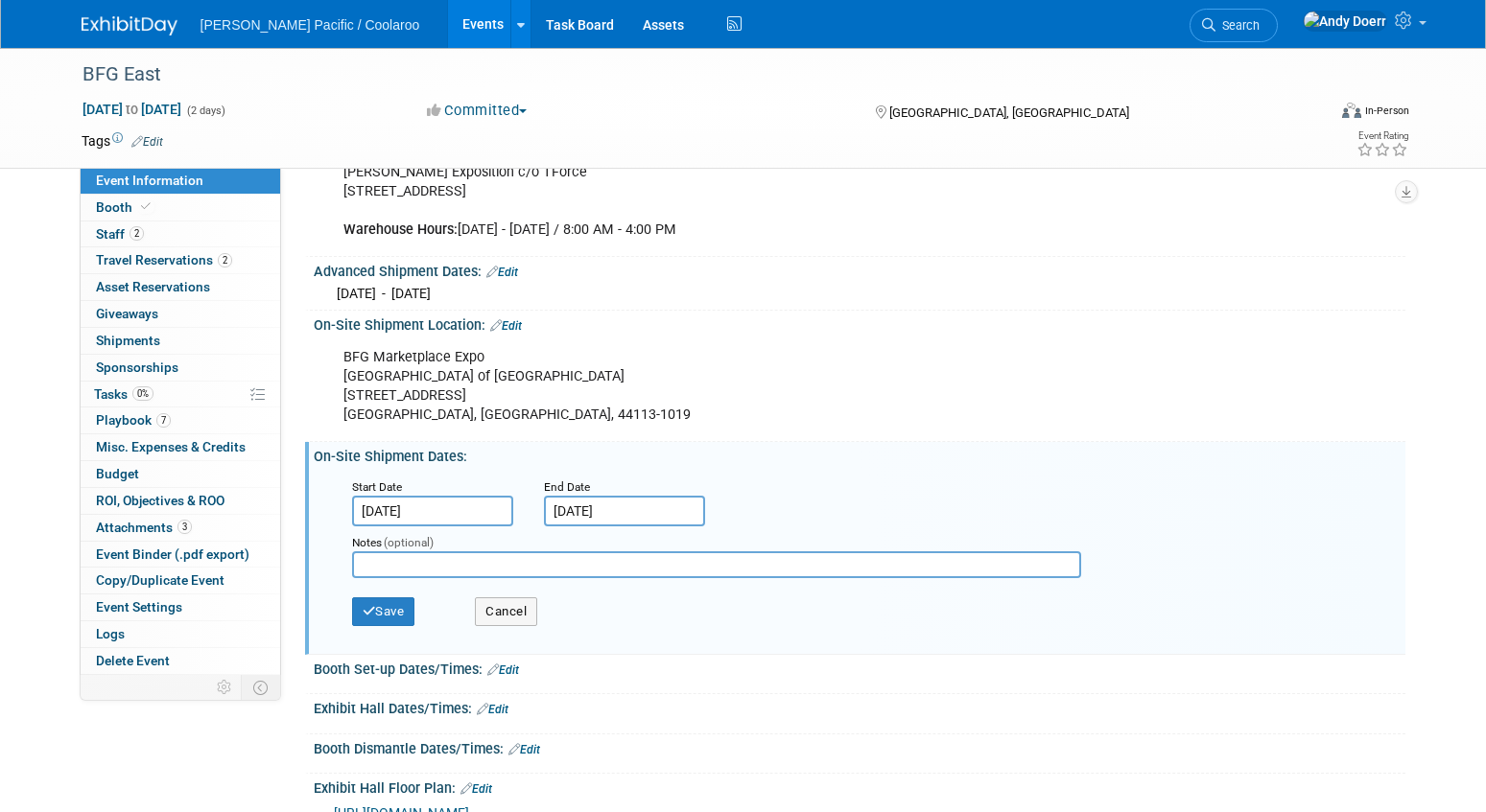
scroll to position [365, 0]
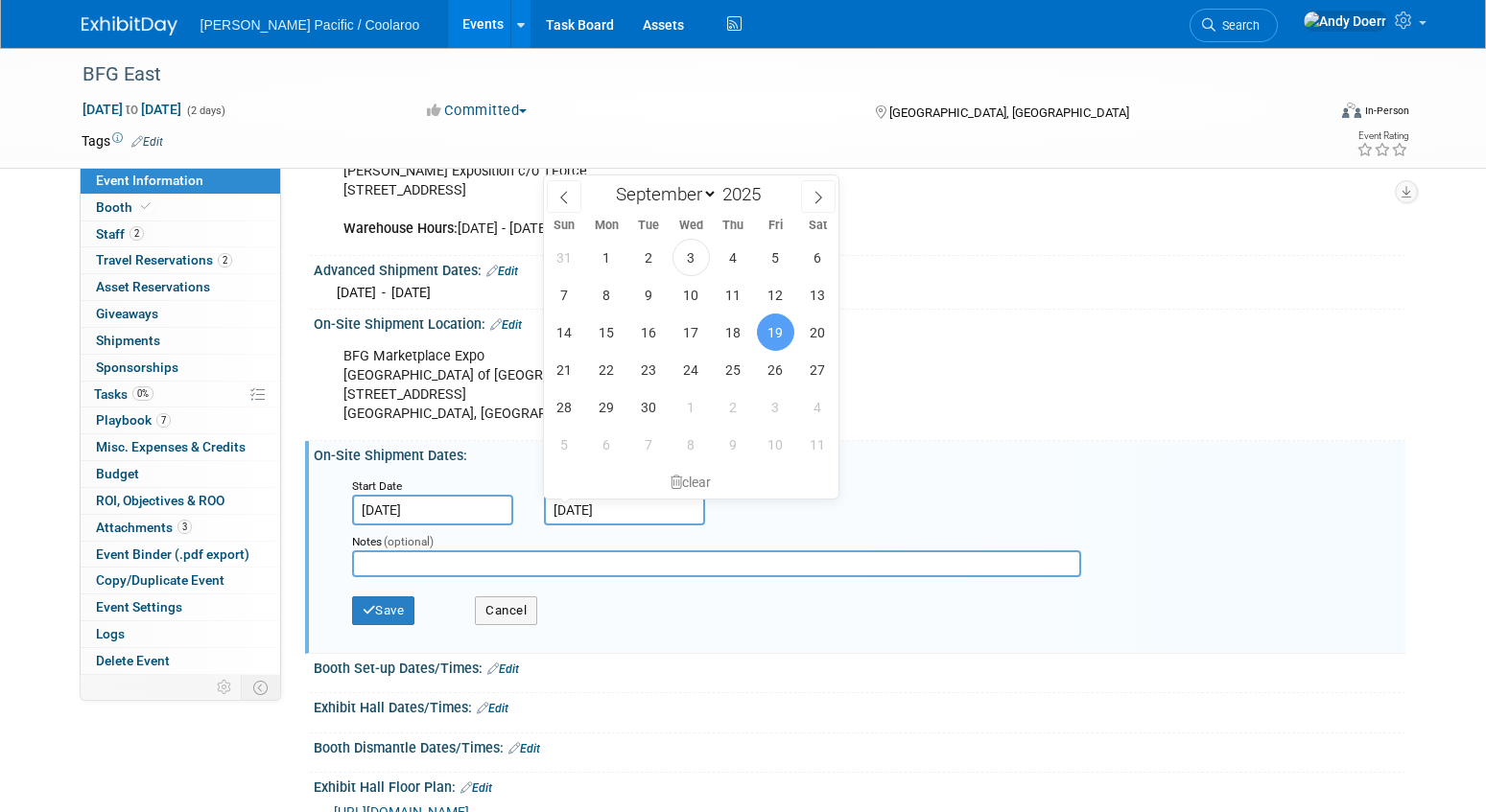
click at [644, 509] on input "[DATE]" at bounding box center [625, 510] width 161 height 31
click at [649, 337] on span "16" at bounding box center [649, 333] width 38 height 38
type input "[DATE]"
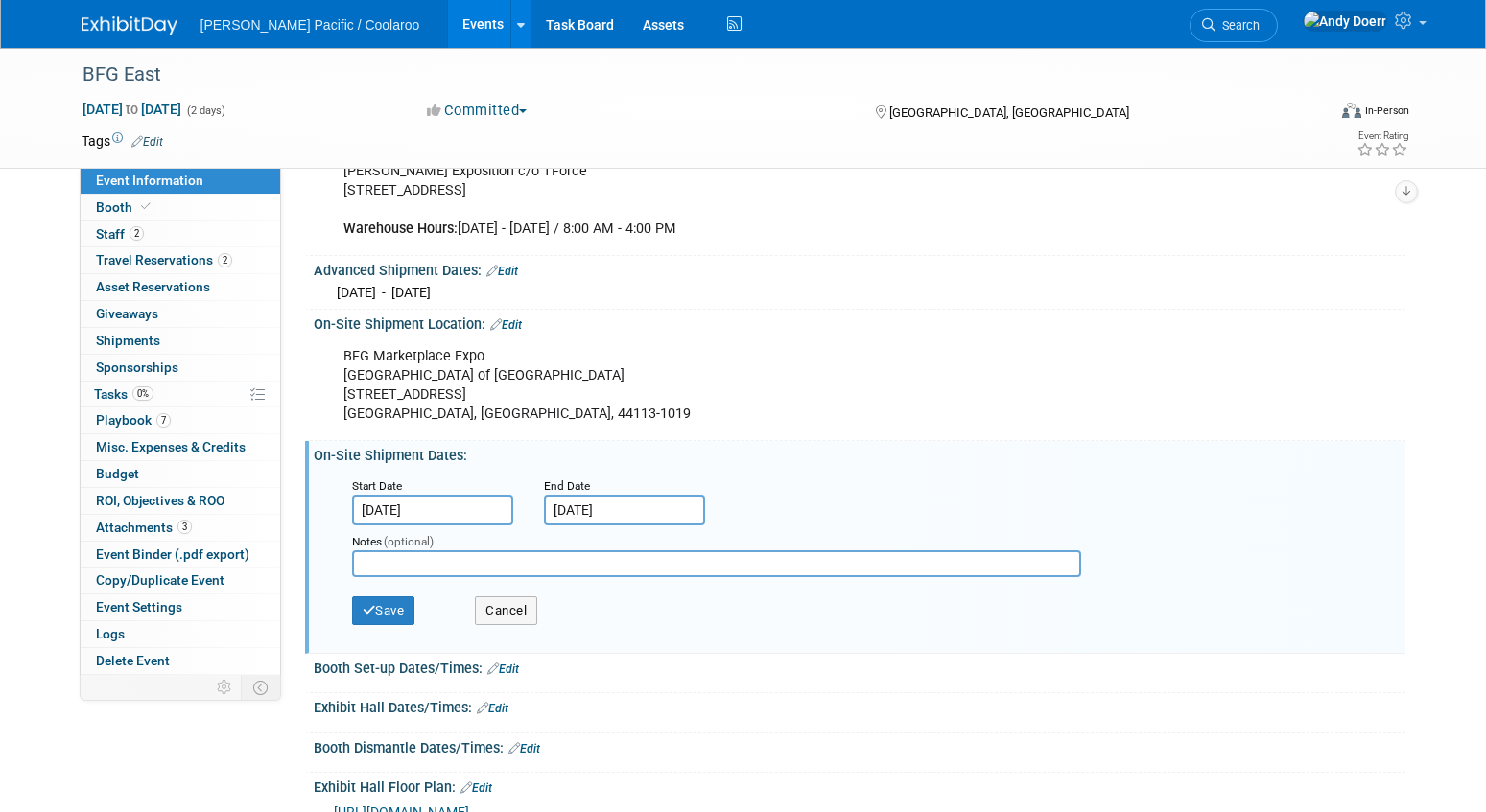
click at [777, 498] on div "Start Date [DATE] End Date [DATE]" at bounding box center [864, 500] width 1052 height 50
click at [407, 612] on button "Save" at bounding box center [384, 611] width 64 height 29
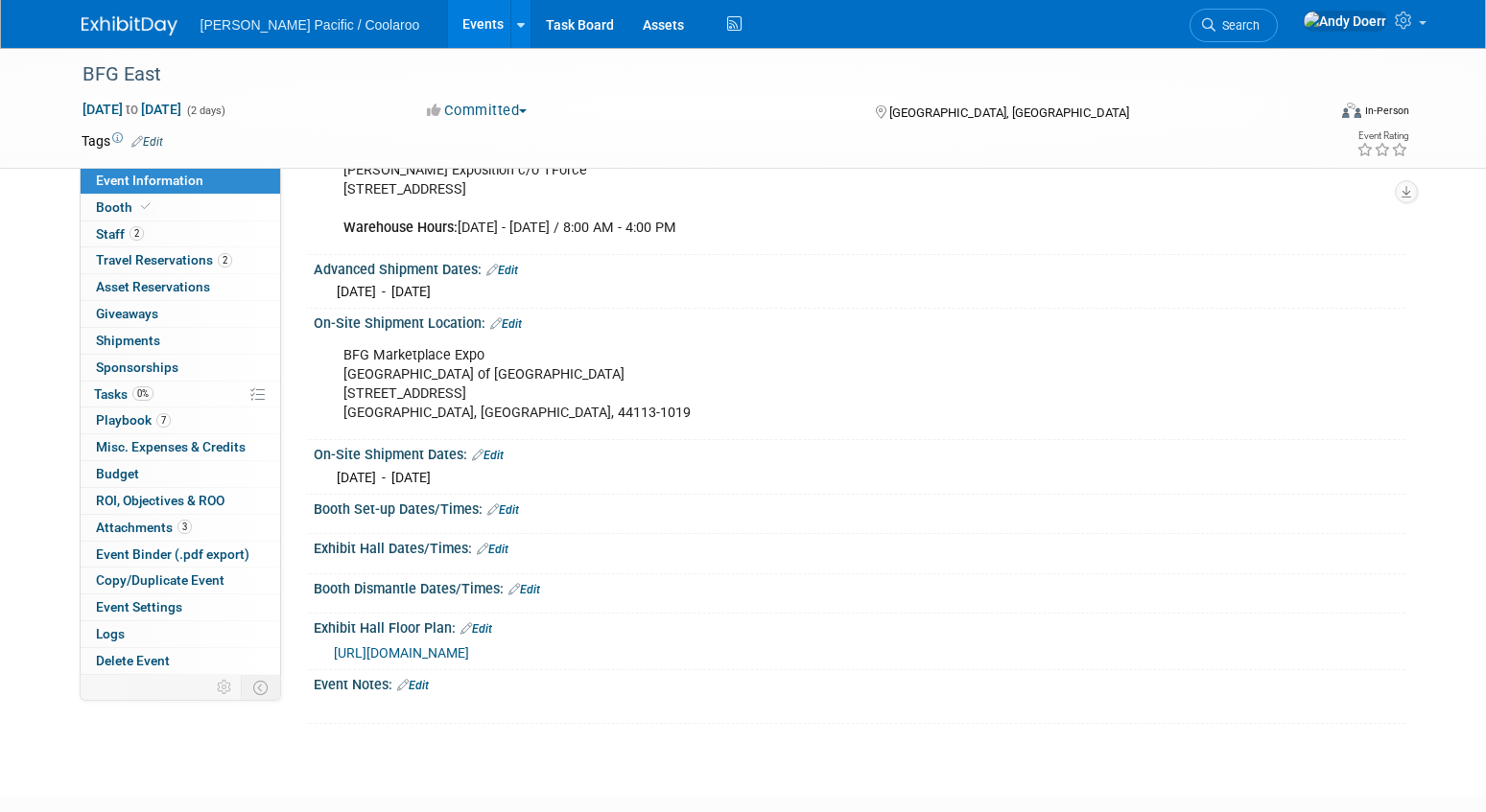
scroll to position [380, 0]
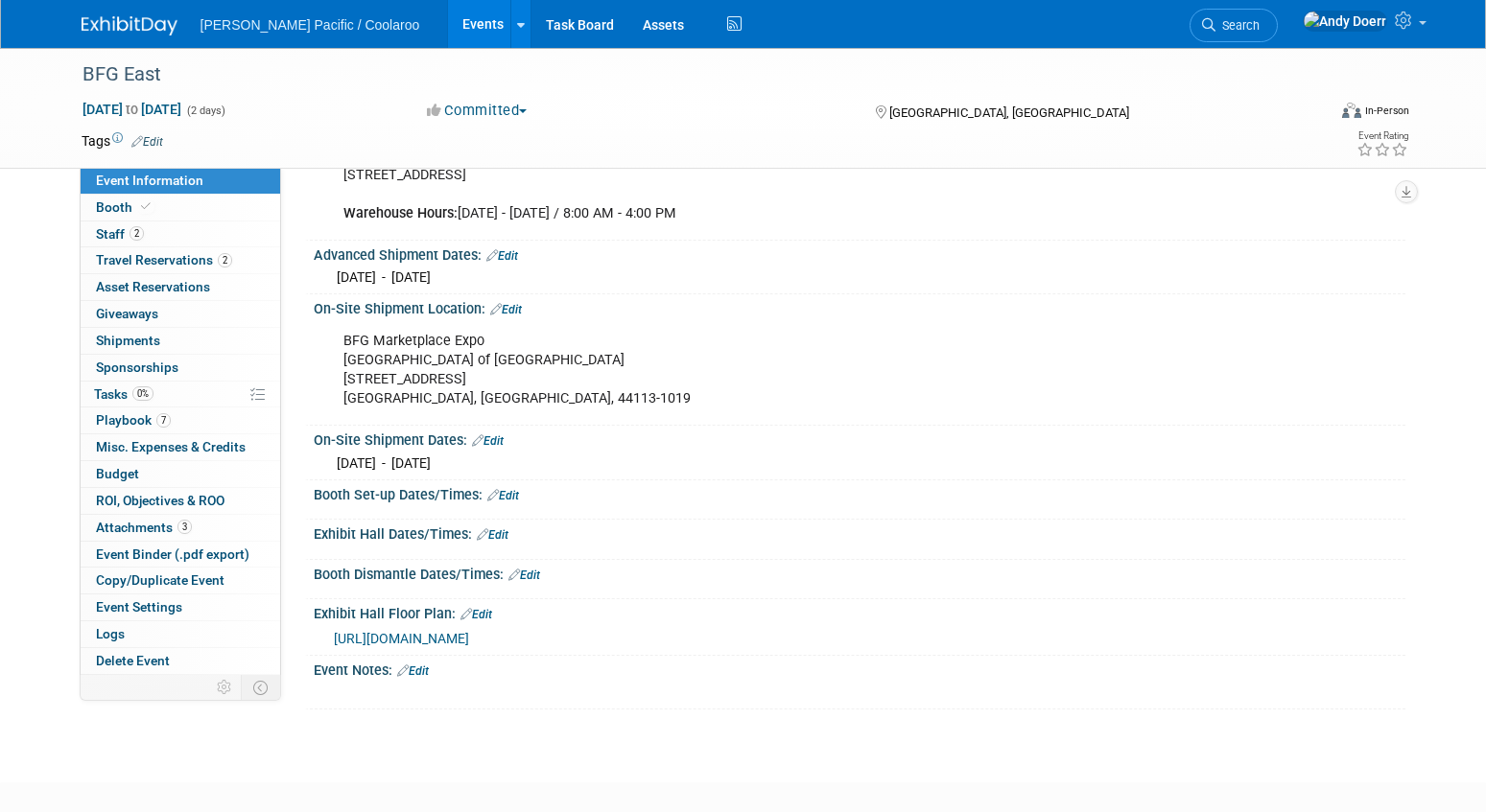
click at [512, 495] on link "Edit" at bounding box center [503, 495] width 32 height 13
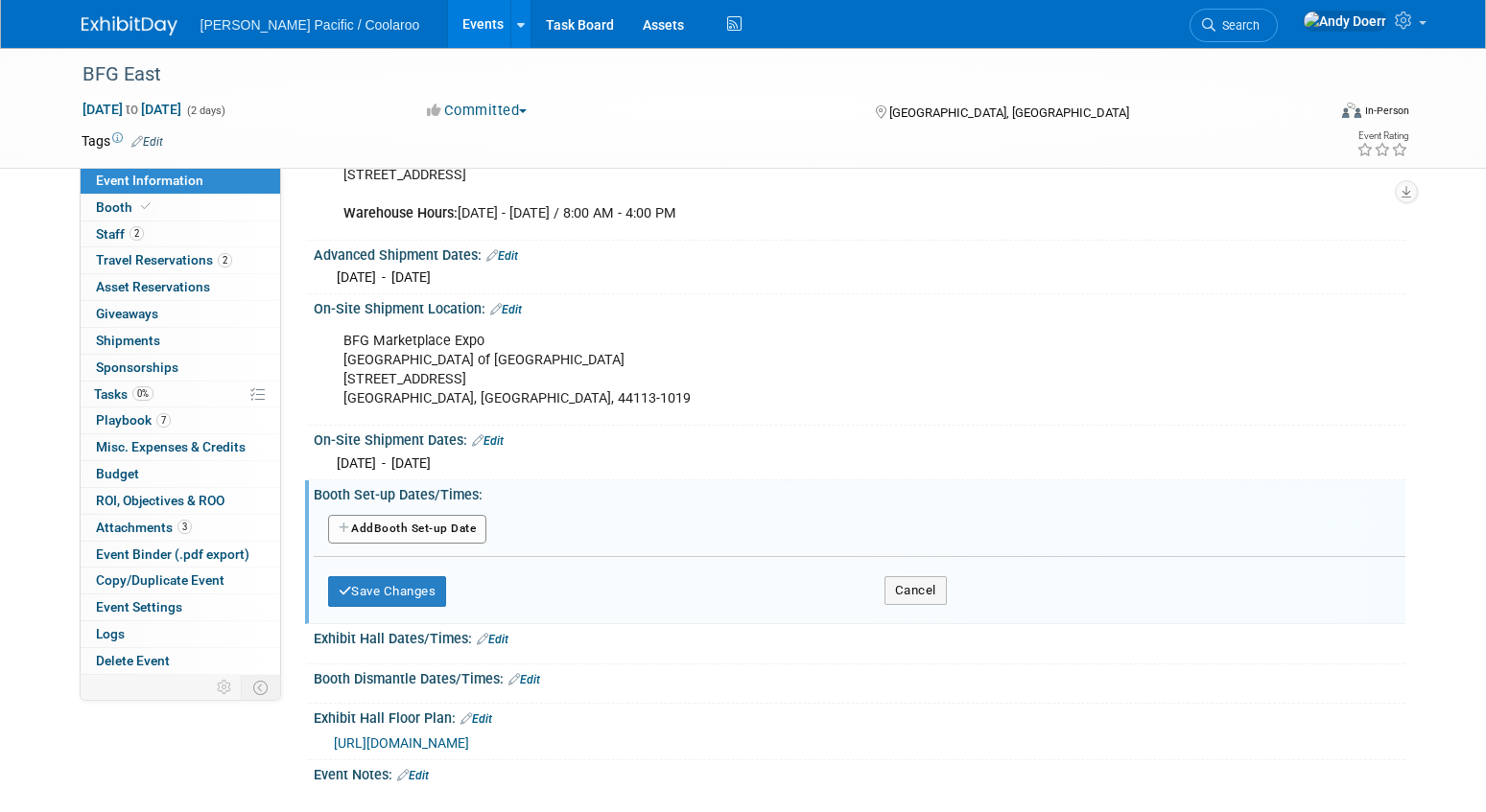
click at [432, 534] on button "Add Another Booth Set-up Date" at bounding box center [408, 529] width 159 height 29
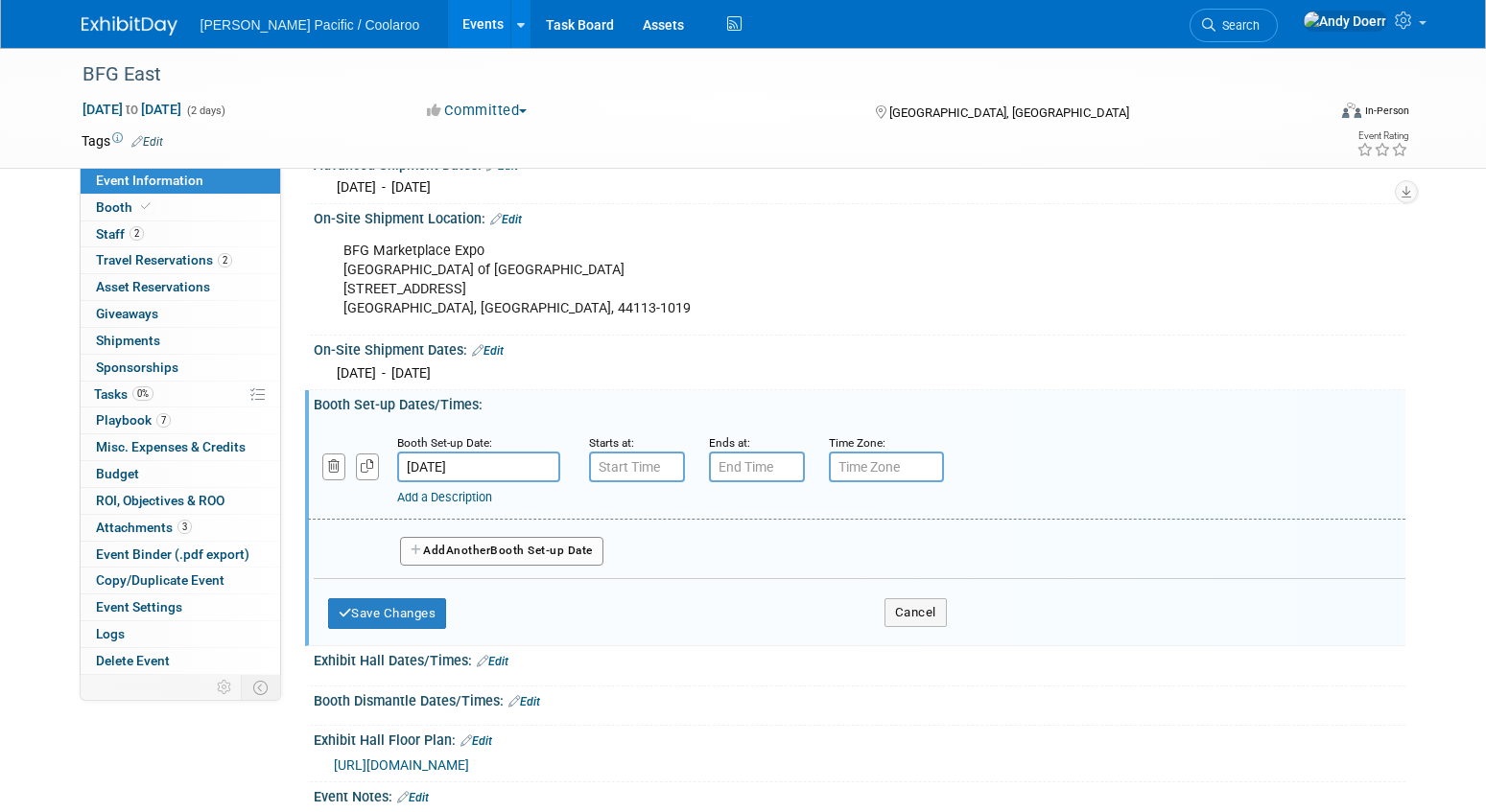
scroll to position [471, 0]
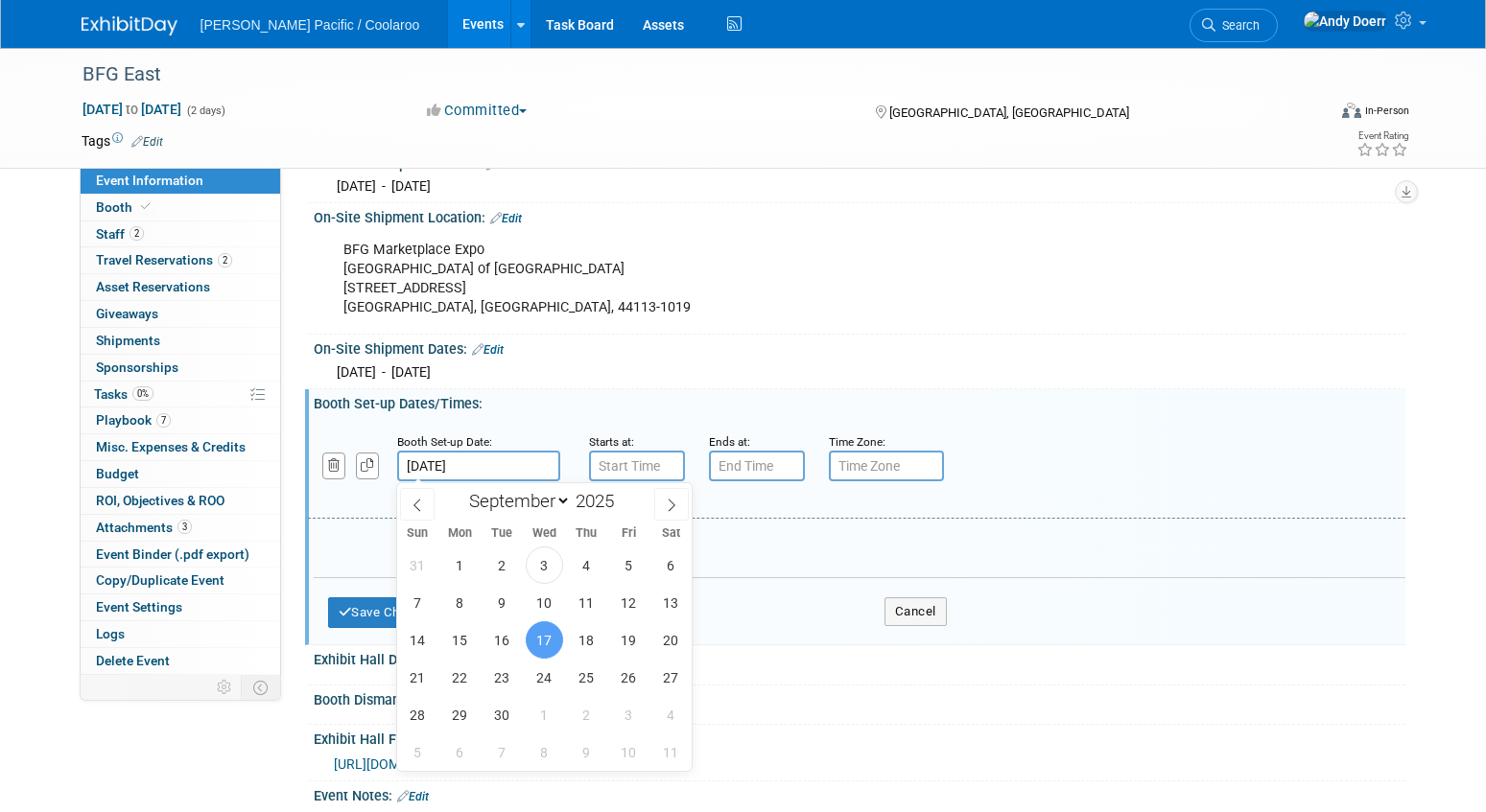
click at [491, 459] on input "[DATE]" at bounding box center [479, 465] width 163 height 31
click at [458, 650] on span "15" at bounding box center [460, 641] width 38 height 38
type input "[DATE]"
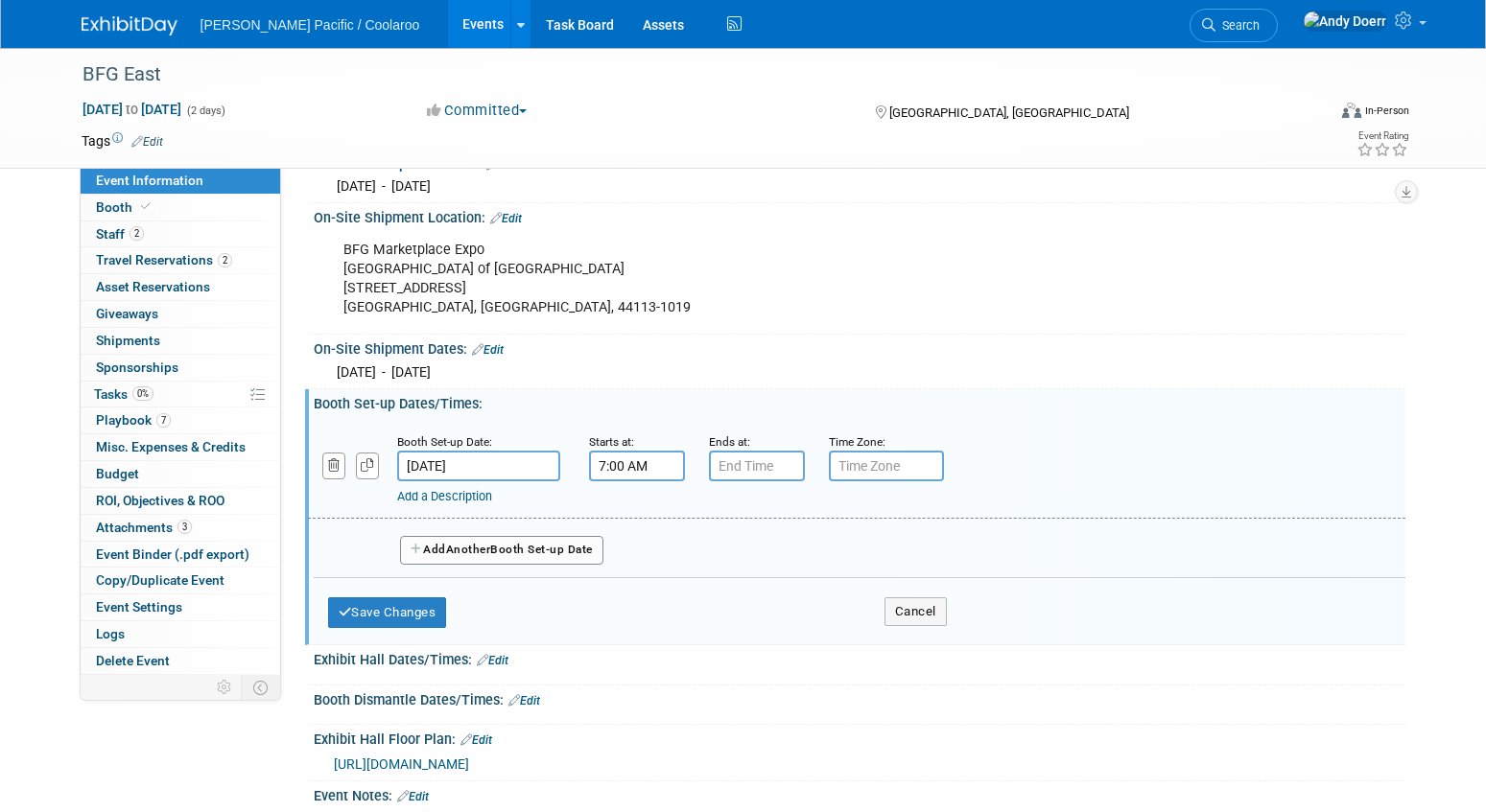
click at [671, 466] on input "7:00 AM" at bounding box center [637, 465] width 96 height 31
drag, startPoint x: 637, startPoint y: 506, endPoint x: 718, endPoint y: 476, distance: 86.4
click at [637, 506] on span at bounding box center [634, 514] width 34 height 34
type input "8:00 AM"
click at [752, 467] on input "7:00 PM" at bounding box center [756, 465] width 96 height 31
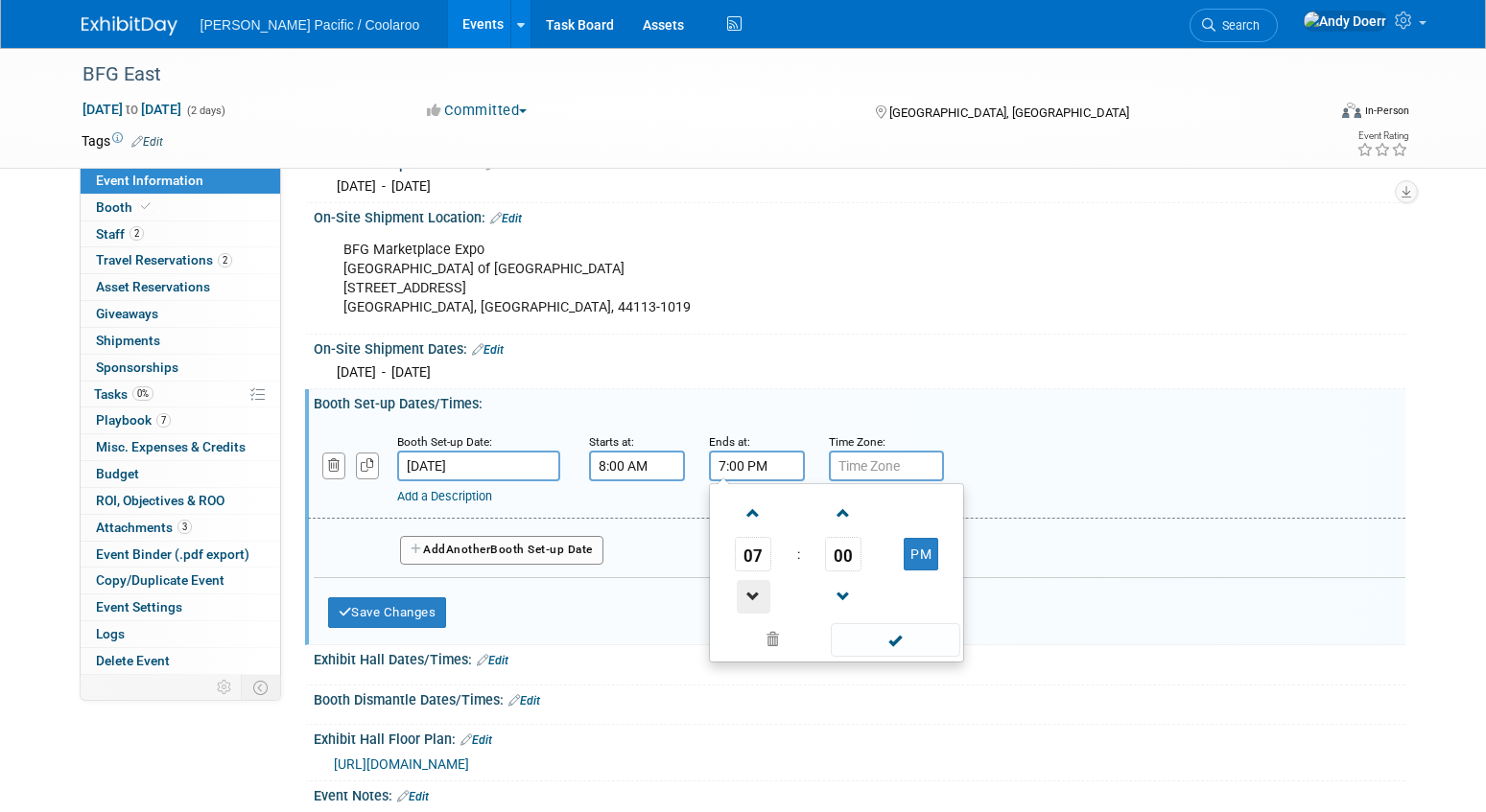
click at [754, 589] on span at bounding box center [753, 597] width 34 height 34
click at [924, 561] on button "PM" at bounding box center [921, 554] width 35 height 33
click at [924, 561] on button "AM" at bounding box center [921, 554] width 35 height 33
type input "6:00 PM"
drag, startPoint x: 844, startPoint y: 421, endPoint x: 831, endPoint y: 420, distance: 13.0
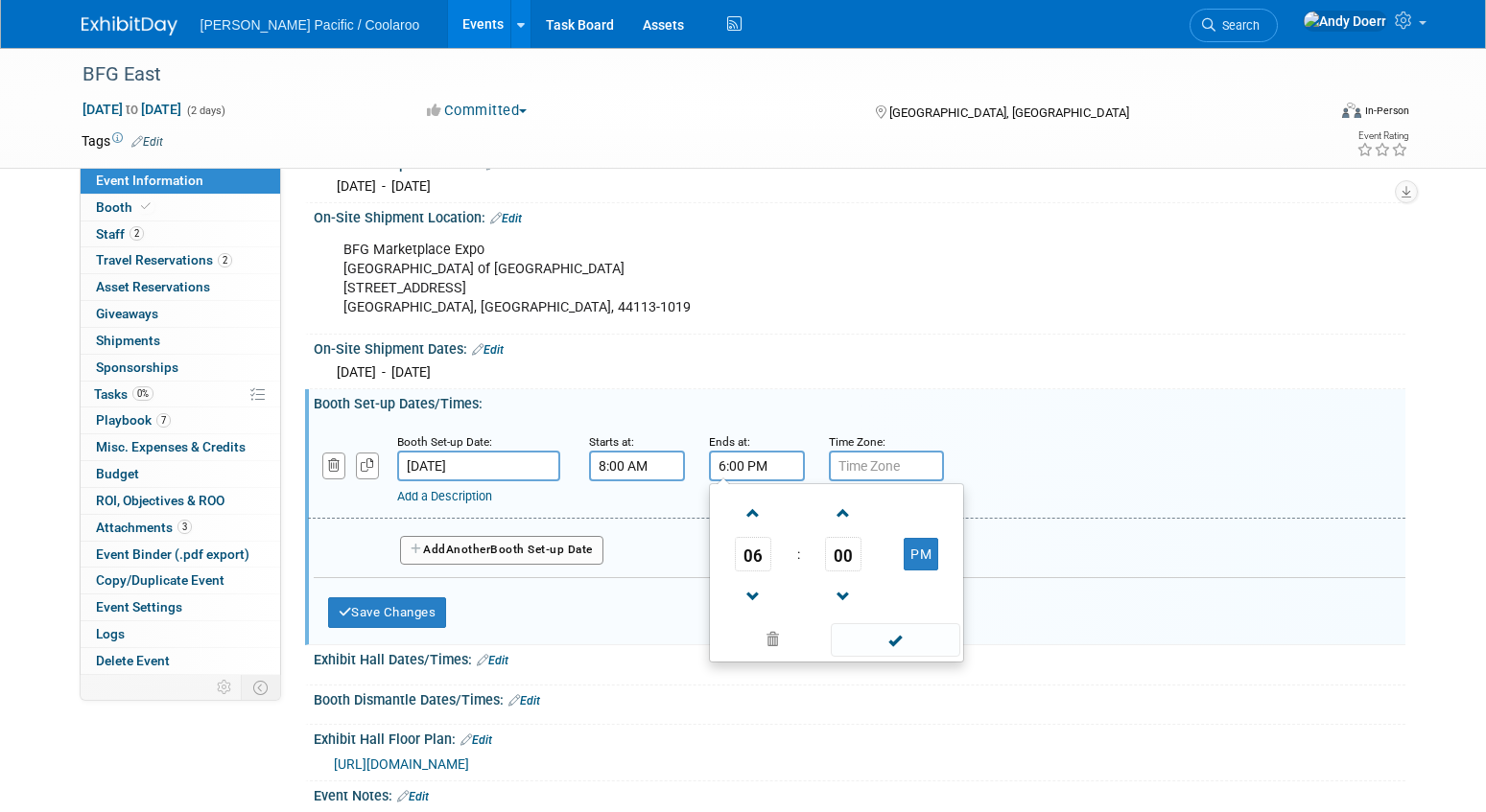
click at [843, 421] on div "Booth Set-up Date: [DATE] Starts at: 8:00 AM Ends at: 6:00 PM 06 : 00 PM 12 01 …" at bounding box center [856, 470] width 1097 height 98
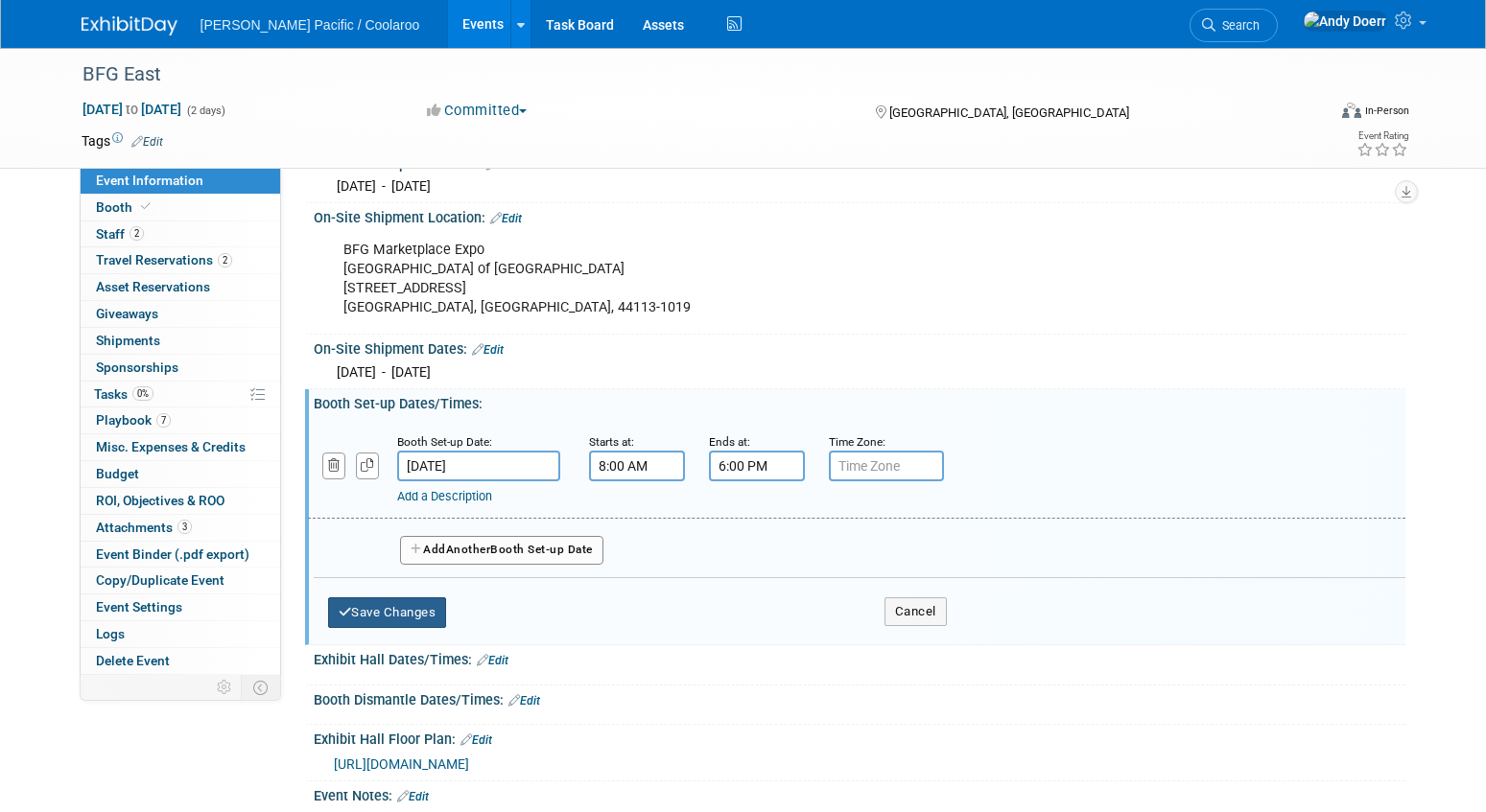
click at [398, 613] on button "Save Changes" at bounding box center [387, 613] width 119 height 31
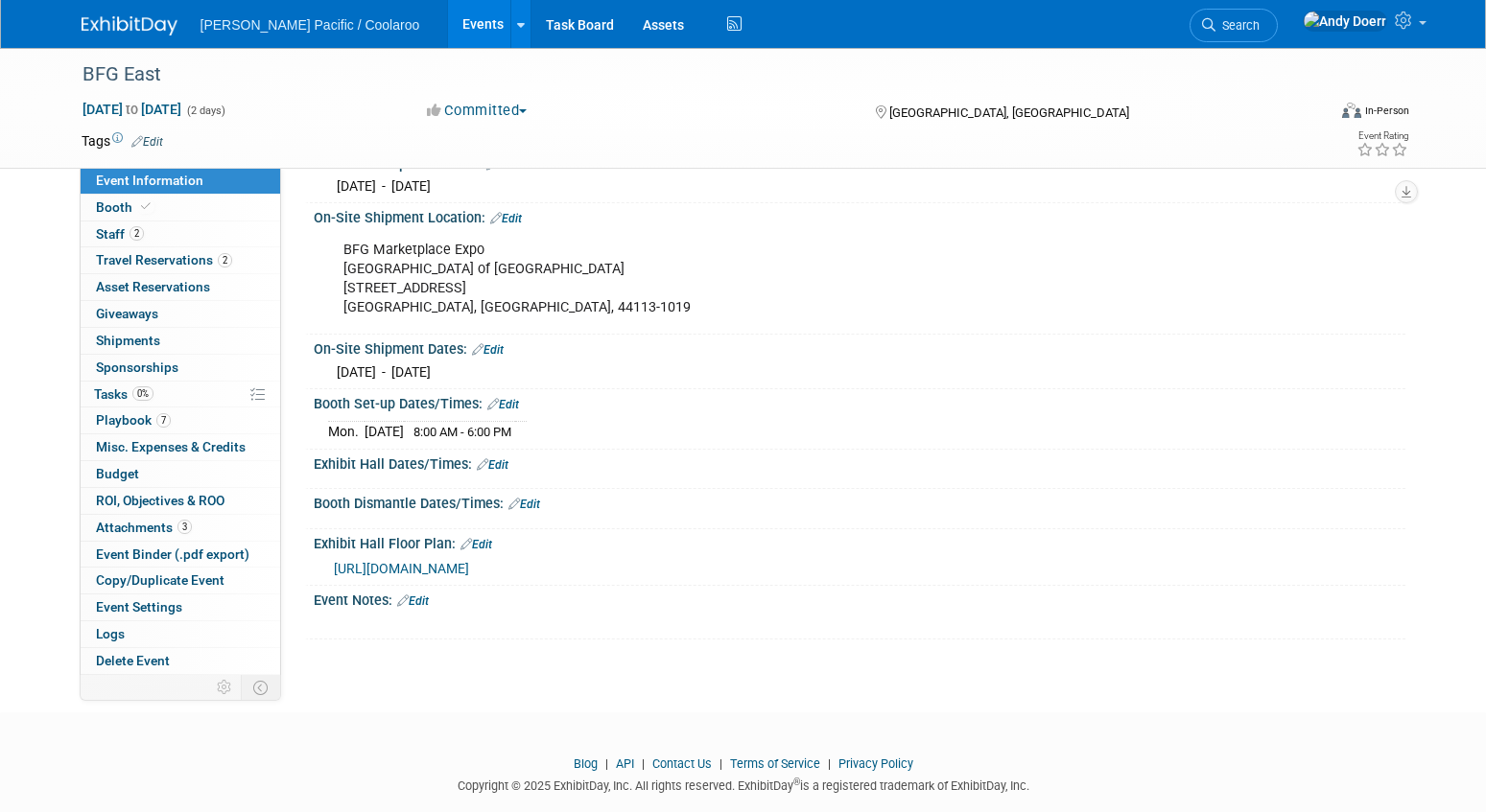
click at [511, 403] on link "Edit" at bounding box center [503, 404] width 32 height 13
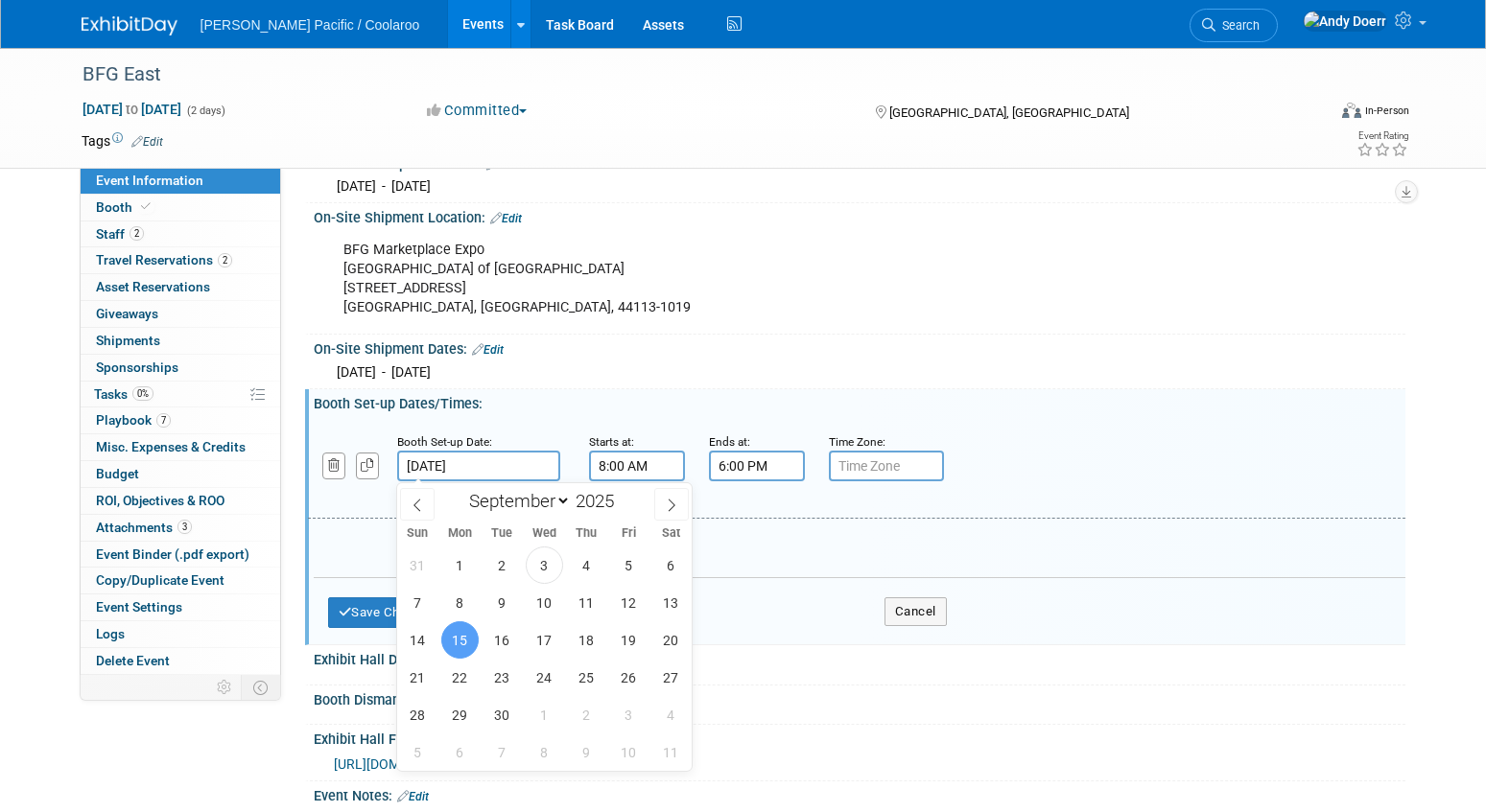
click at [502, 476] on input "[DATE]" at bounding box center [479, 465] width 163 height 31
click at [501, 648] on span "16" at bounding box center [502, 641] width 38 height 38
type input "[DATE]"
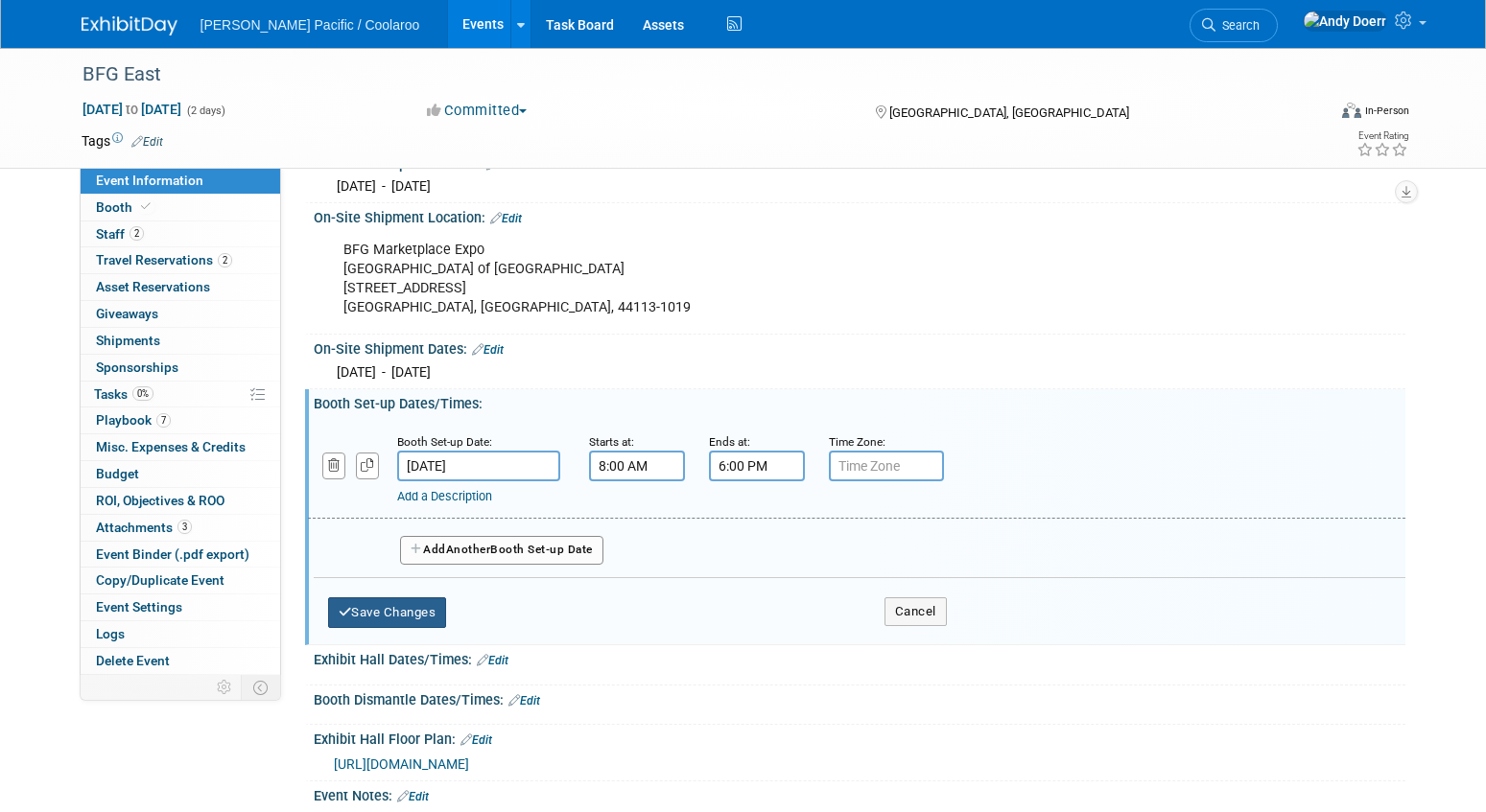
click at [387, 614] on button "Save Changes" at bounding box center [387, 613] width 119 height 31
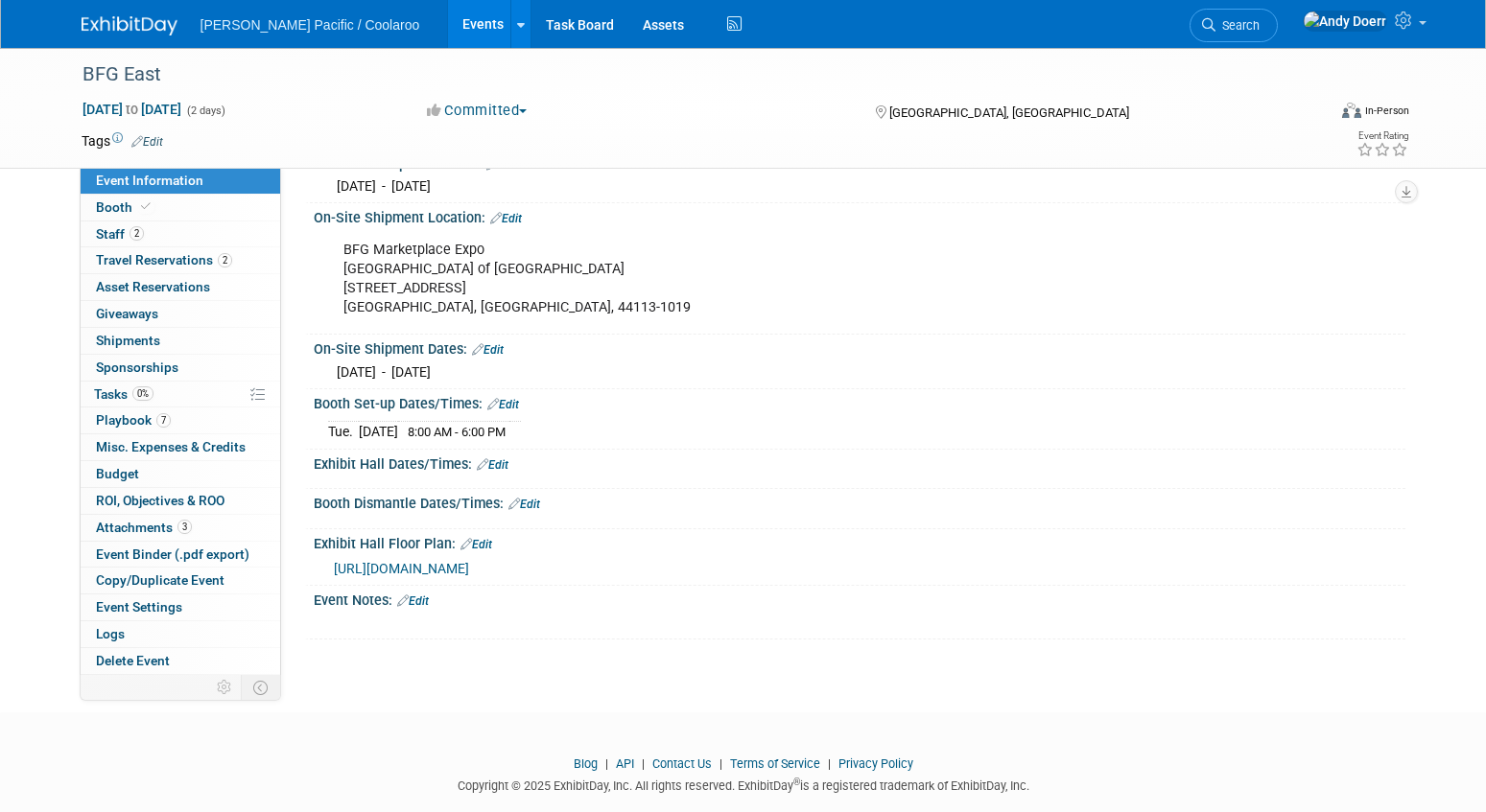
click at [512, 401] on link "Edit" at bounding box center [503, 404] width 32 height 13
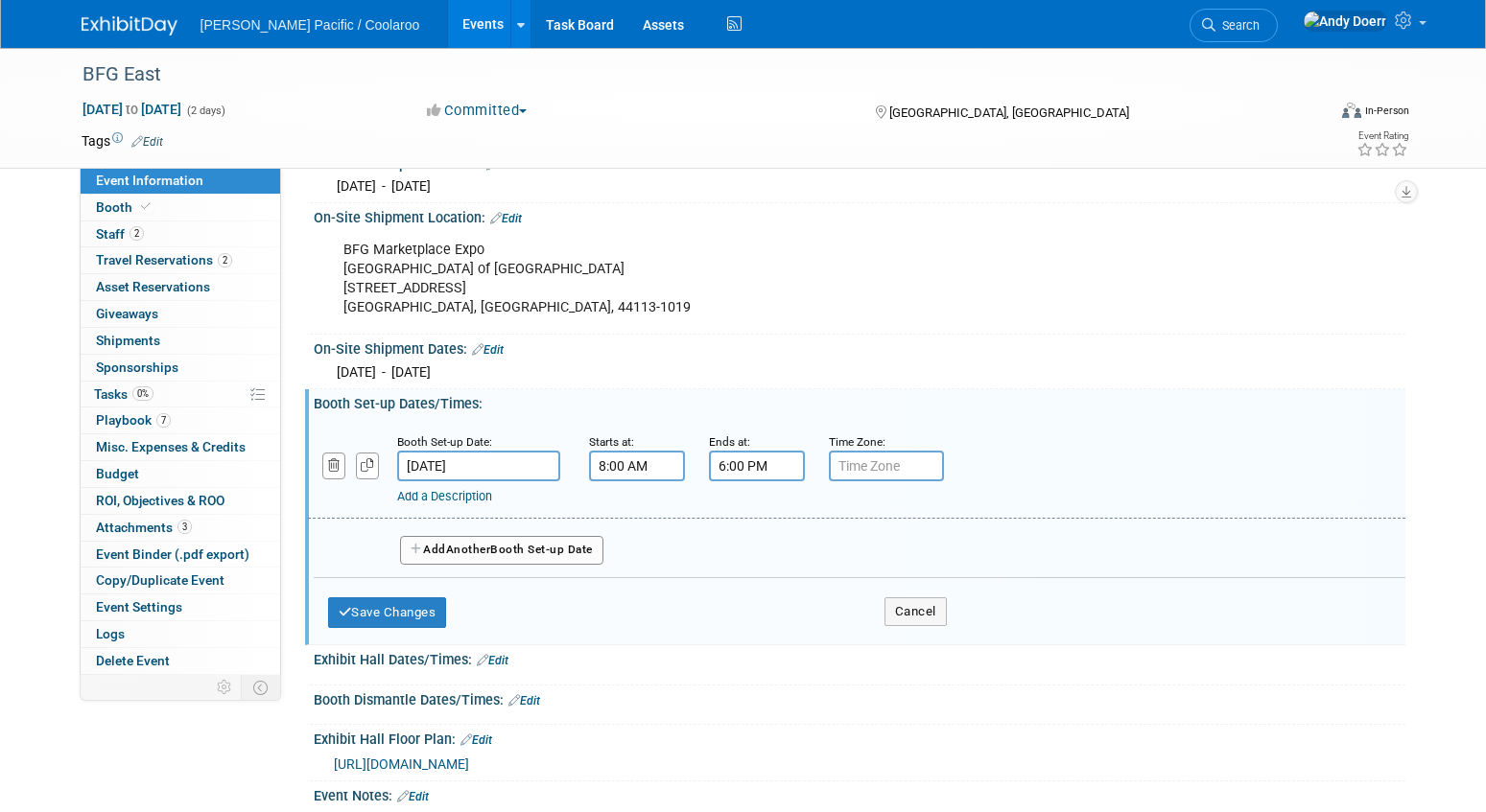
click at [551, 554] on button "Add Another Booth Set-up Date" at bounding box center [501, 550] width 203 height 29
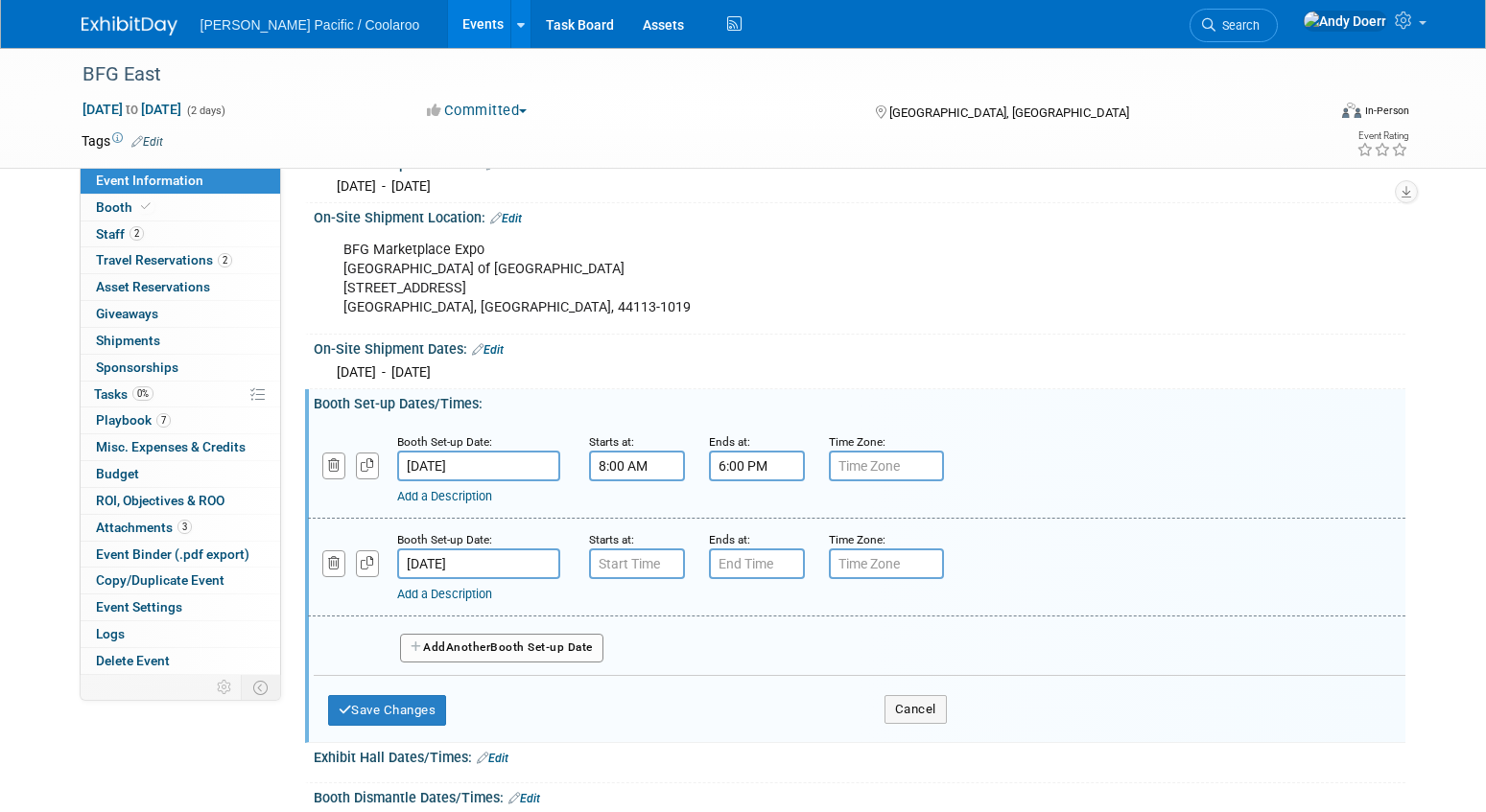
click at [541, 560] on input "[DATE]" at bounding box center [479, 564] width 163 height 31
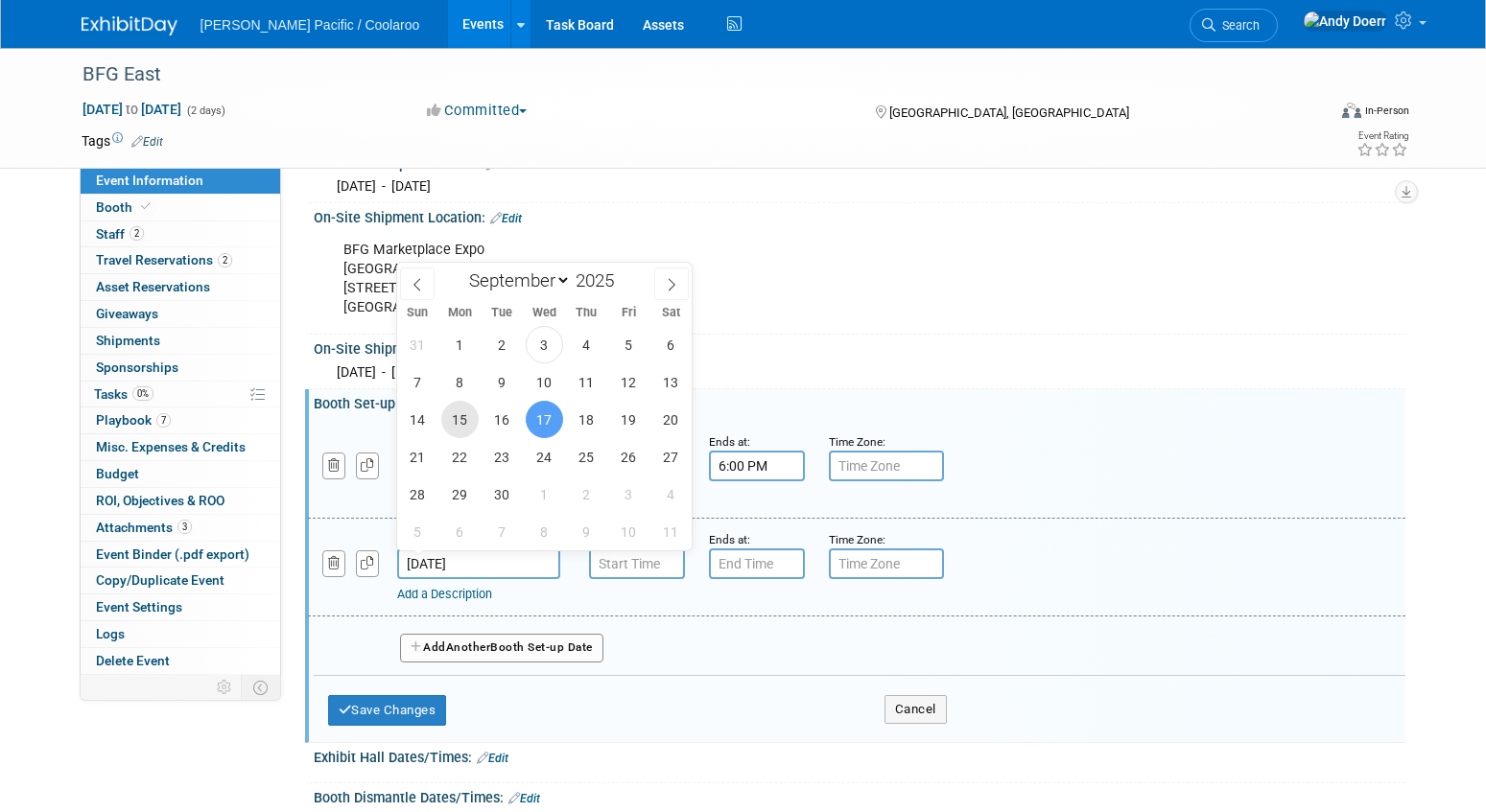
click at [461, 416] on span "15" at bounding box center [460, 419] width 38 height 38
type input "[DATE]"
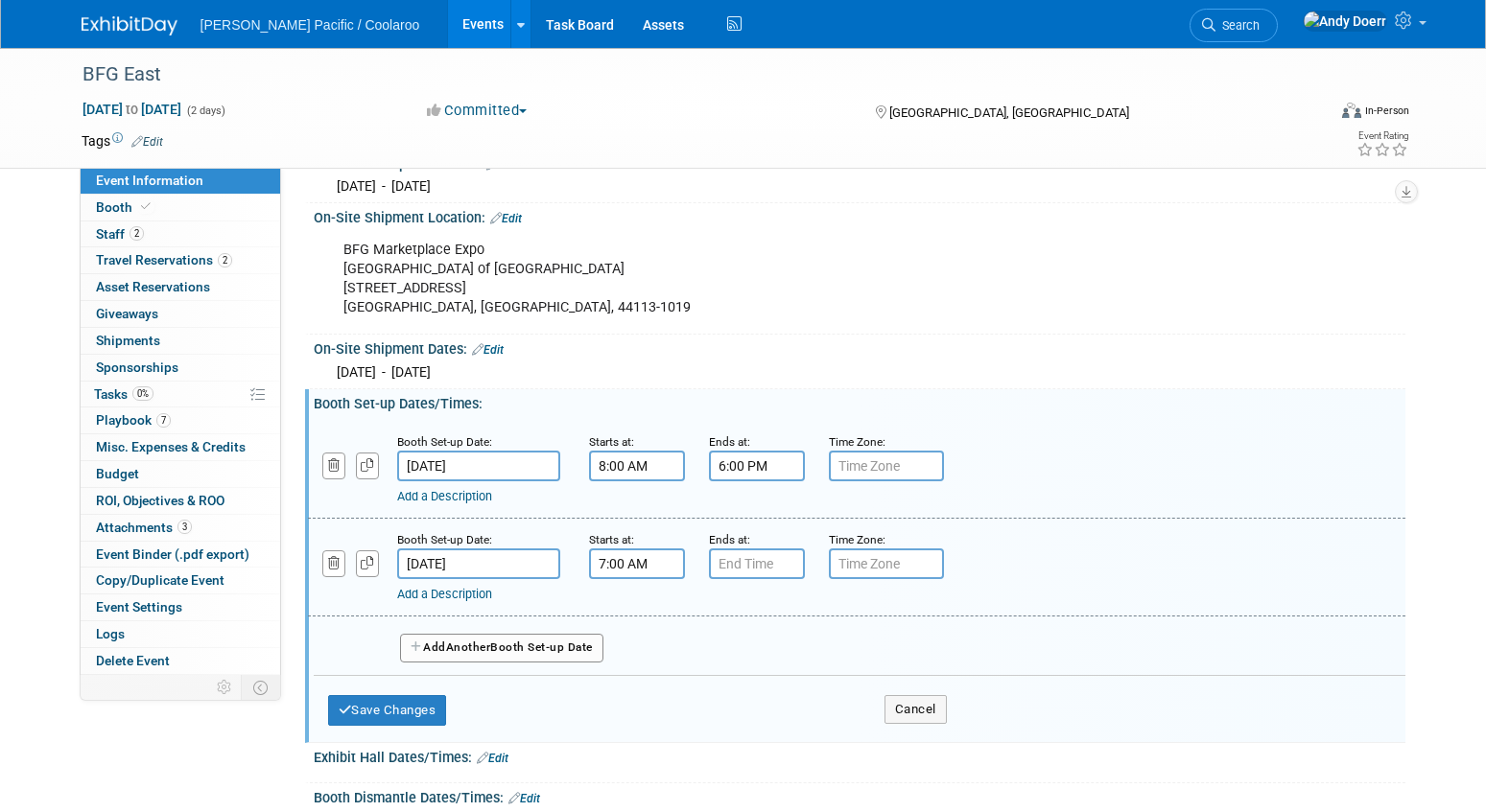
click at [657, 560] on input "7:00 AM" at bounding box center [637, 564] width 96 height 31
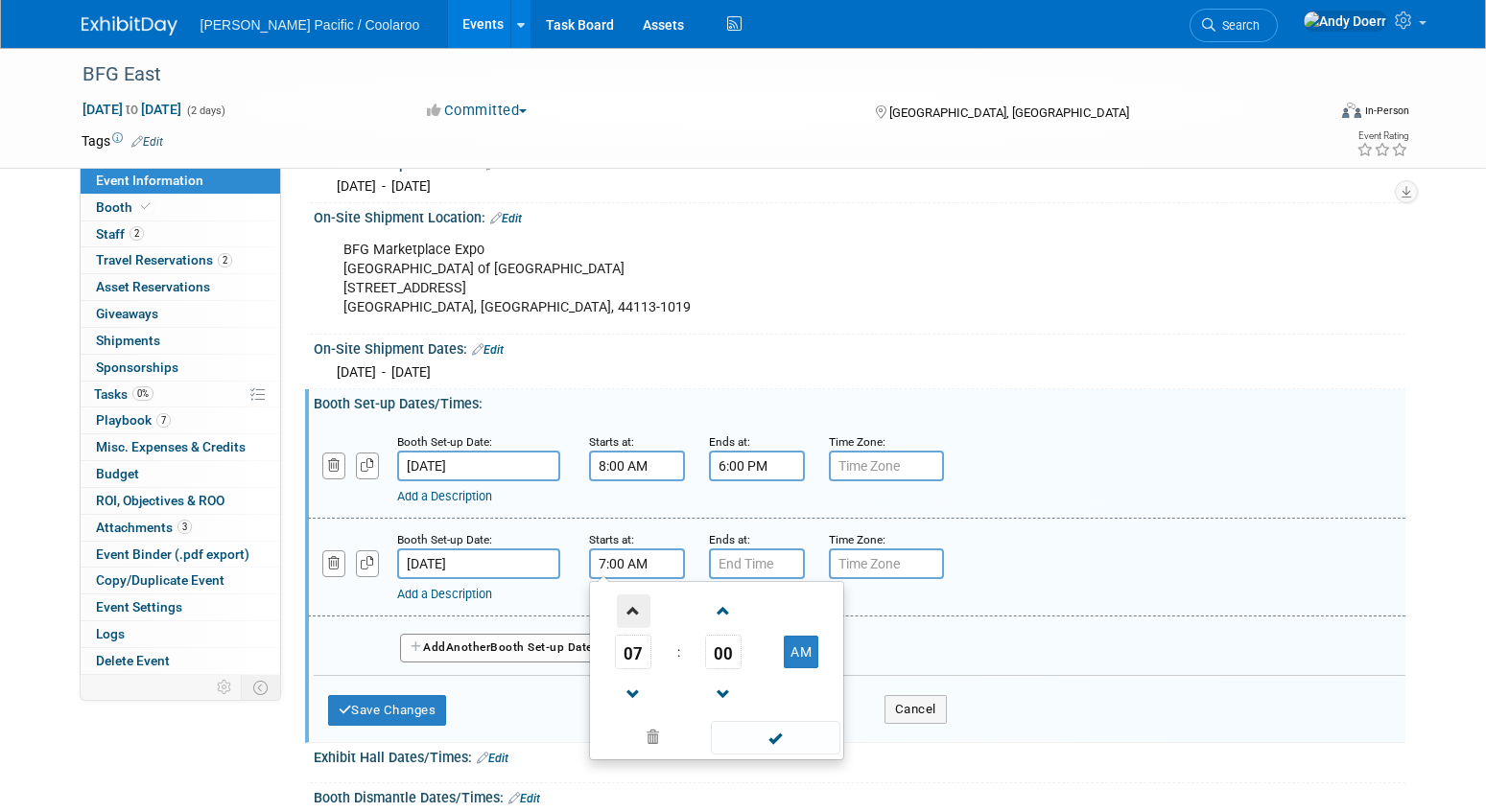
drag, startPoint x: 634, startPoint y: 608, endPoint x: 701, endPoint y: 616, distance: 67.5
click at [635, 608] on span at bounding box center [634, 612] width 34 height 34
type input "8:00 AM"
click at [765, 559] on input "7:00 PM" at bounding box center [756, 564] width 96 height 31
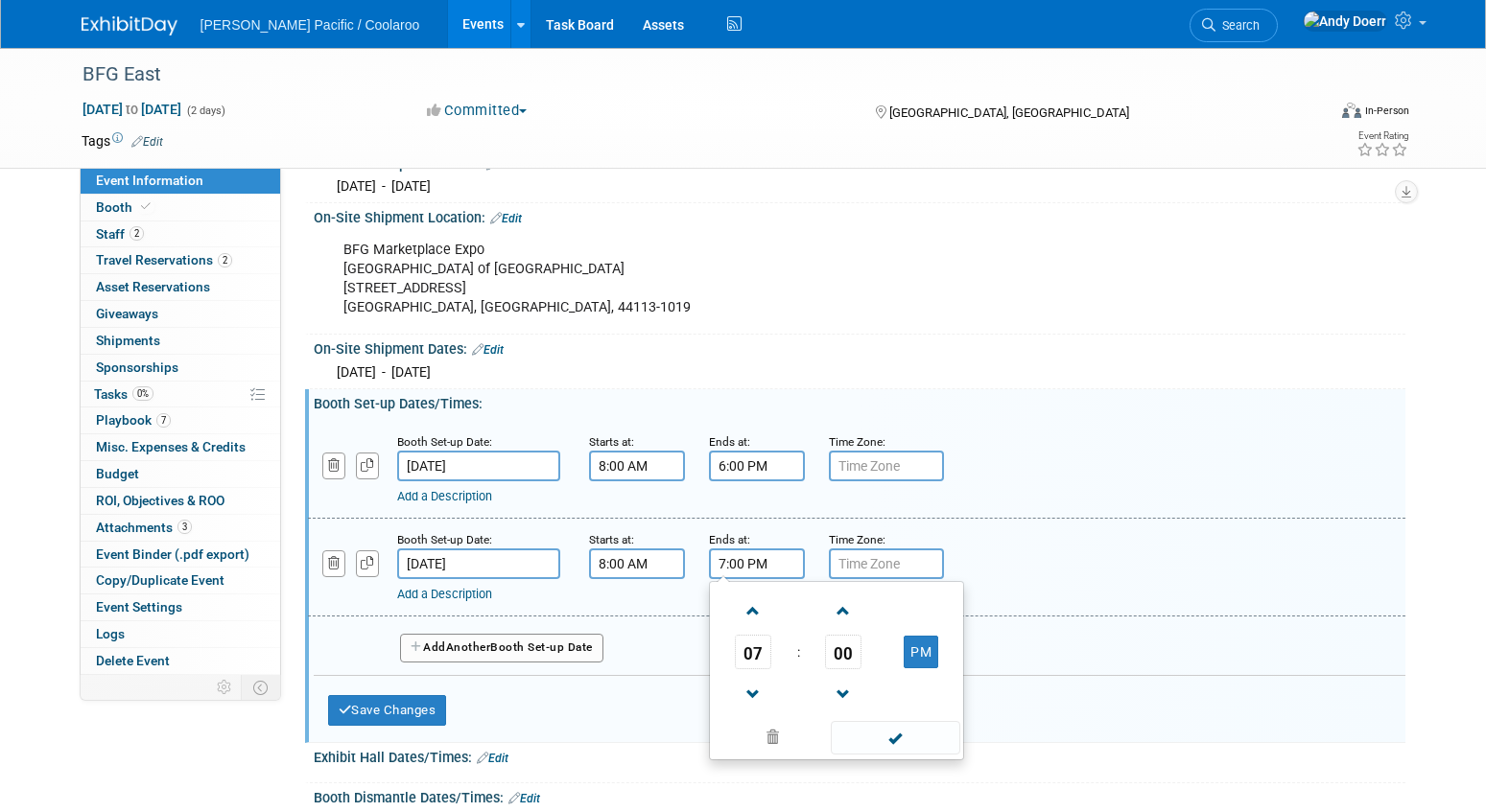
drag, startPoint x: 759, startPoint y: 688, endPoint x: 771, endPoint y: 687, distance: 12.0
click at [759, 688] on span at bounding box center [753, 695] width 34 height 34
type input "6:00 PM"
click at [920, 749] on span at bounding box center [896, 738] width 130 height 34
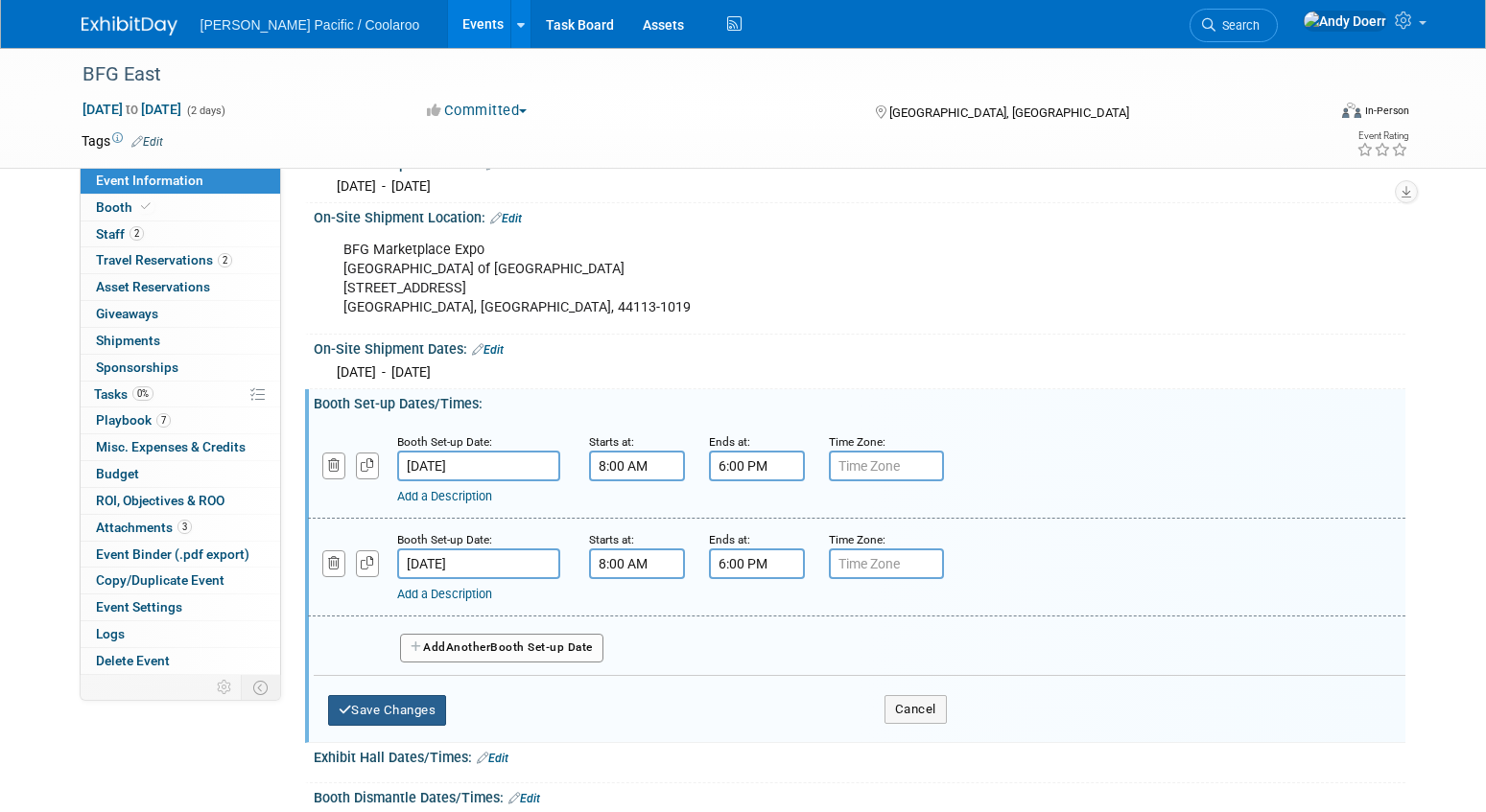
click at [405, 706] on button "Save Changes" at bounding box center [387, 710] width 119 height 31
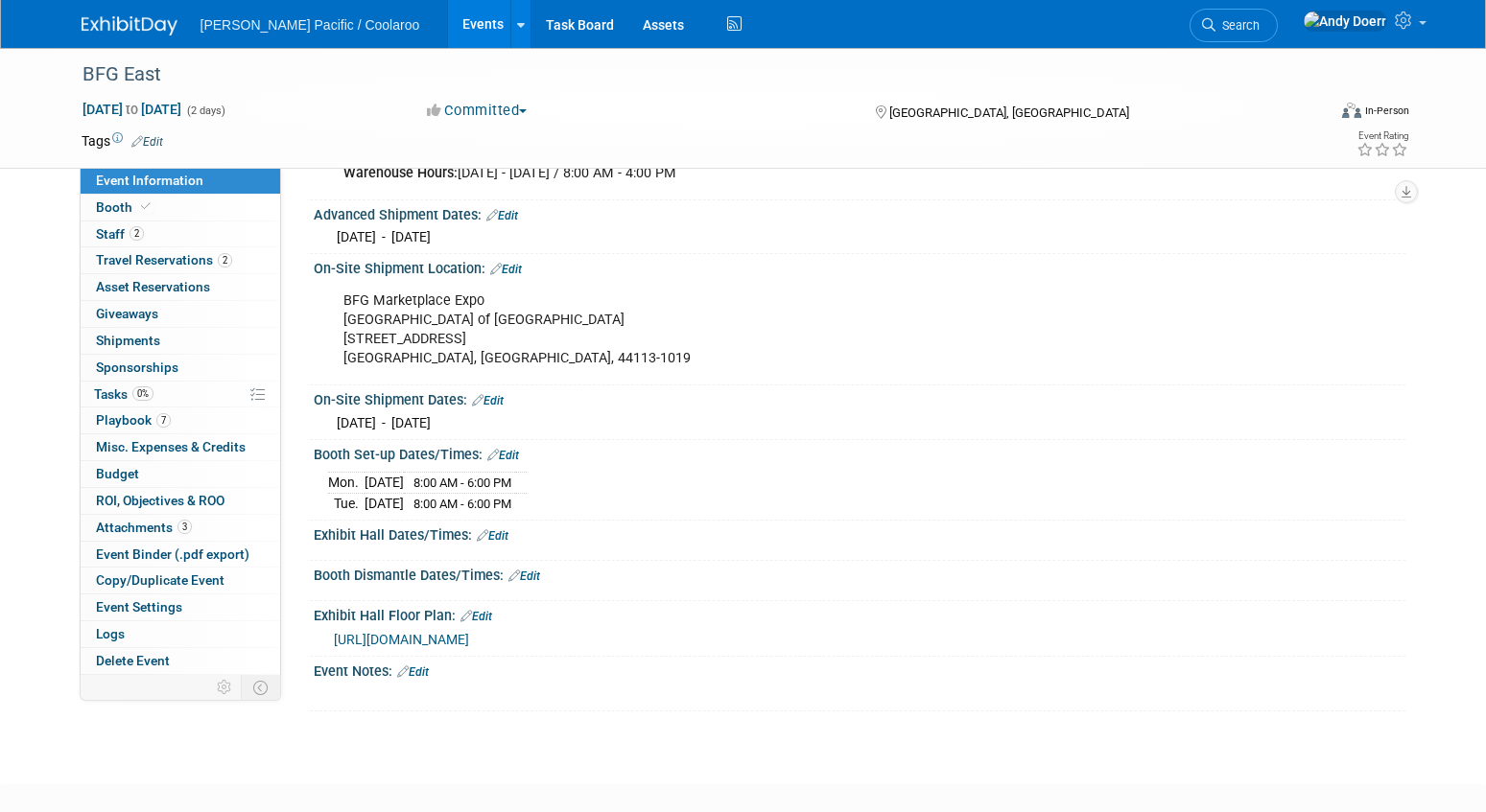
scroll to position [424, 0]
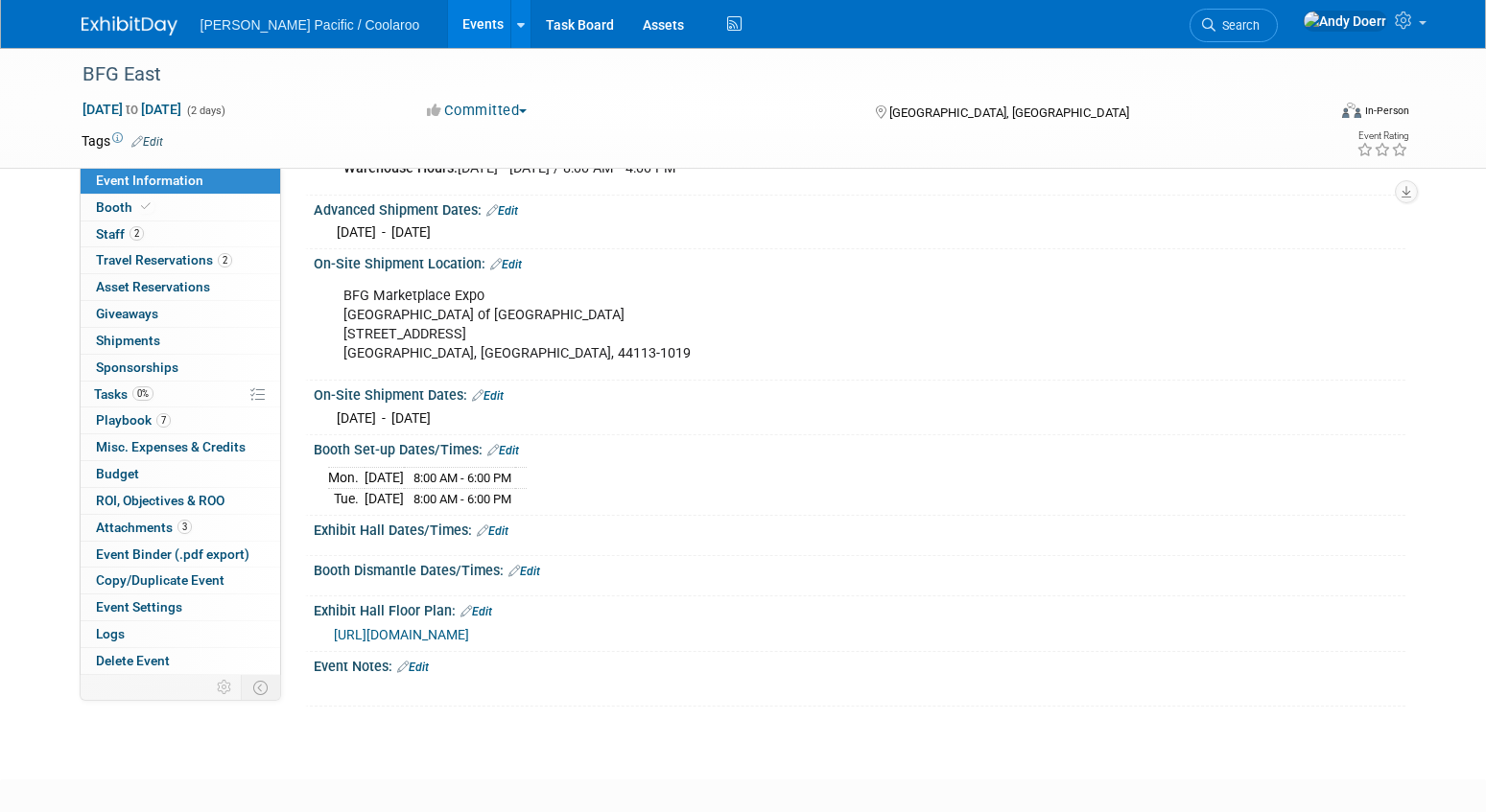
click at [502, 529] on link "Edit" at bounding box center [492, 531] width 32 height 13
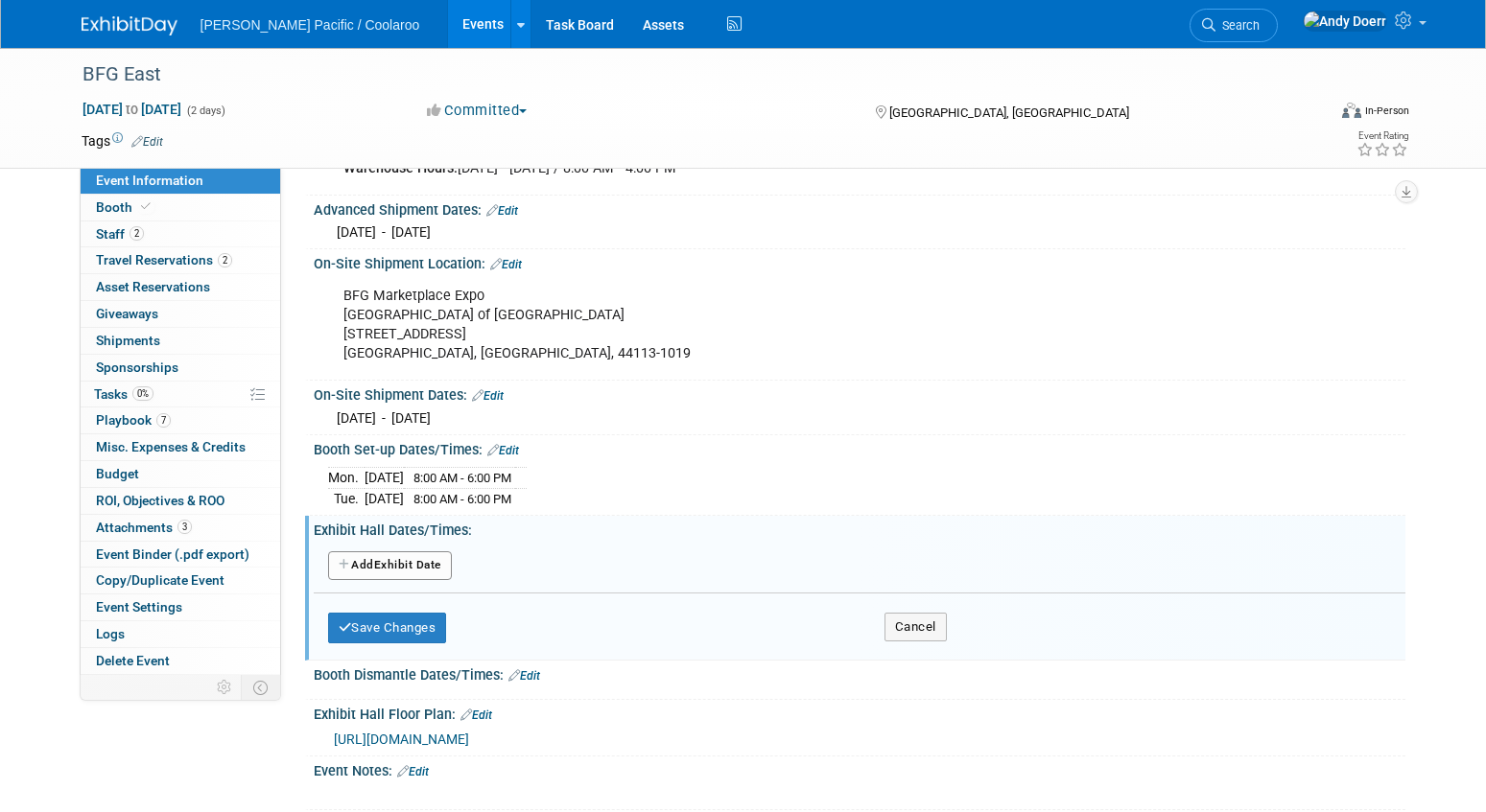
click at [430, 564] on button "Add Another Exhibit Date" at bounding box center [390, 566] width 124 height 29
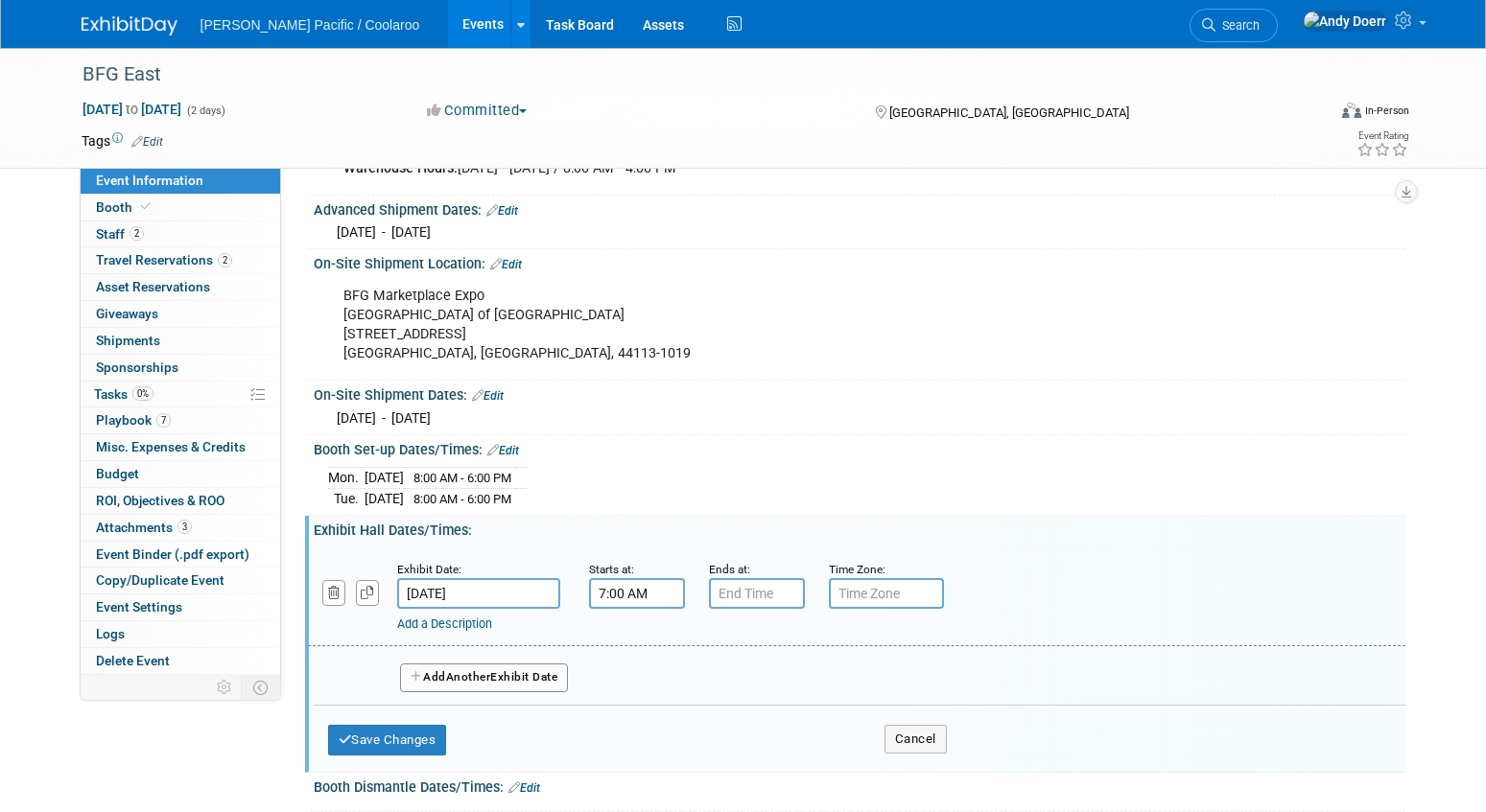
click at [667, 597] on input "7:00 AM" at bounding box center [637, 593] width 96 height 31
click at [636, 639] on span at bounding box center [634, 642] width 34 height 34
type input "8:00 AM"
click at [761, 587] on input "7:00 PM" at bounding box center [756, 593] width 96 height 31
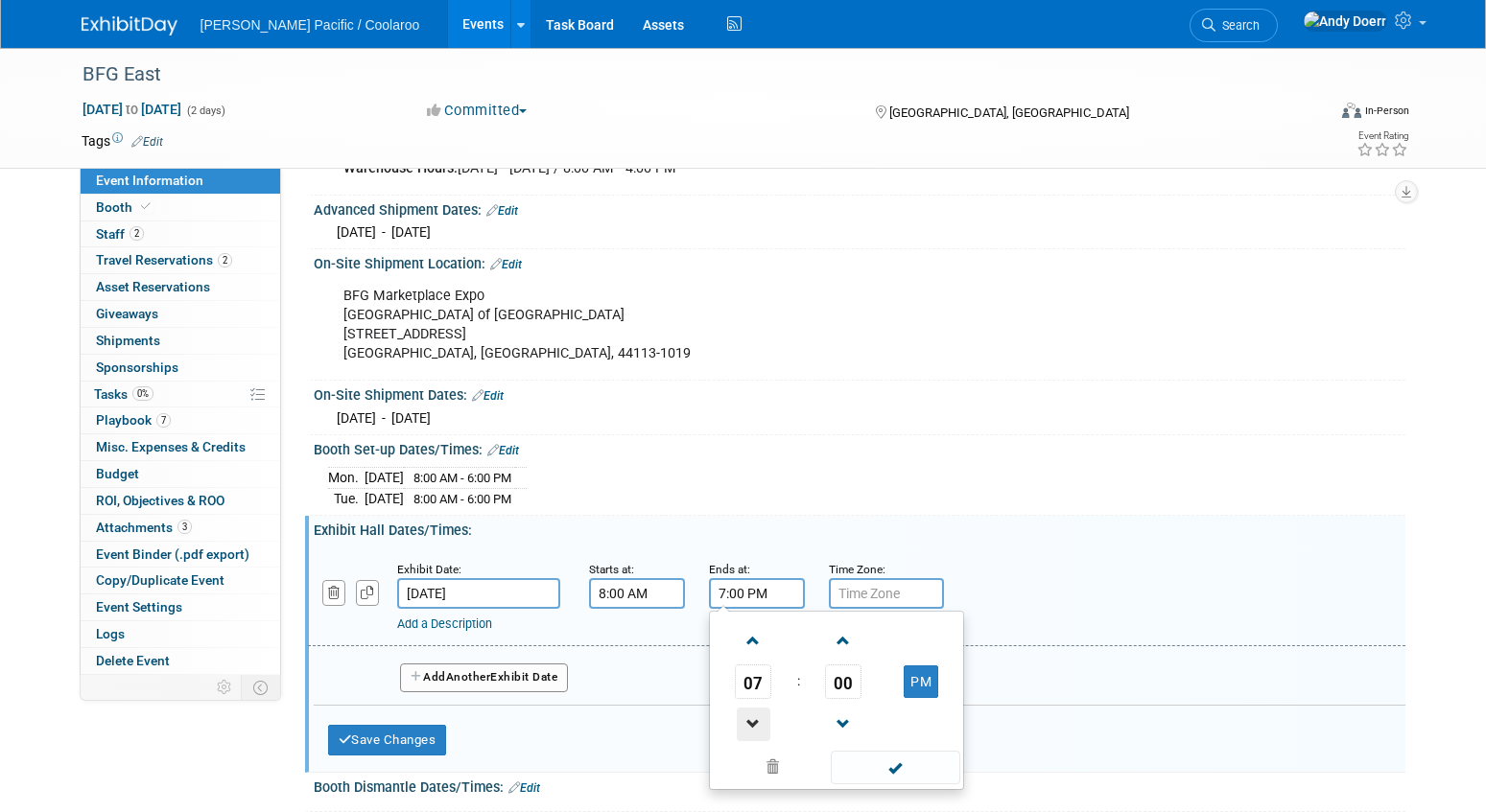
click at [753, 712] on span at bounding box center [753, 724] width 34 height 34
type input "5:00 PM"
click at [907, 765] on span at bounding box center [896, 768] width 130 height 34
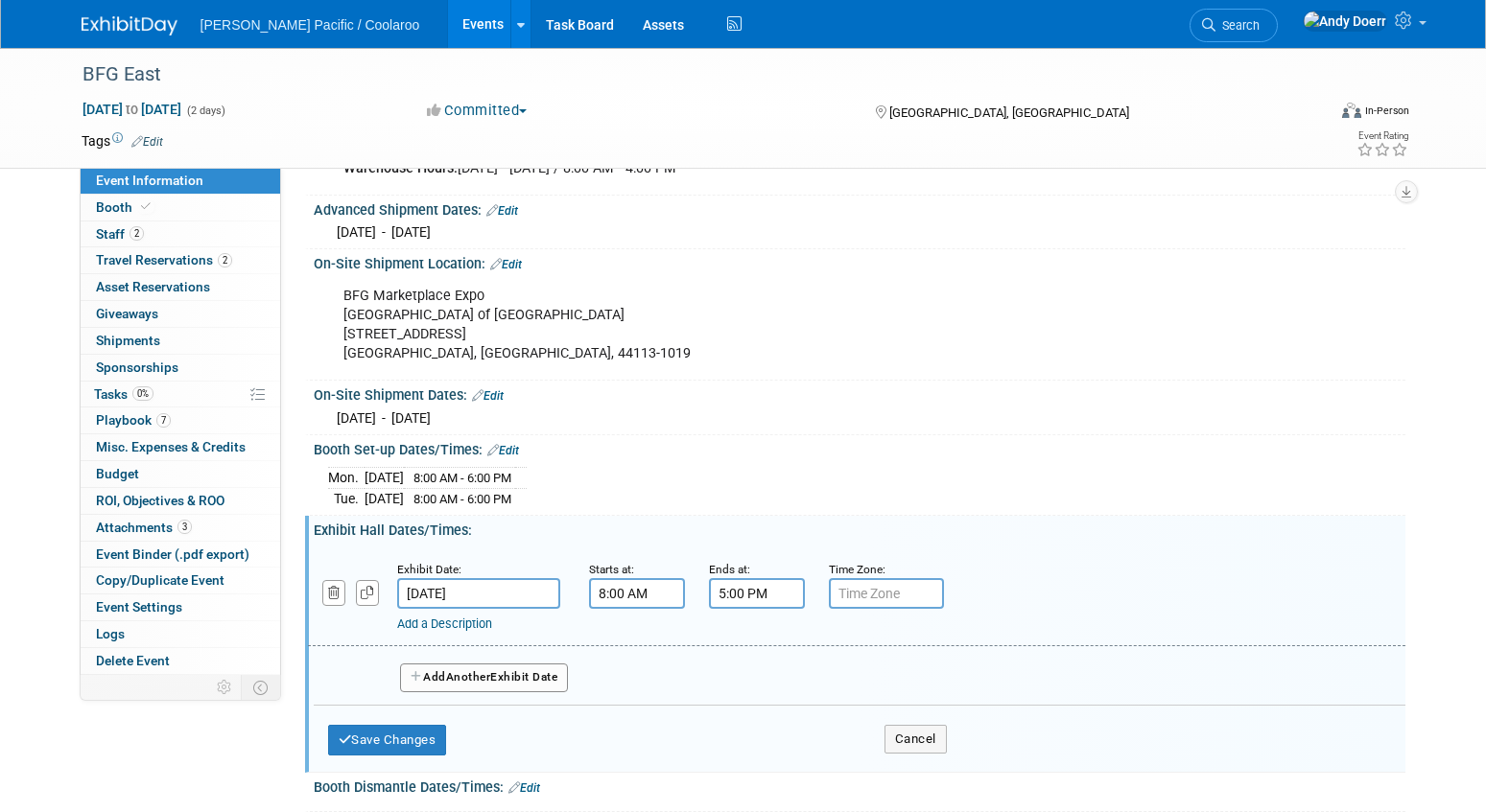
click at [506, 675] on button "Add Another Exhibit Date" at bounding box center [483, 677] width 168 height 29
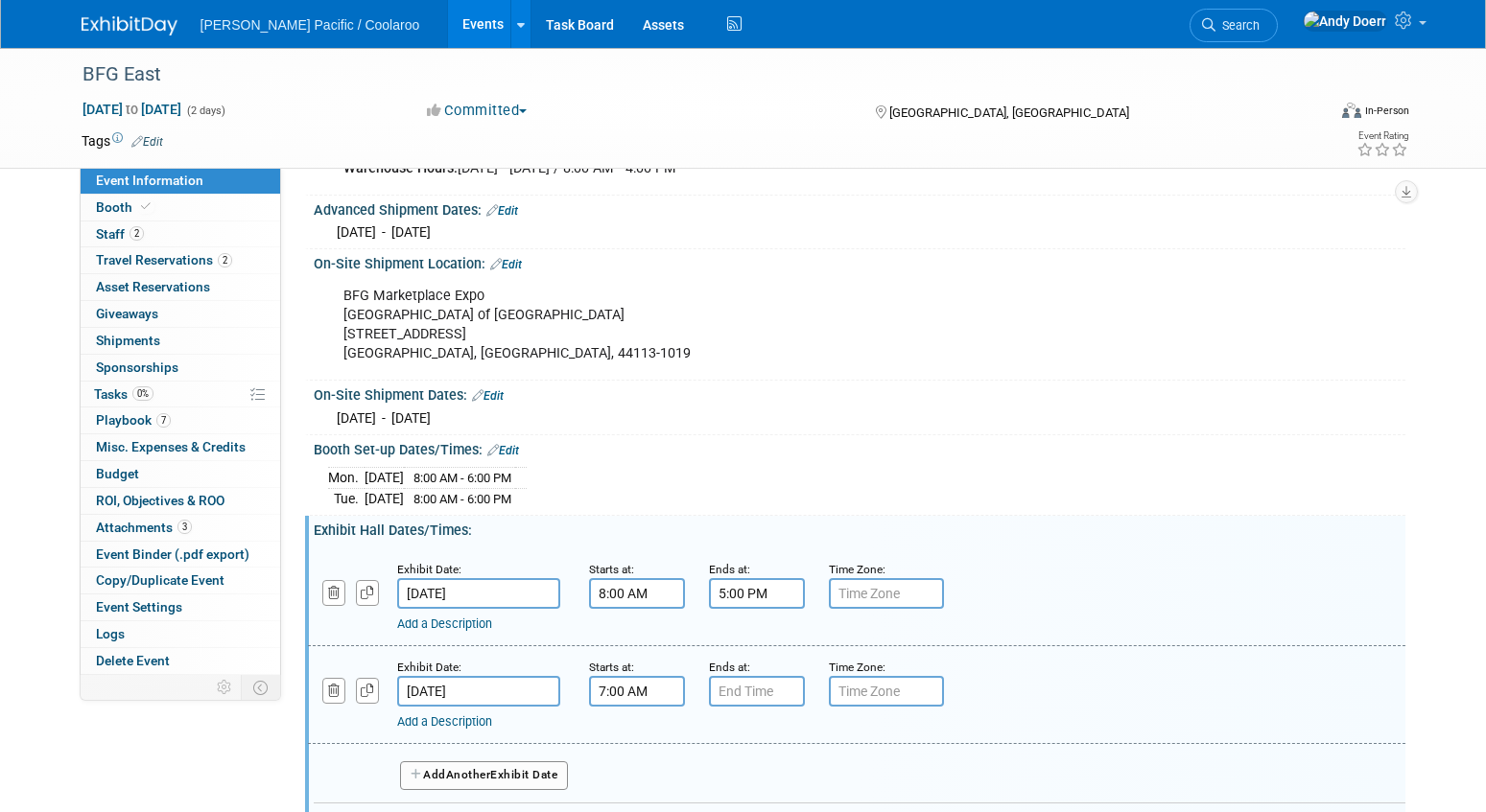
click at [658, 689] on input "7:00 AM" at bounding box center [637, 691] width 96 height 31
click at [633, 737] on span at bounding box center [634, 739] width 34 height 34
type input "8:00 AM"
click at [768, 686] on input "7:00 PM" at bounding box center [756, 691] width 96 height 31
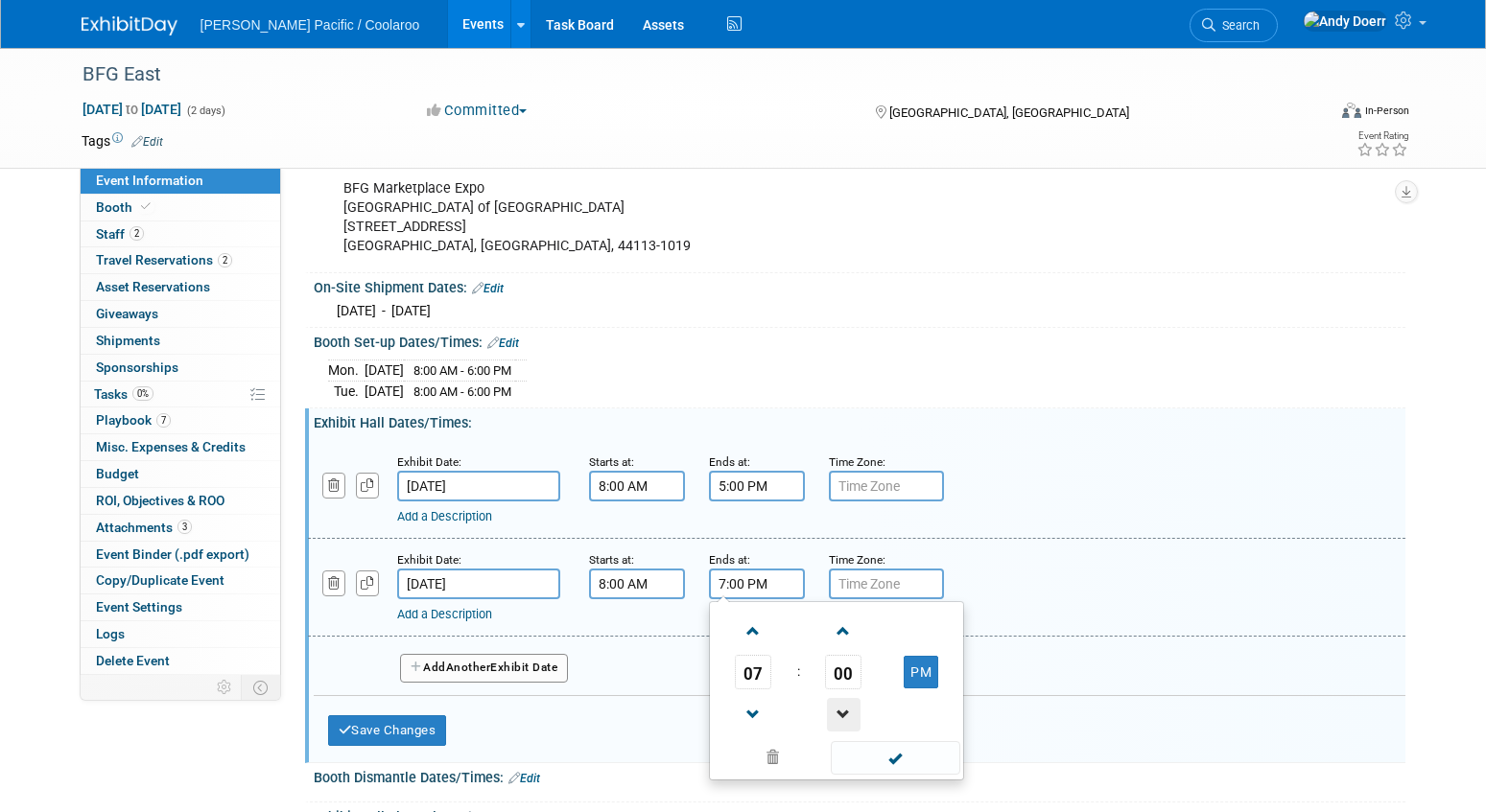
scroll to position [533, 0]
click at [753, 708] on span at bounding box center [753, 714] width 34 height 34
type input "4:00 PM"
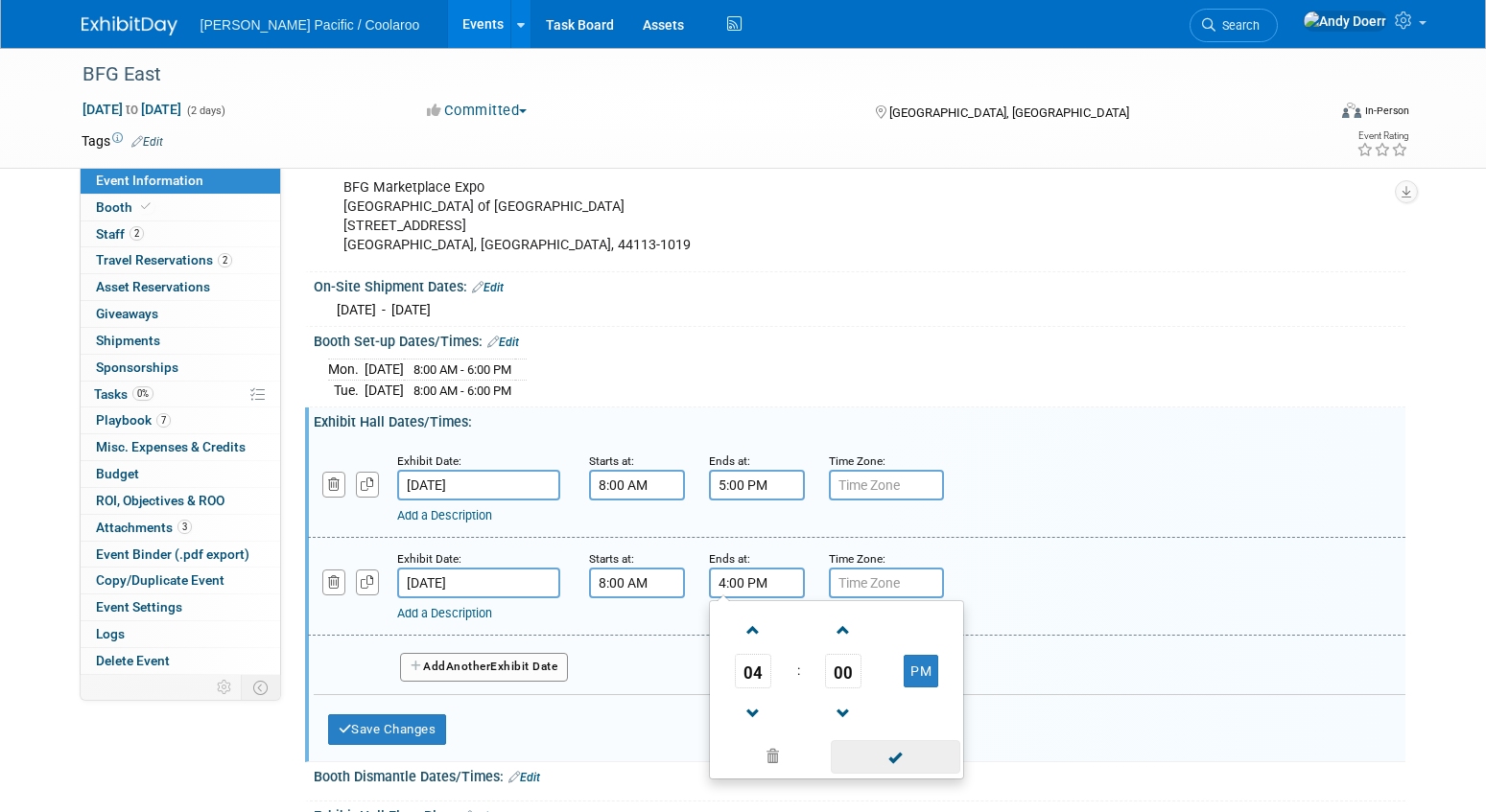
click at [879, 757] on span at bounding box center [896, 757] width 130 height 34
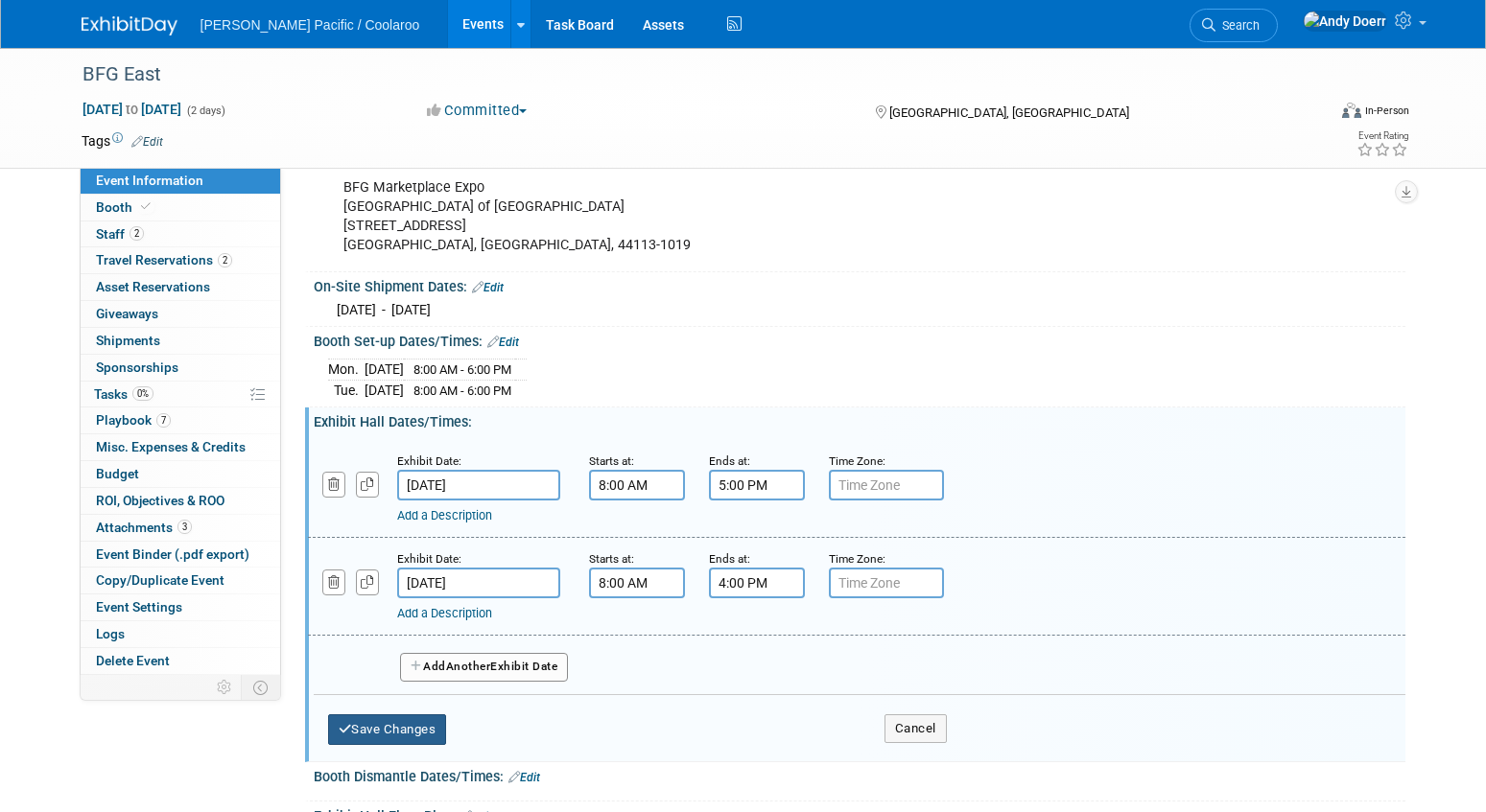
click at [432, 720] on button "Save Changes" at bounding box center [387, 729] width 119 height 31
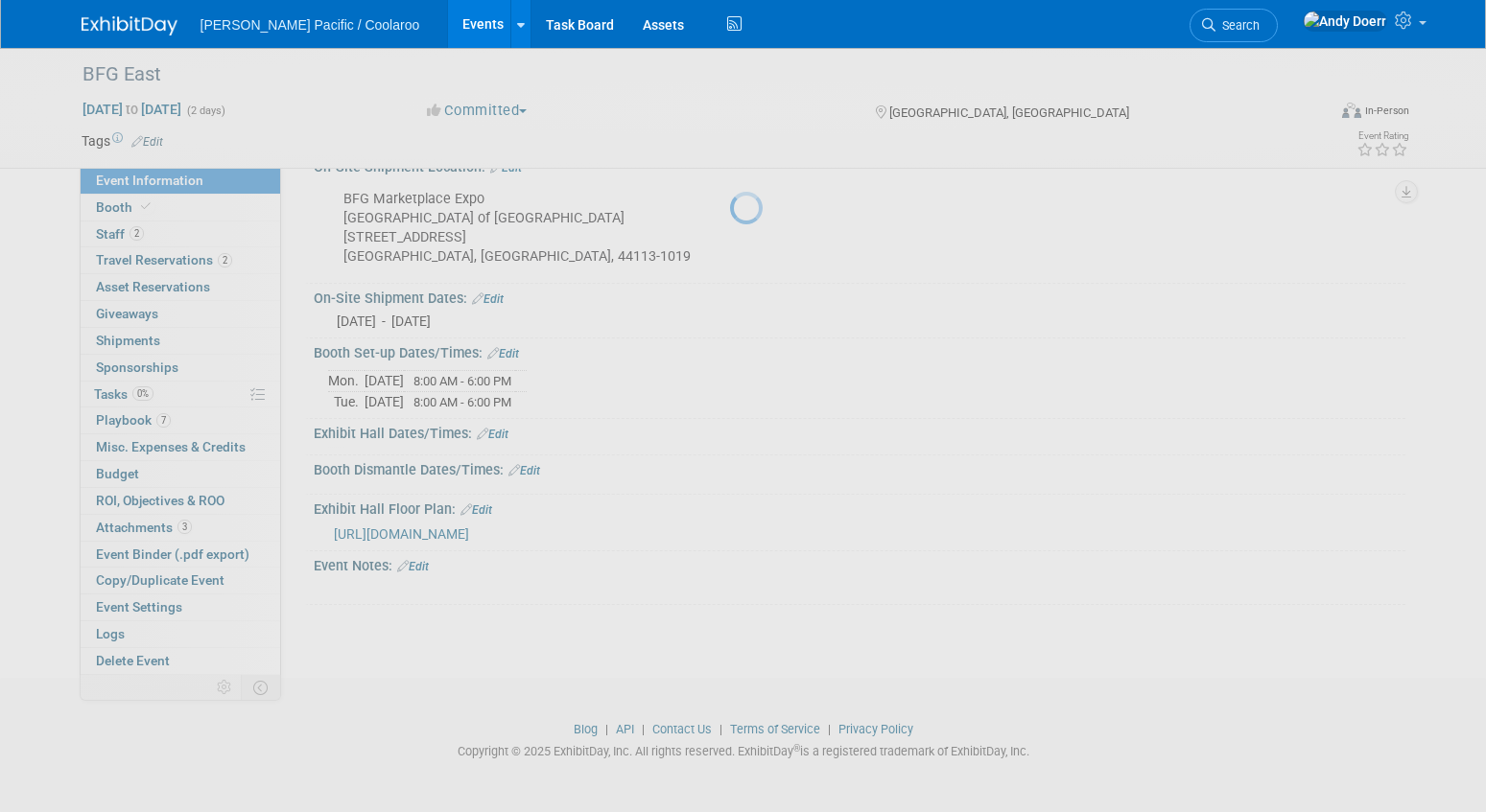
scroll to position [520, 0]
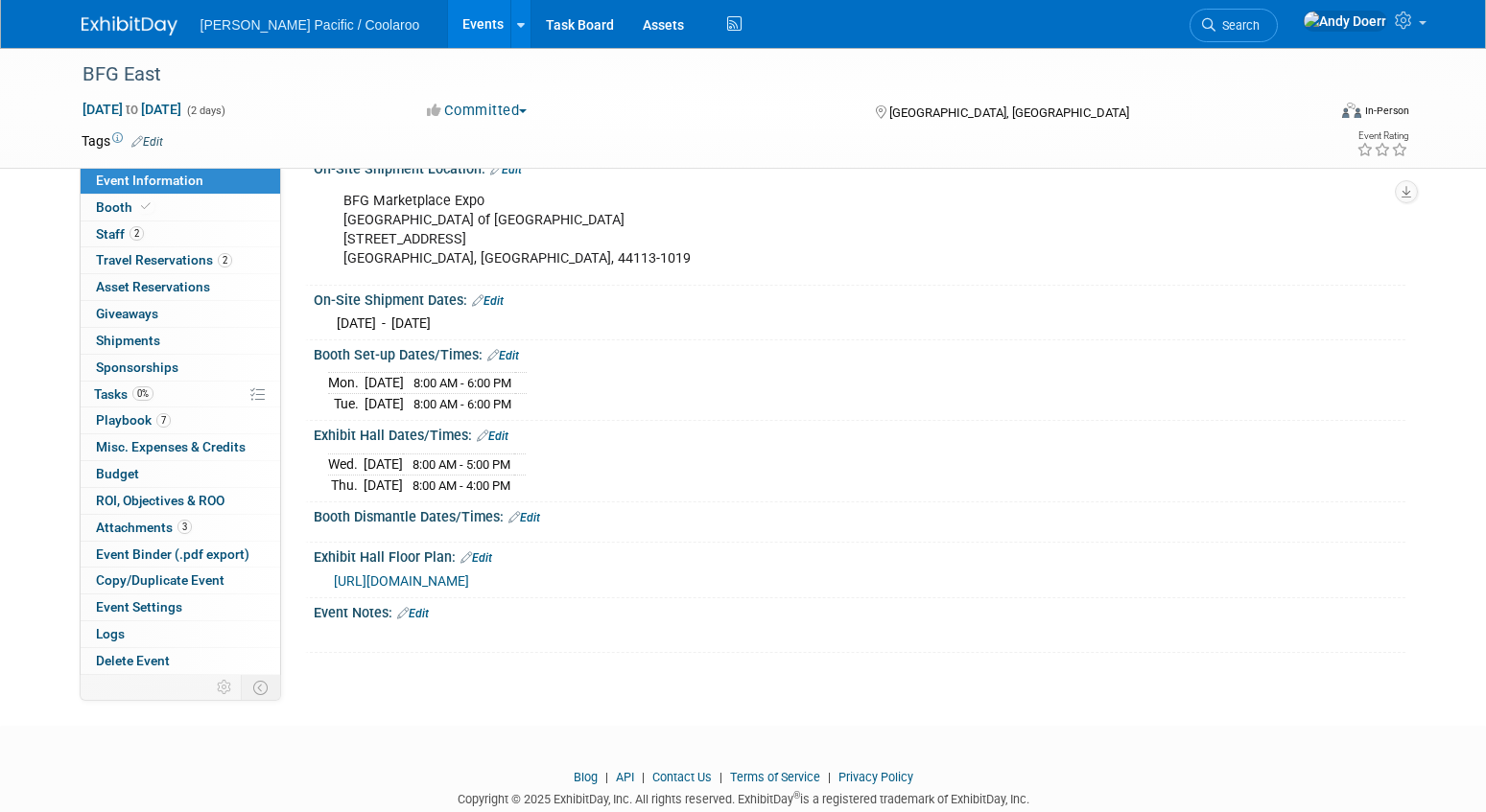
click at [508, 432] on link "Edit" at bounding box center [492, 435] width 32 height 13
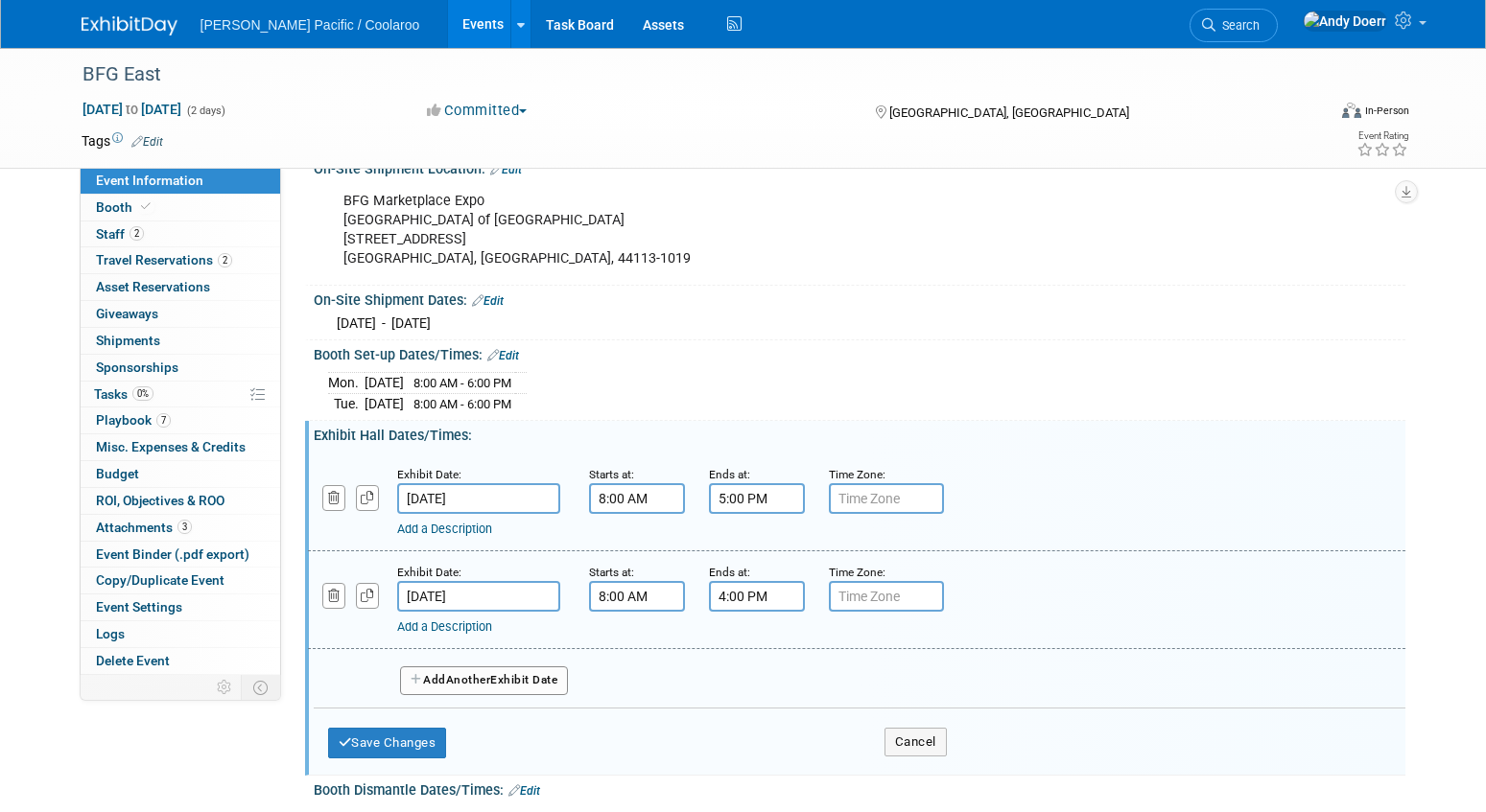
click at [756, 496] on input "5:00 PM" at bounding box center [756, 498] width 96 height 31
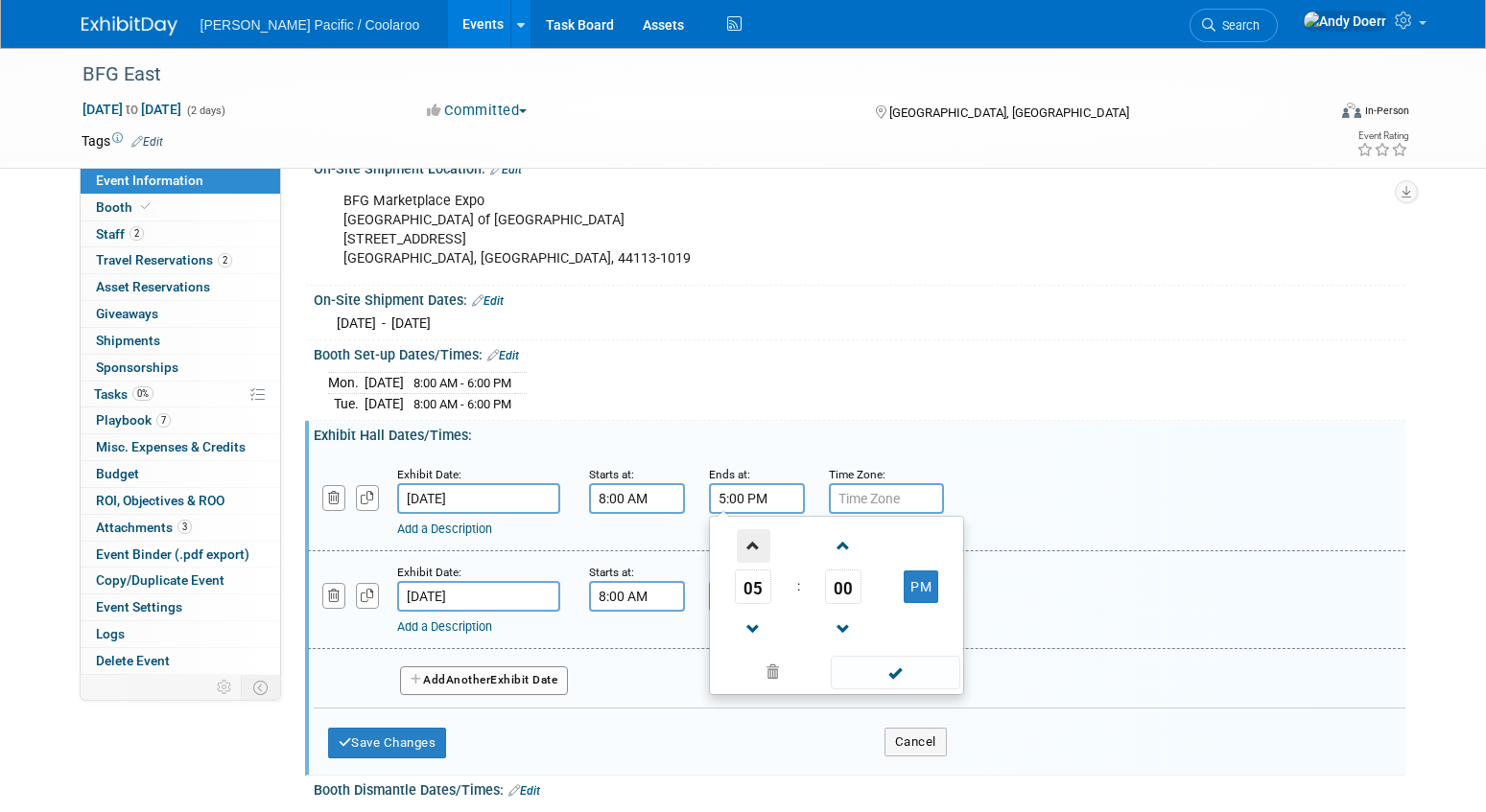
click at [759, 543] on span at bounding box center [753, 546] width 34 height 34
type input "6:00 PM"
click at [899, 674] on span at bounding box center [896, 673] width 130 height 34
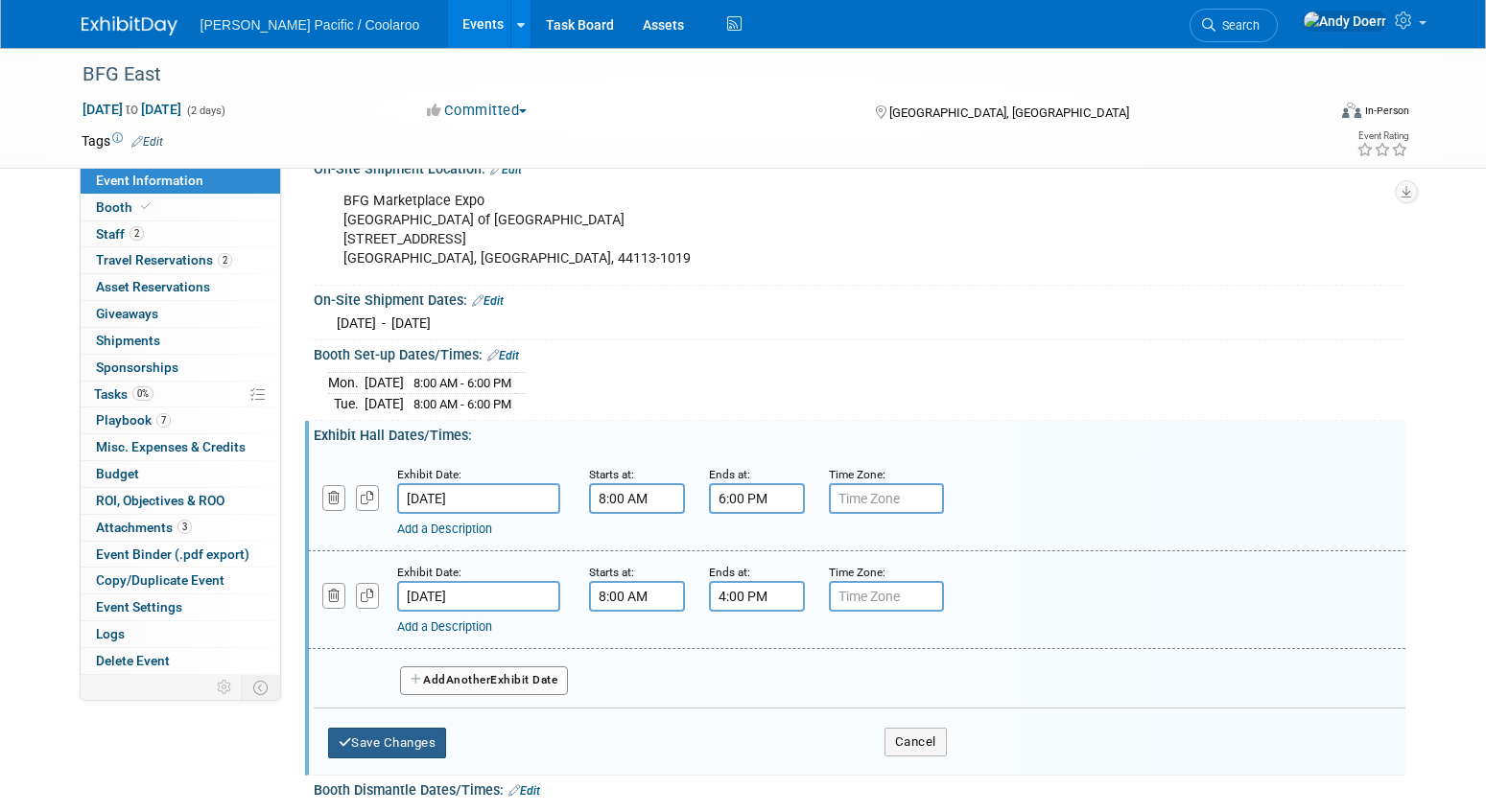
click at [414, 737] on button "Save Changes" at bounding box center [387, 743] width 119 height 31
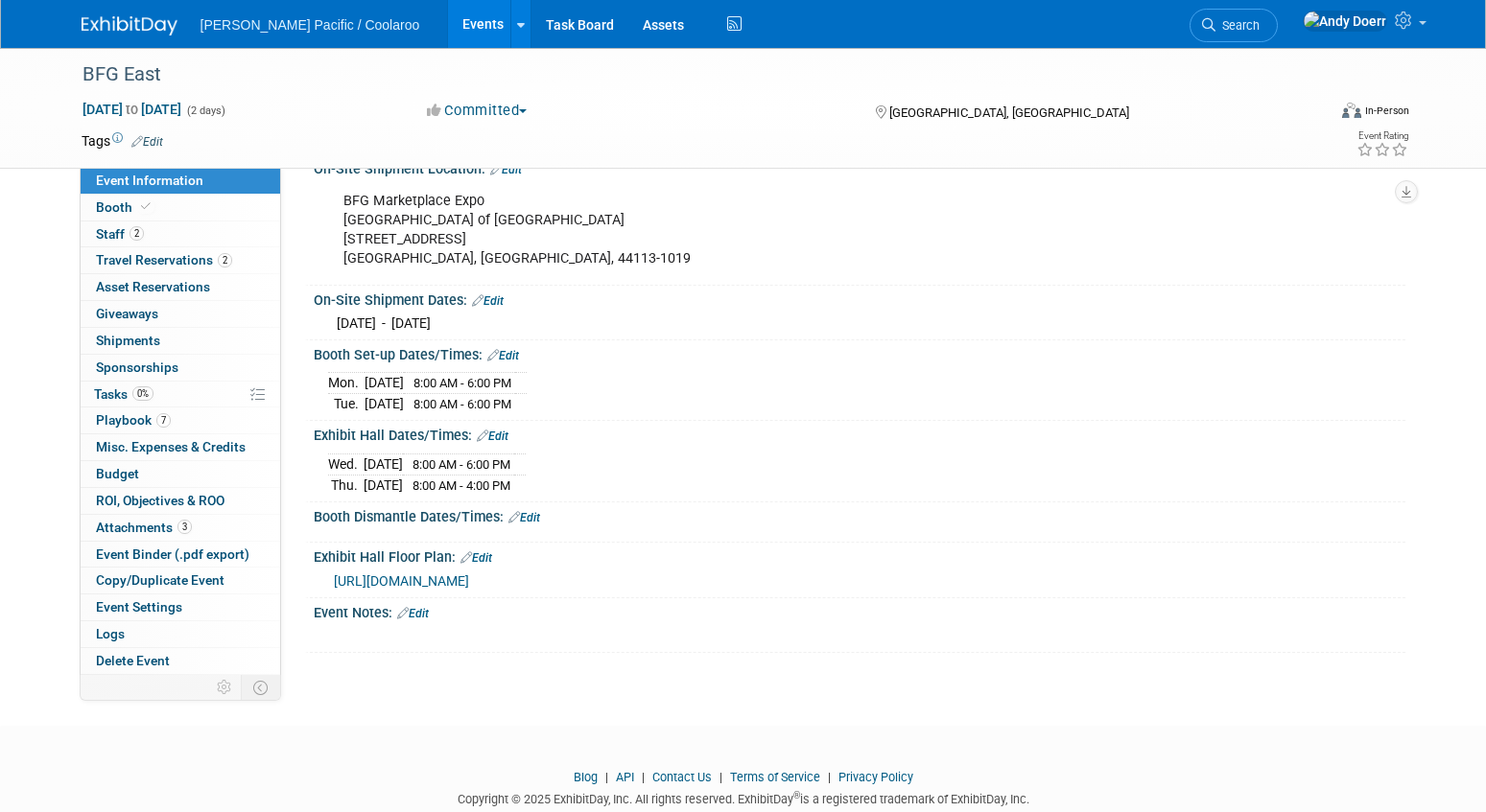
click at [541, 526] on div "Save Changes Cancel" at bounding box center [859, 532] width 1091 height 12
click at [537, 512] on link "Edit" at bounding box center [524, 517] width 32 height 13
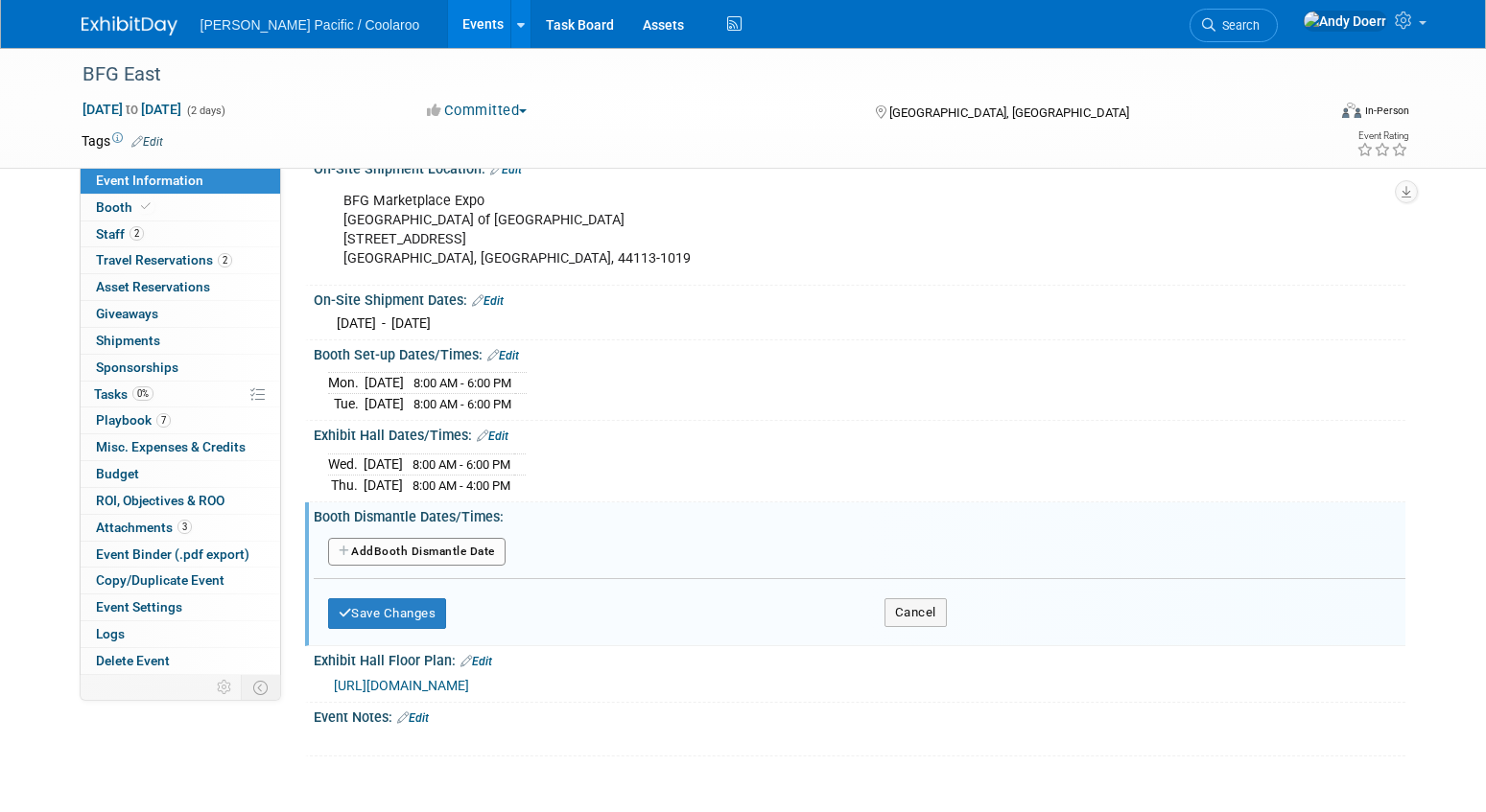
click at [487, 548] on button "Add Another Booth Dismantle Date" at bounding box center [417, 552] width 177 height 29
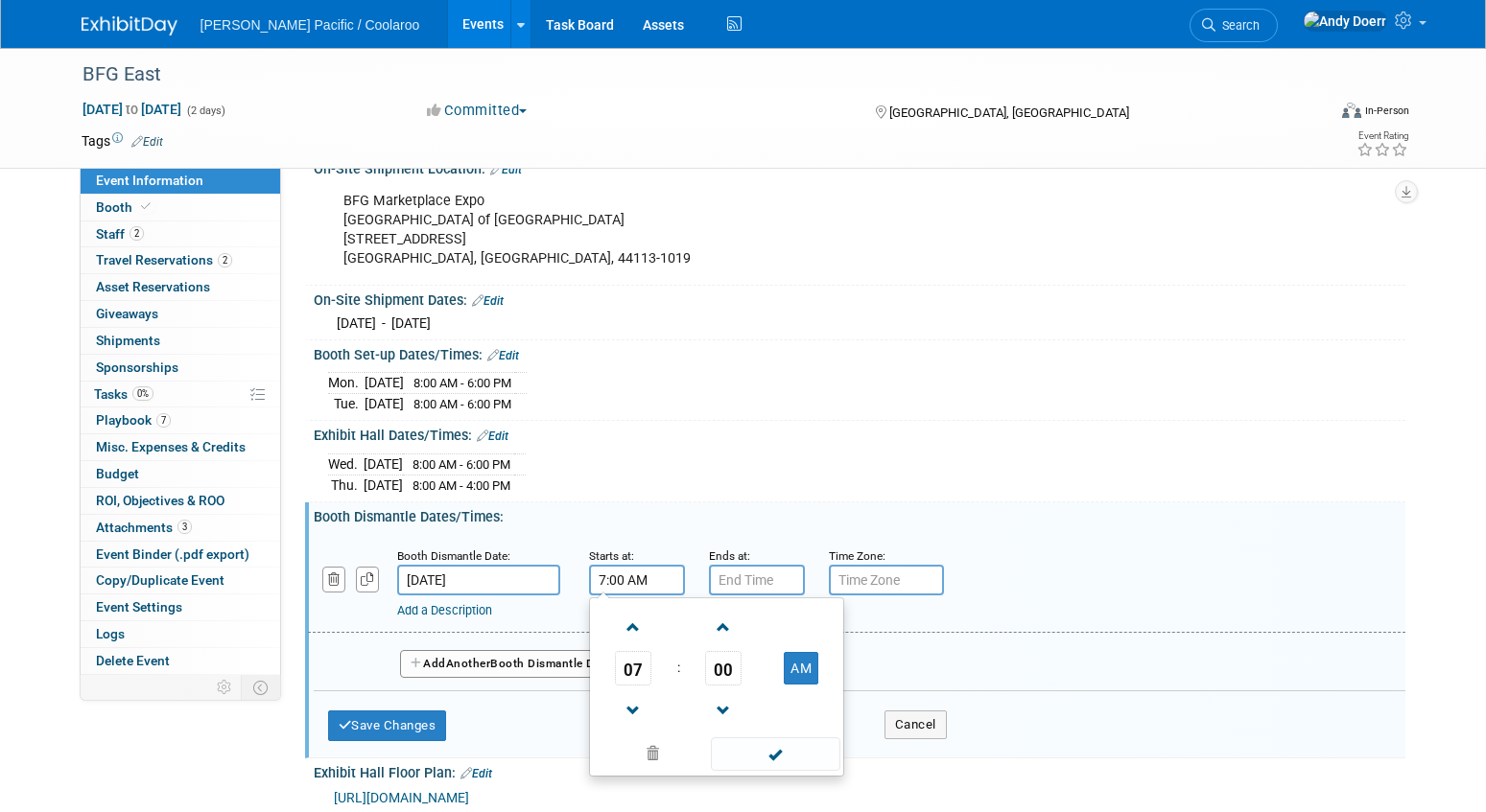
click at [640, 581] on input "7:00 AM" at bounding box center [637, 580] width 96 height 31
click at [634, 710] on span at bounding box center [634, 711] width 34 height 34
click at [802, 664] on button "AM" at bounding box center [800, 669] width 35 height 33
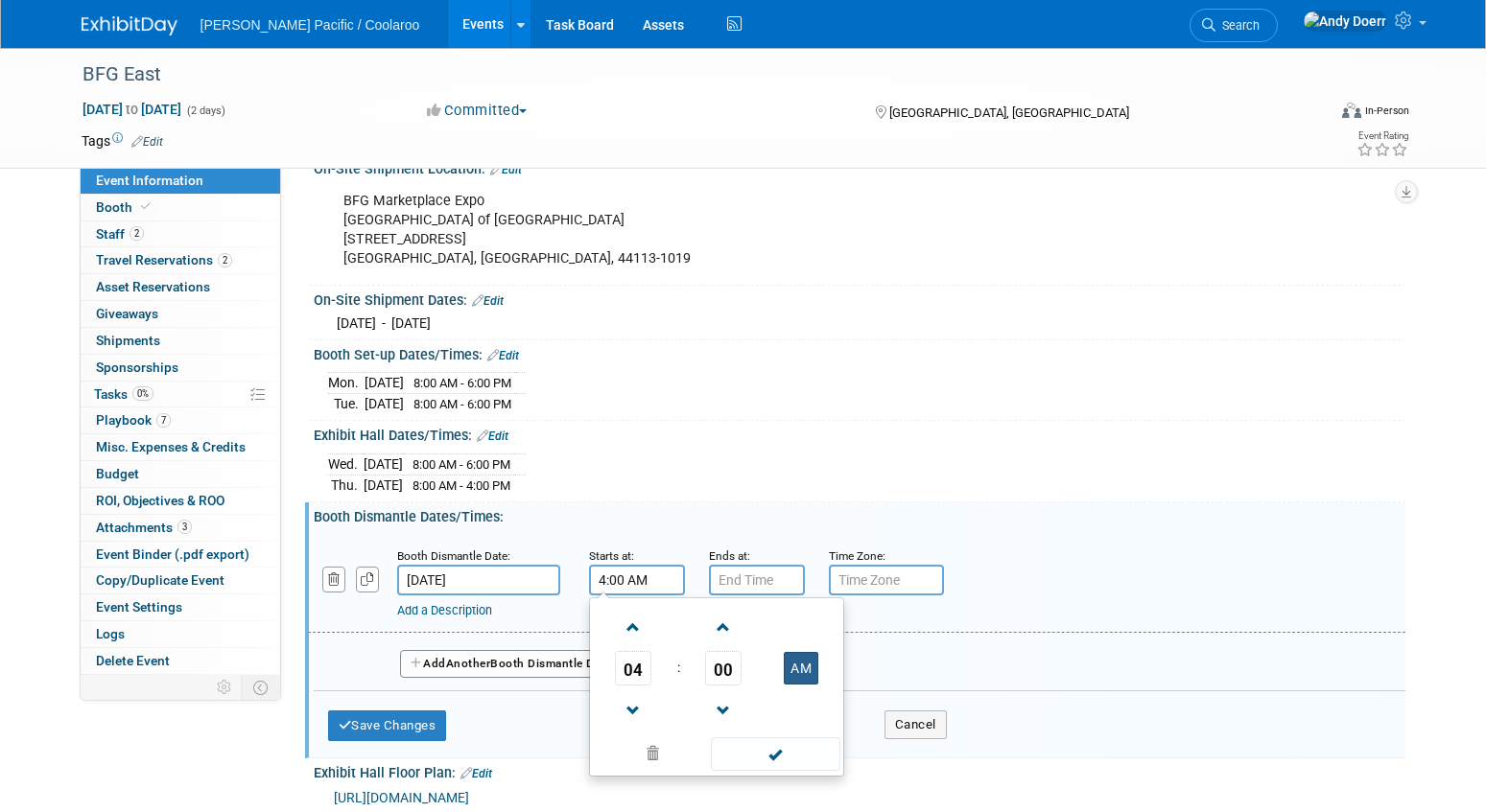
type input "4:00 PM"
click at [758, 580] on input "7:00 PM" at bounding box center [756, 580] width 96 height 31
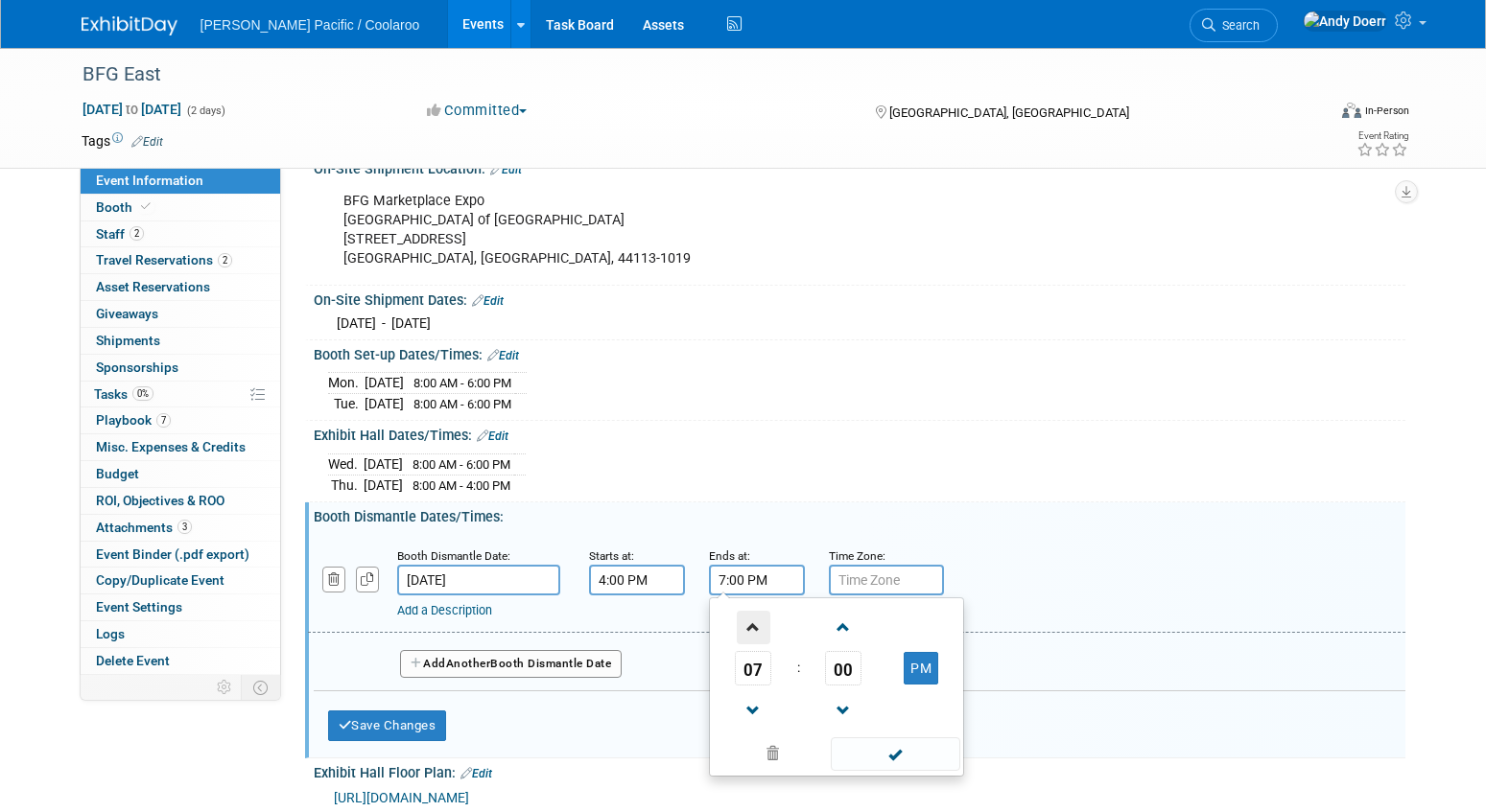
click at [759, 618] on span at bounding box center [753, 628] width 34 height 34
click at [846, 661] on span "00" at bounding box center [843, 669] width 37 height 35
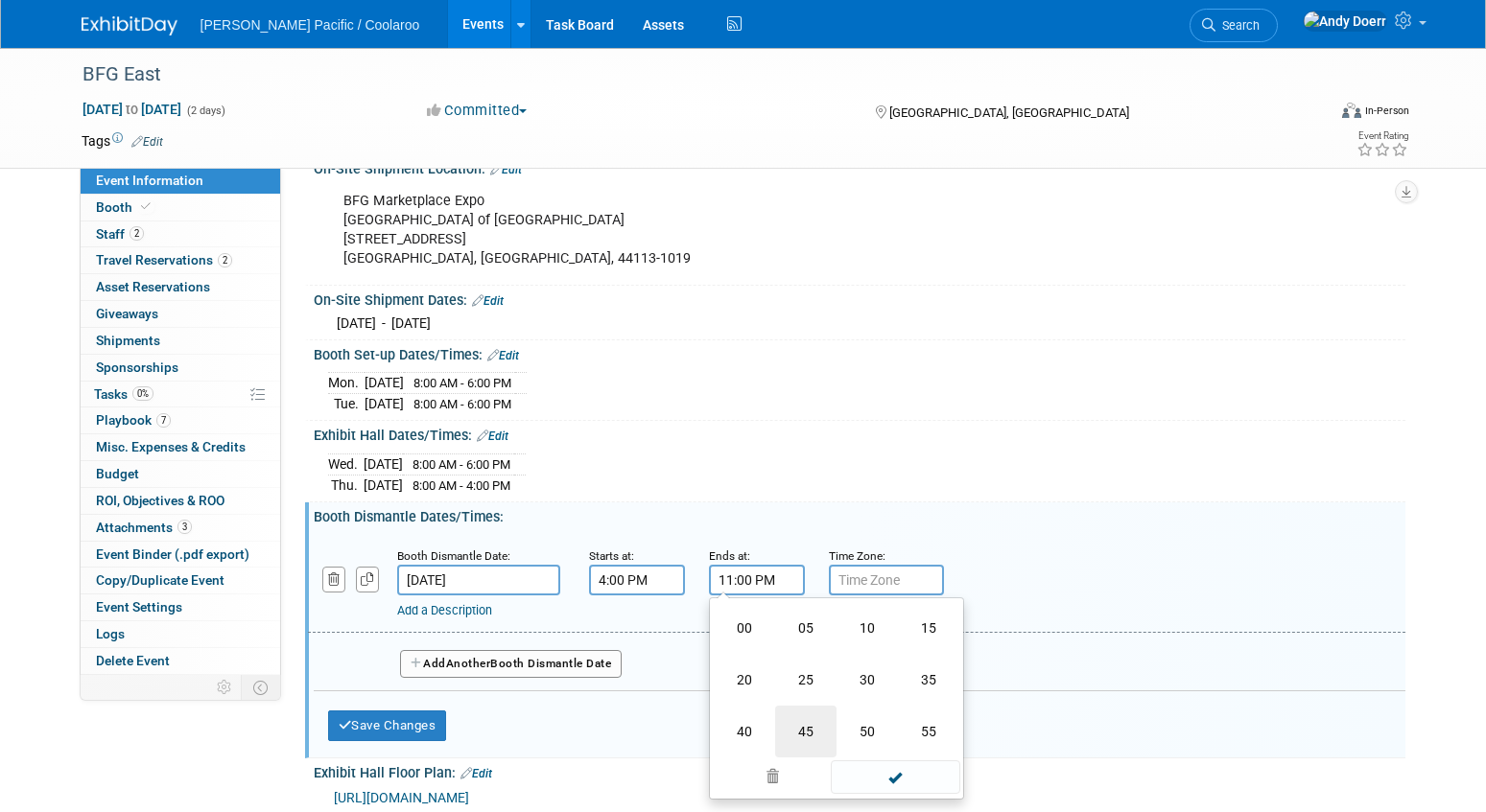
click at [806, 731] on td "45" at bounding box center [806, 732] width 62 height 52
type input "11:45 PM"
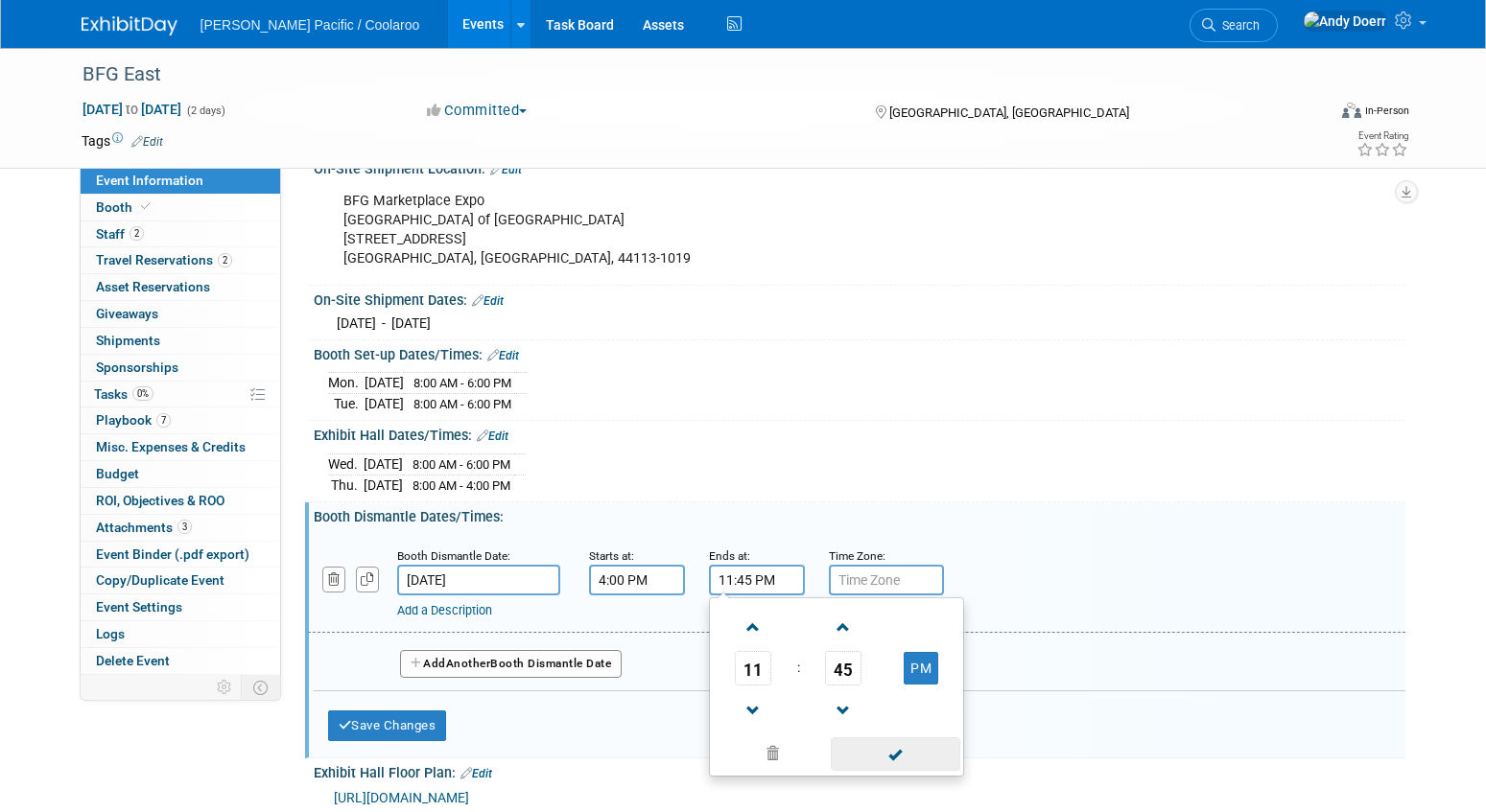
click at [921, 752] on span at bounding box center [896, 754] width 130 height 34
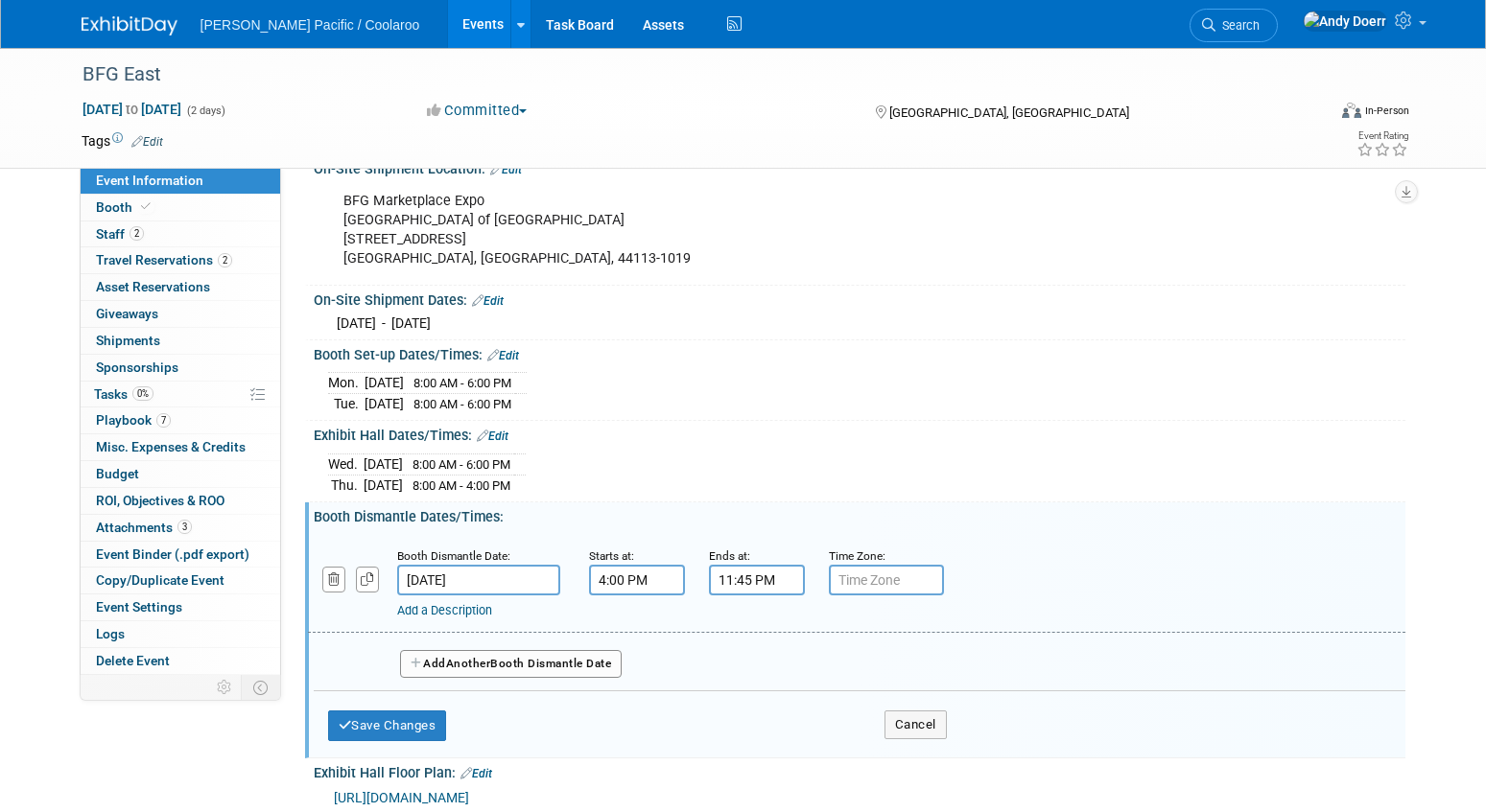
click at [491, 661] on span "Another" at bounding box center [468, 663] width 45 height 13
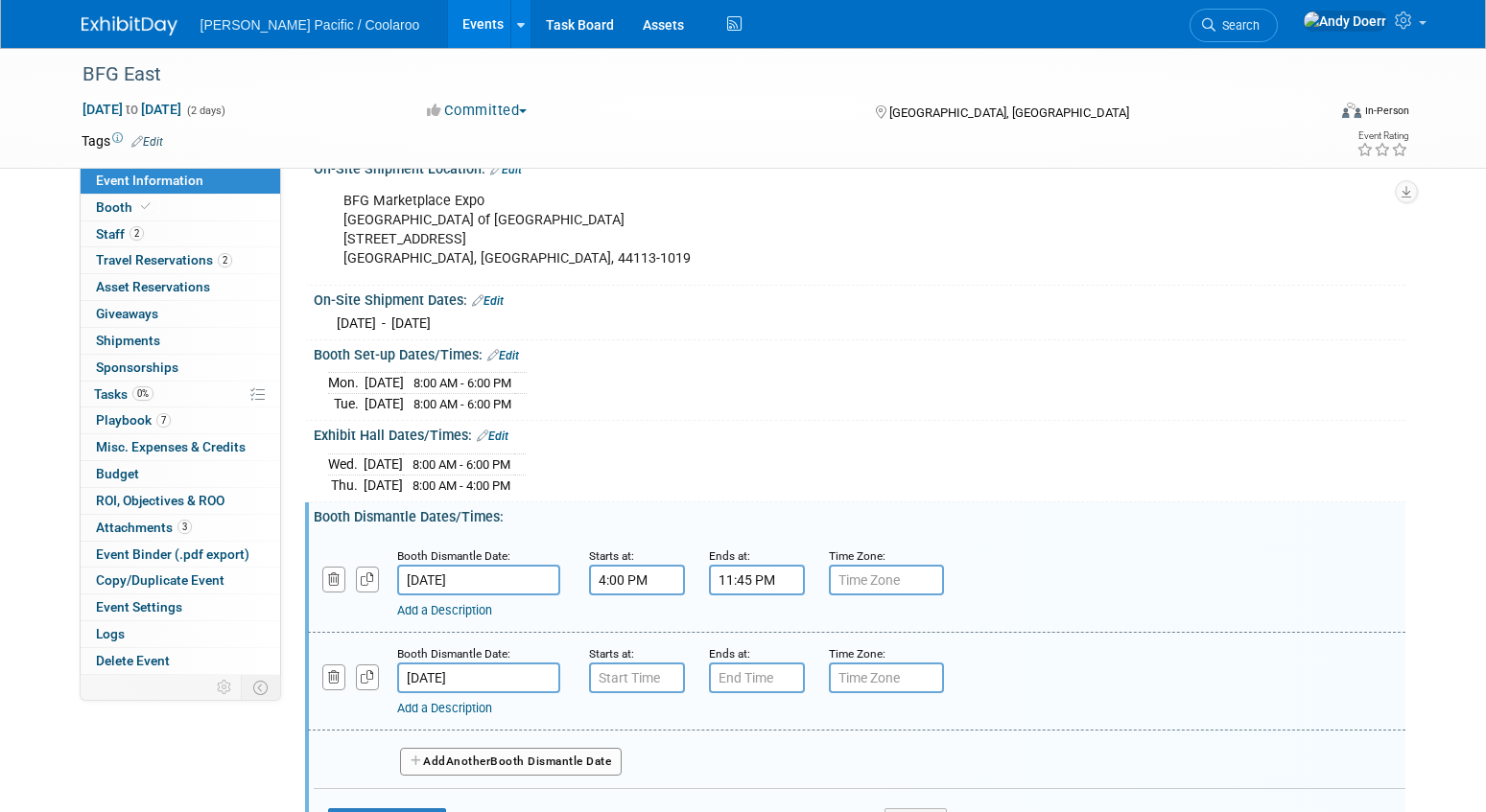
click at [484, 675] on input "[DATE]" at bounding box center [479, 677] width 163 height 31
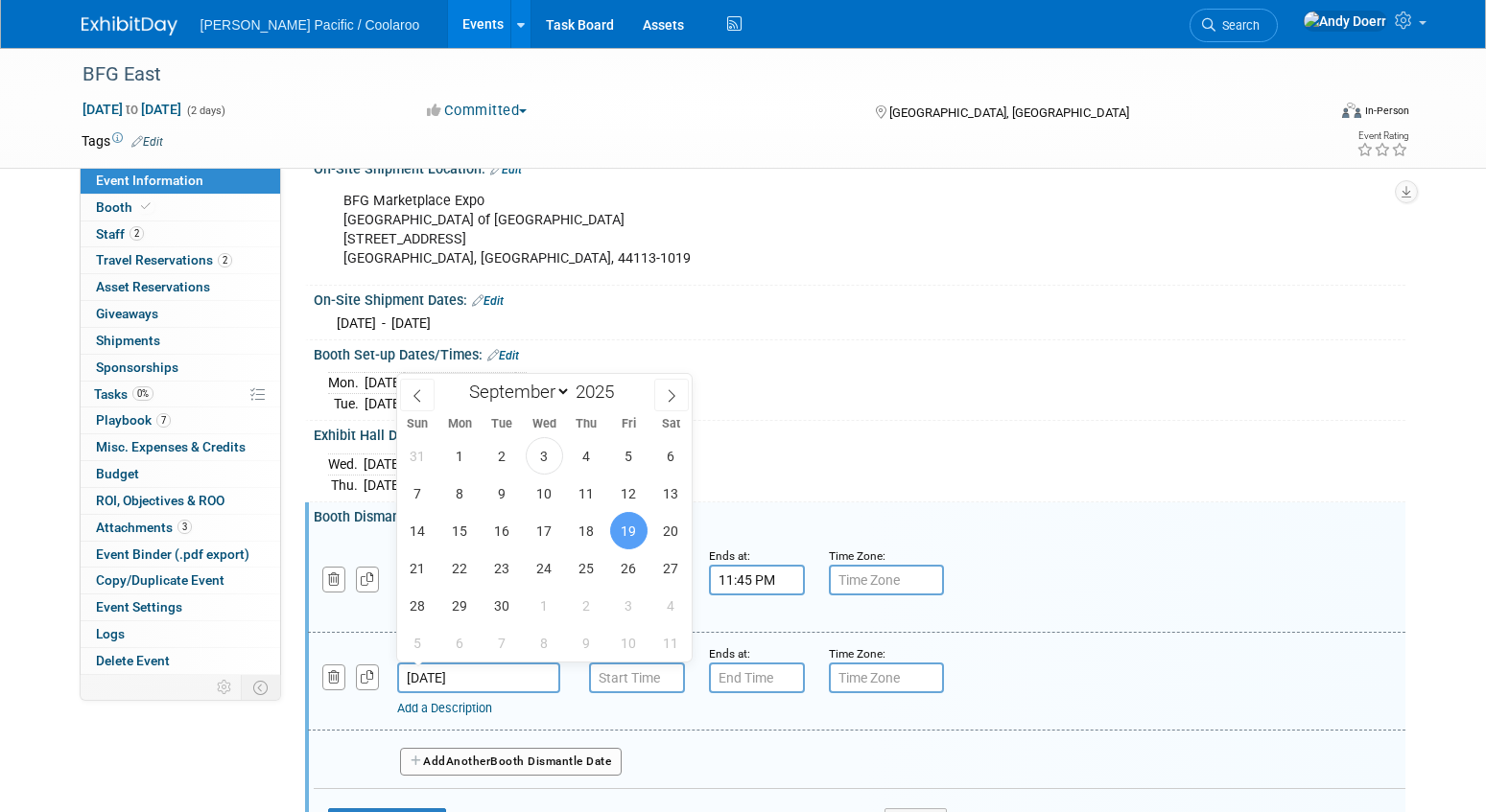
click at [484, 675] on input "[DATE]" at bounding box center [479, 677] width 163 height 31
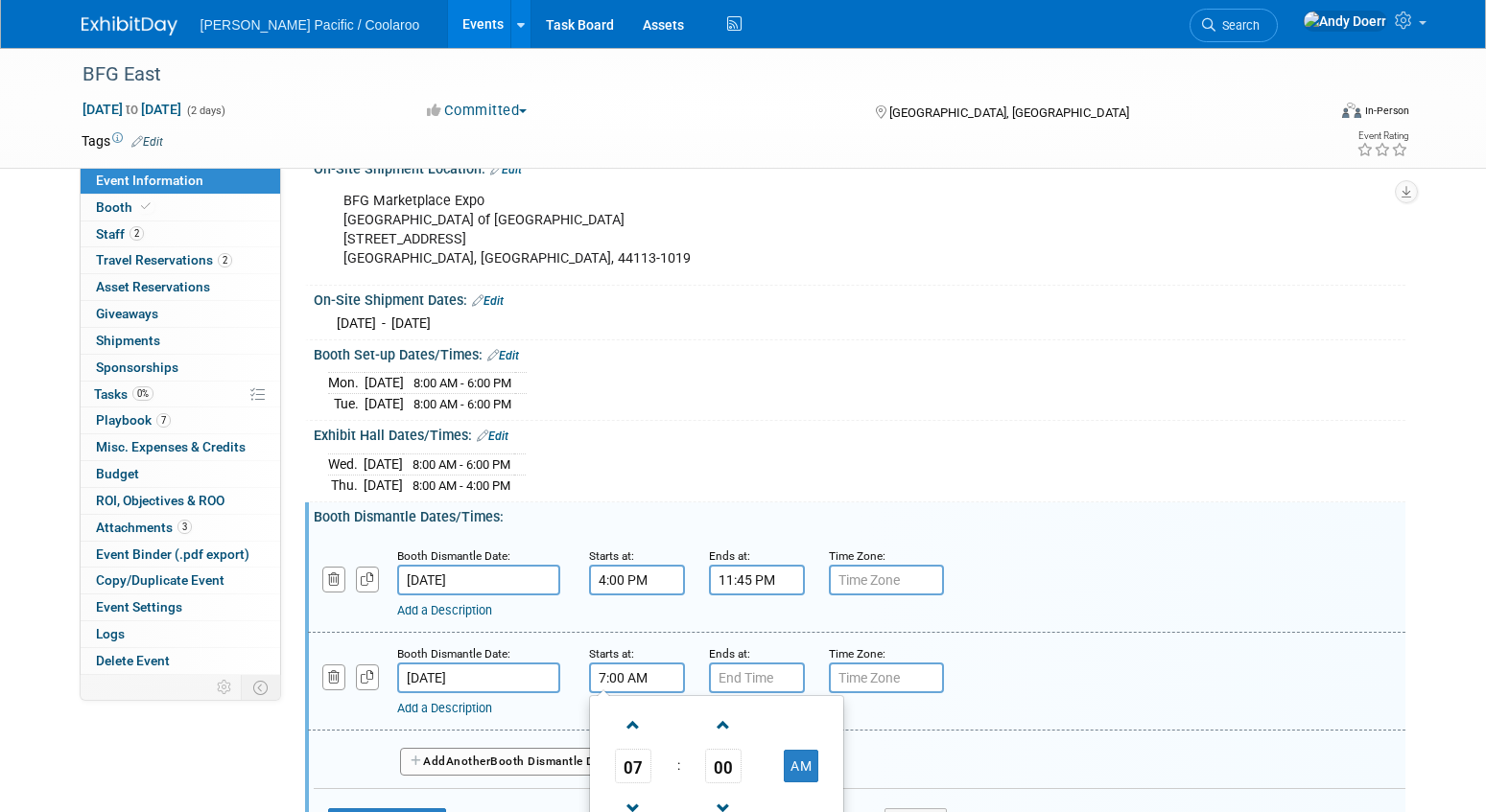
click at [668, 678] on input "7:00 AM" at bounding box center [637, 677] width 96 height 31
click at [640, 724] on span at bounding box center [634, 725] width 34 height 34
type input "9:00 AM"
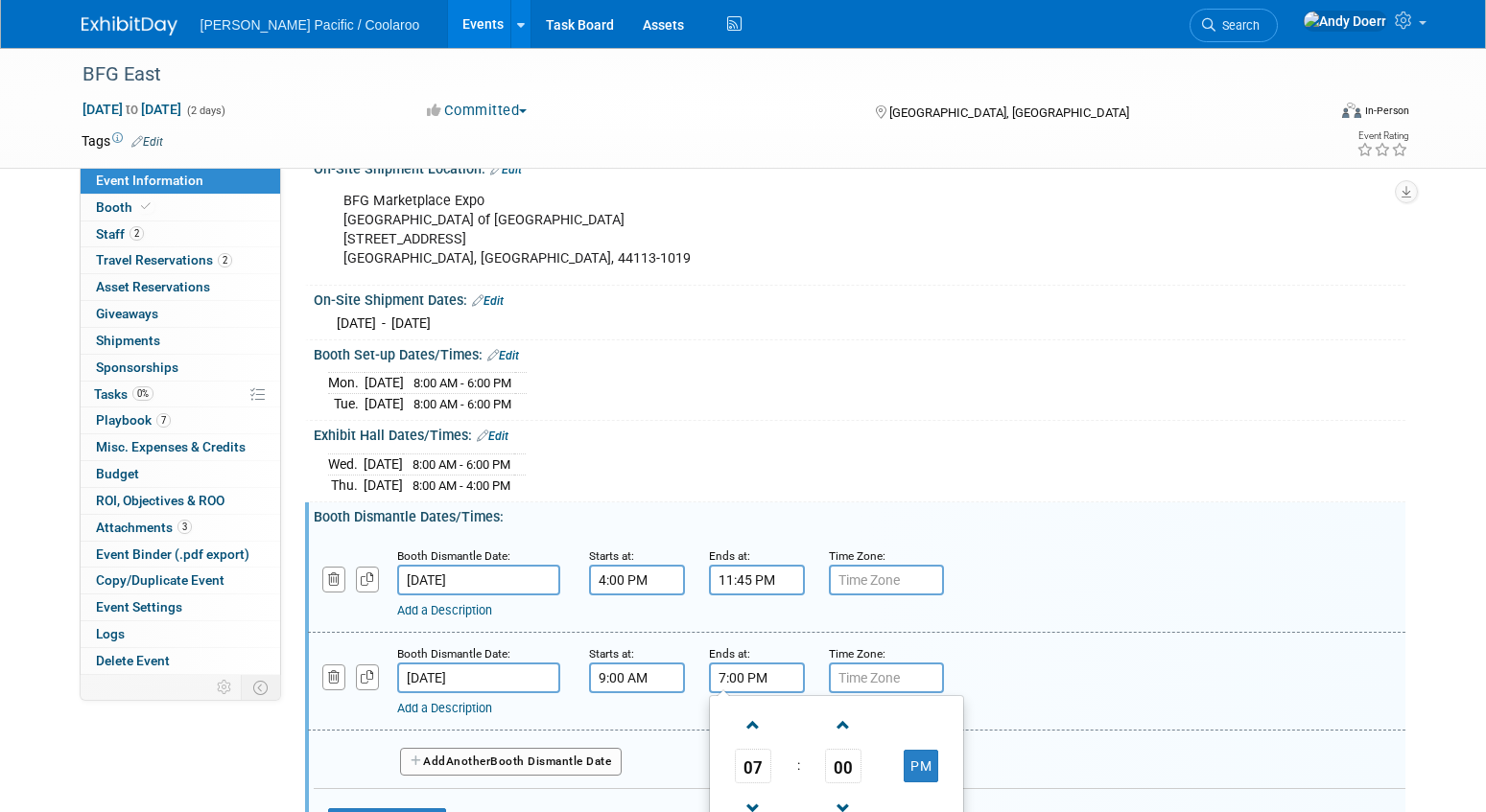
click at [769, 671] on input "7:00 PM" at bounding box center [756, 677] width 96 height 31
click at [753, 719] on span at bounding box center [753, 725] width 34 height 34
drag, startPoint x: 753, startPoint y: 719, endPoint x: 767, endPoint y: 718, distance: 14.0
click at [753, 719] on span at bounding box center [753, 725] width 34 height 34
click at [921, 761] on button "PM" at bounding box center [921, 766] width 35 height 33
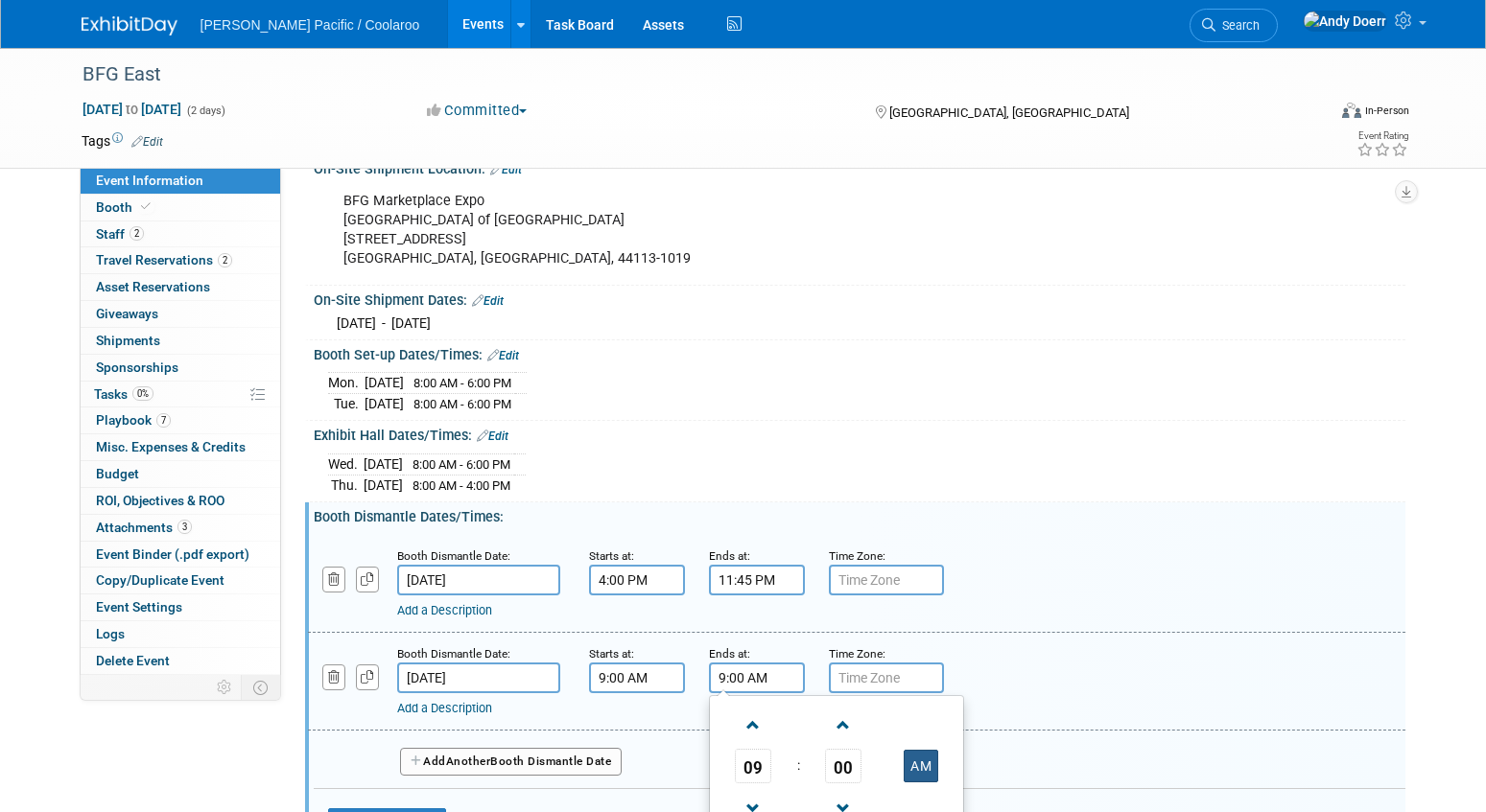
drag, startPoint x: 921, startPoint y: 763, endPoint x: 928, endPoint y: 752, distance: 13.0
click at [921, 763] on button "AM" at bounding box center [921, 766] width 35 height 33
type input "9:00 PM"
click at [1030, 644] on div "Add a Description Description:" at bounding box center [857, 680] width 1126 height 74
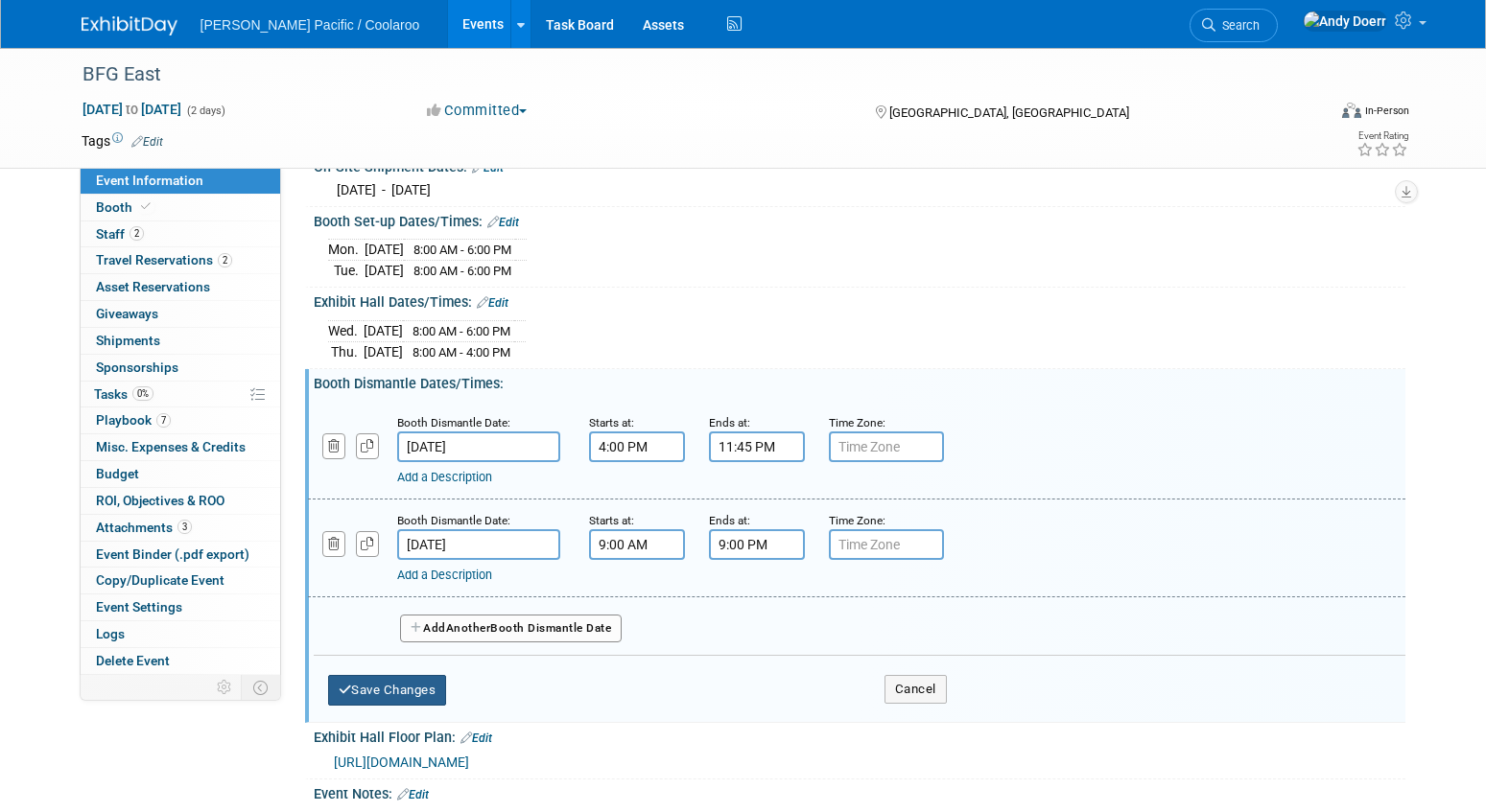
click at [419, 686] on button "Save Changes" at bounding box center [387, 690] width 119 height 31
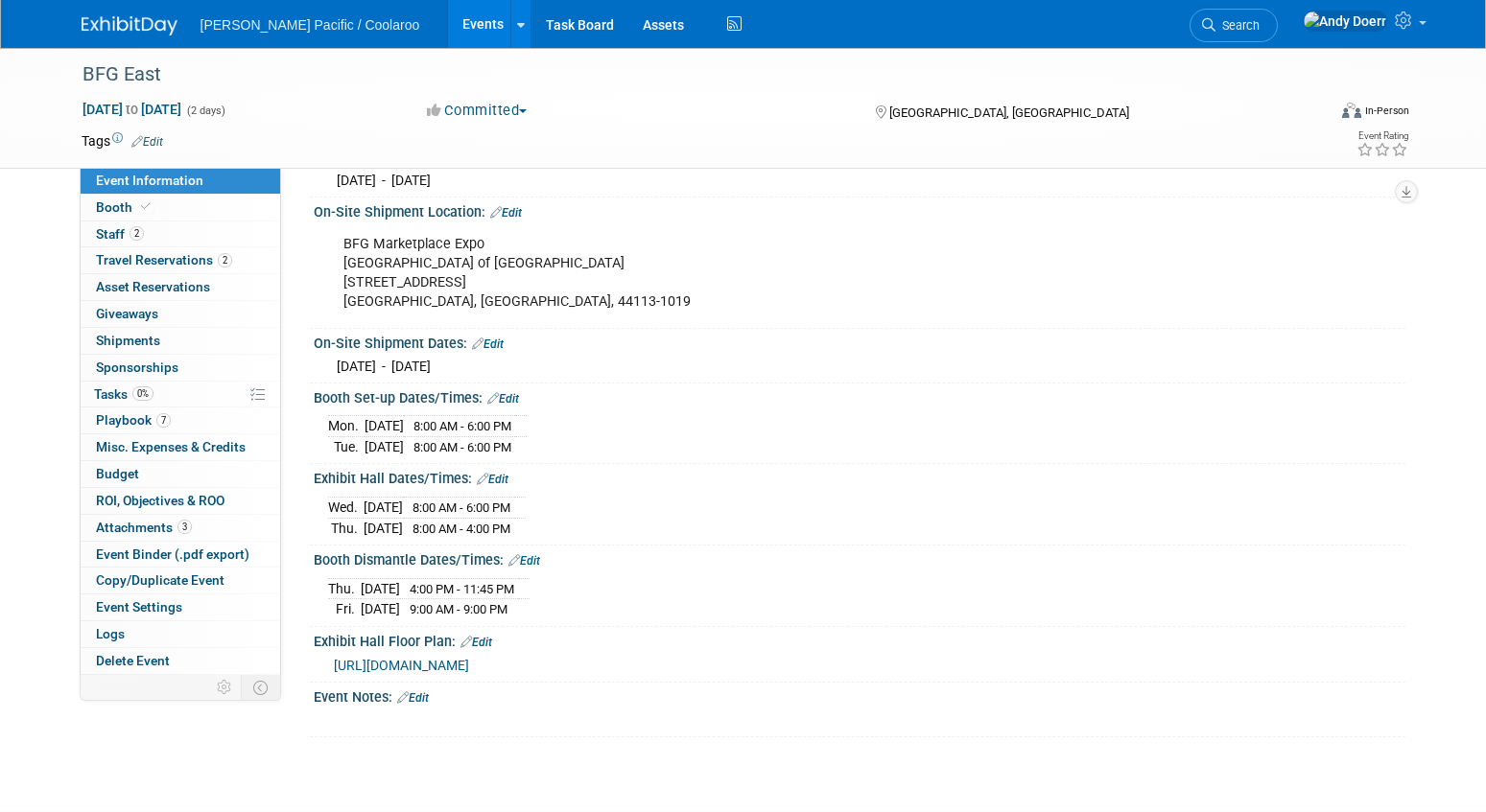
scroll to position [475, 0]
